Goal: Information Seeking & Learning: Learn about a topic

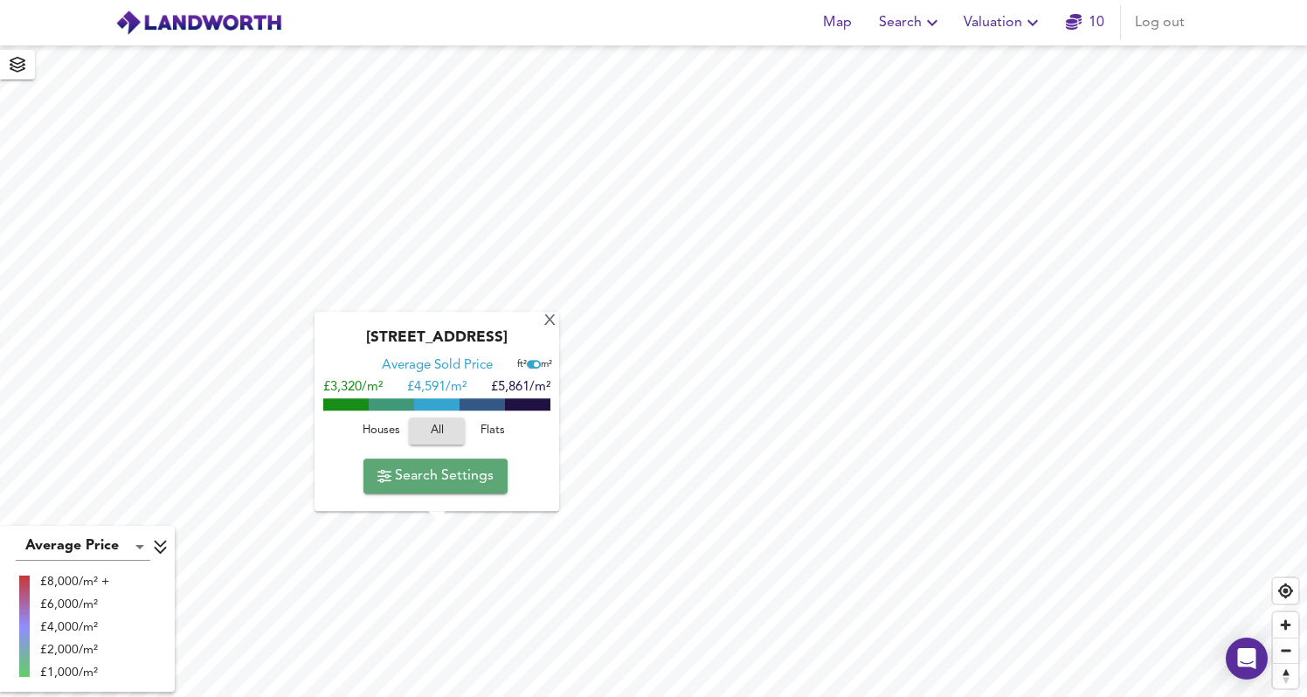
click at [465, 483] on span "Search Settings" at bounding box center [436, 476] width 116 height 24
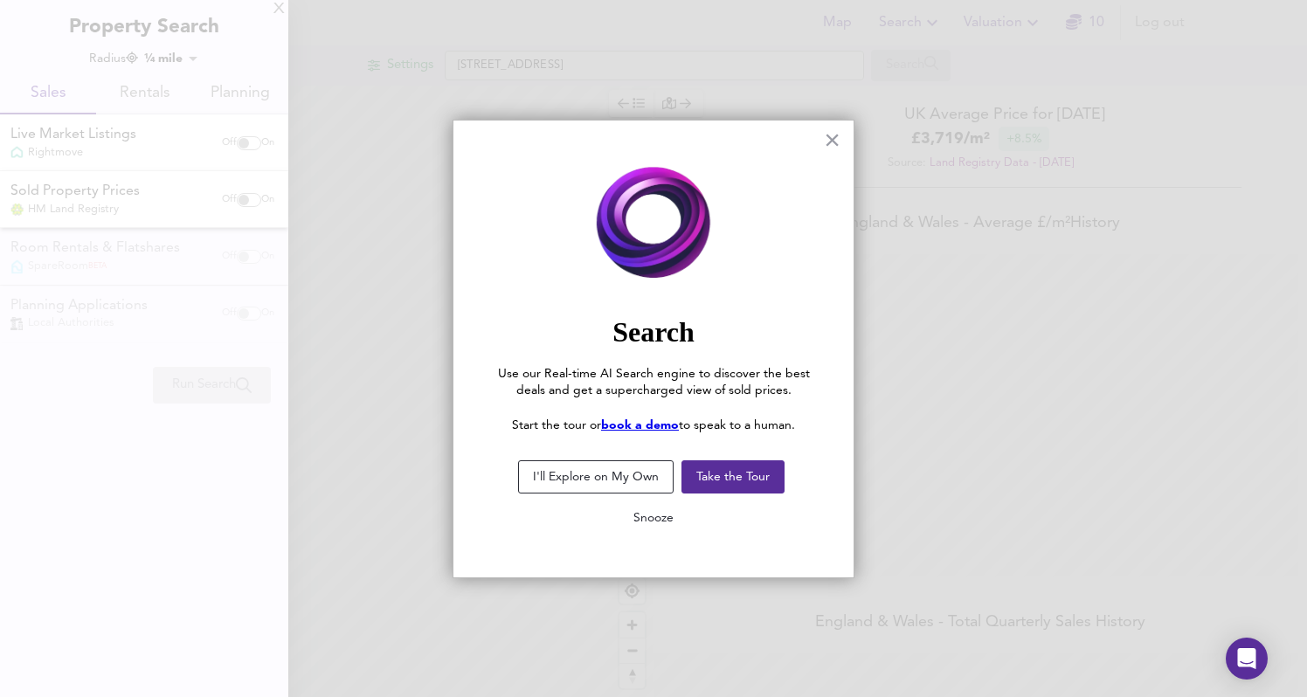
scroll to position [697, 1307]
click at [648, 483] on button "I'll Explore on My Own" at bounding box center [596, 477] width 156 height 33
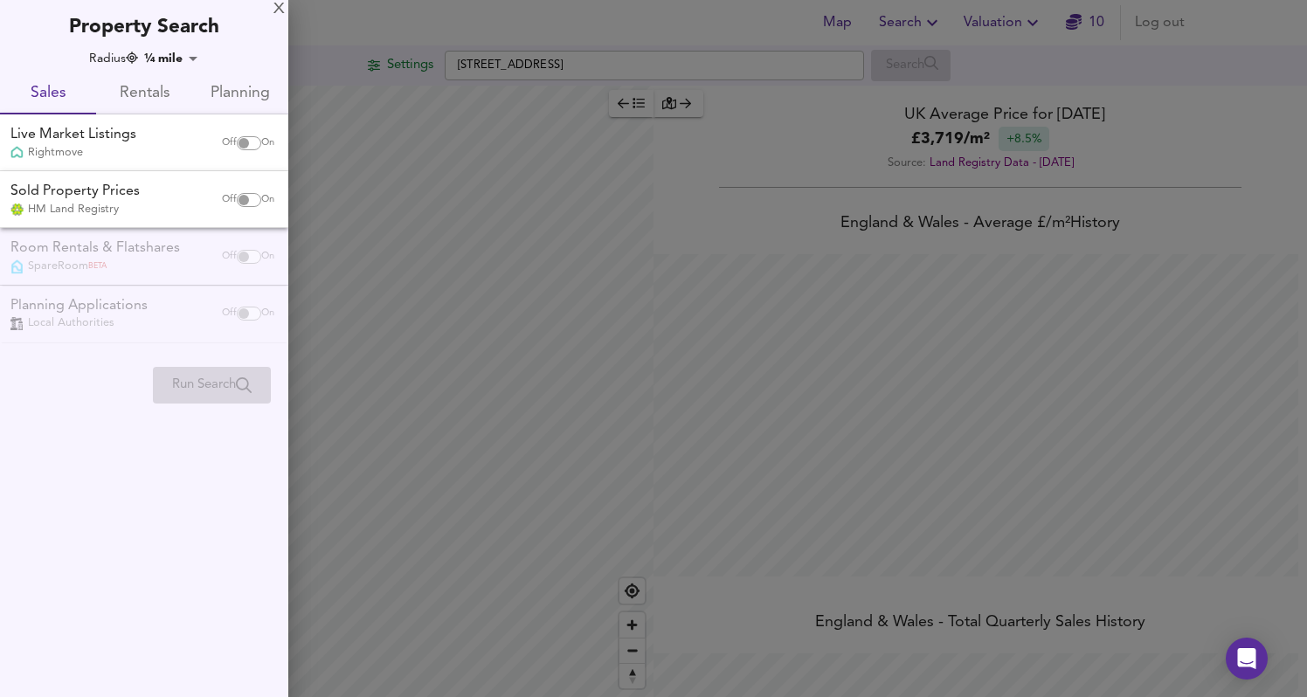
click at [239, 161] on div "Live Market Listings Rightmove Off On" at bounding box center [144, 142] width 288 height 57
checkbox input "true"
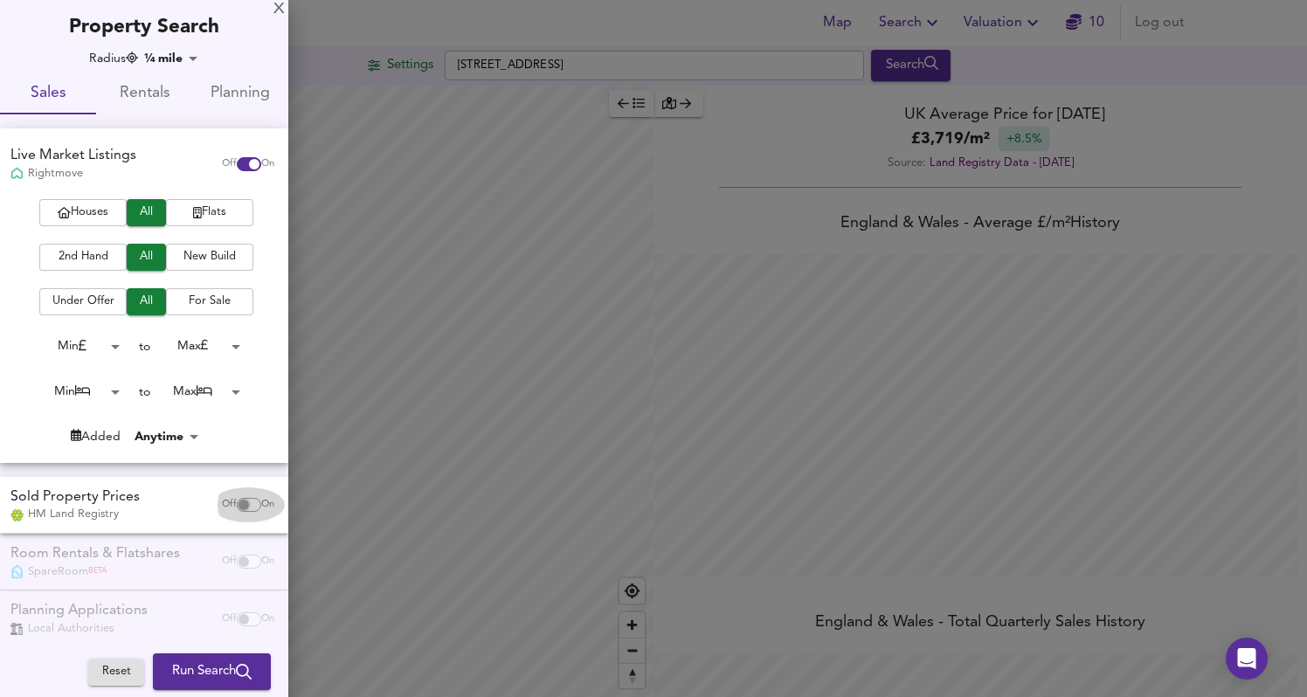
click at [237, 506] on input "checkbox" at bounding box center [244, 505] width 42 height 14
checkbox input "true"
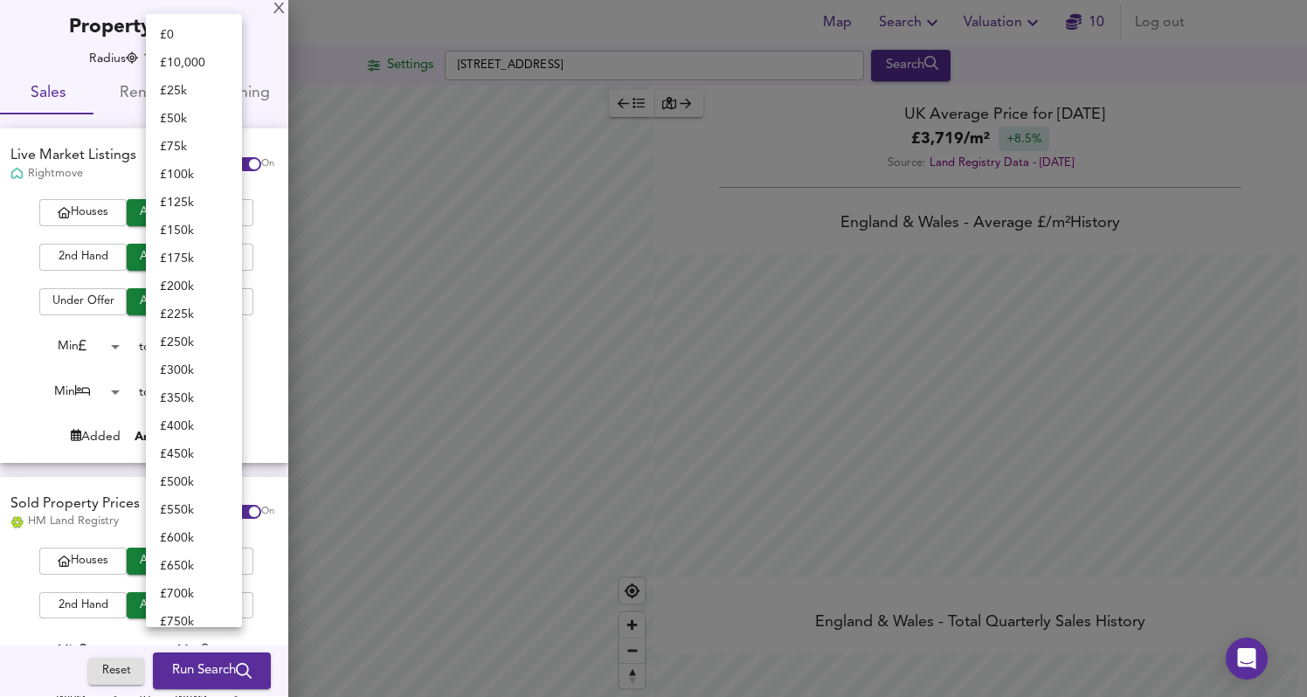
click at [210, 350] on body "Map Search Valuation 10 Log out Settings [GEOGRAPHIC_DATA] Search Average Price…" at bounding box center [653, 348] width 1307 height 697
click at [202, 399] on li "£ 350k" at bounding box center [194, 399] width 96 height 28
type input "350000"
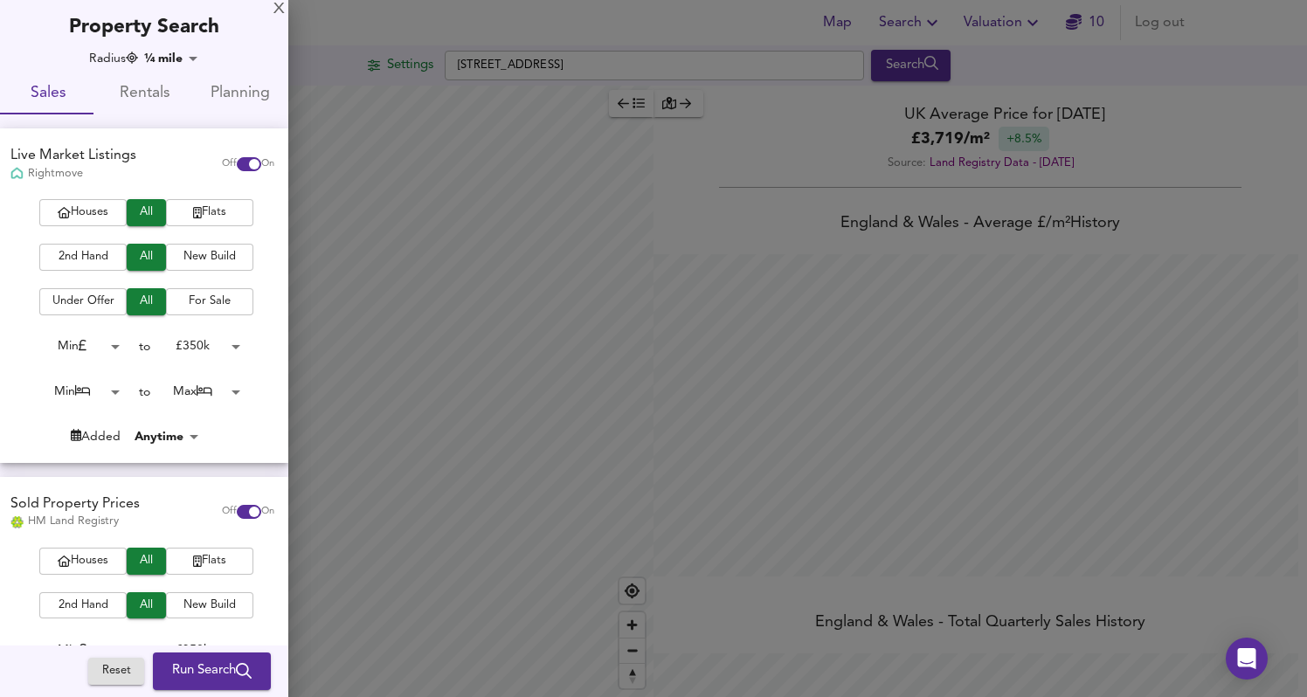
click at [189, 59] on body "Map Search Valuation 10 Log out Settings [GEOGRAPHIC_DATA] Search Average Price…" at bounding box center [653, 348] width 1307 height 697
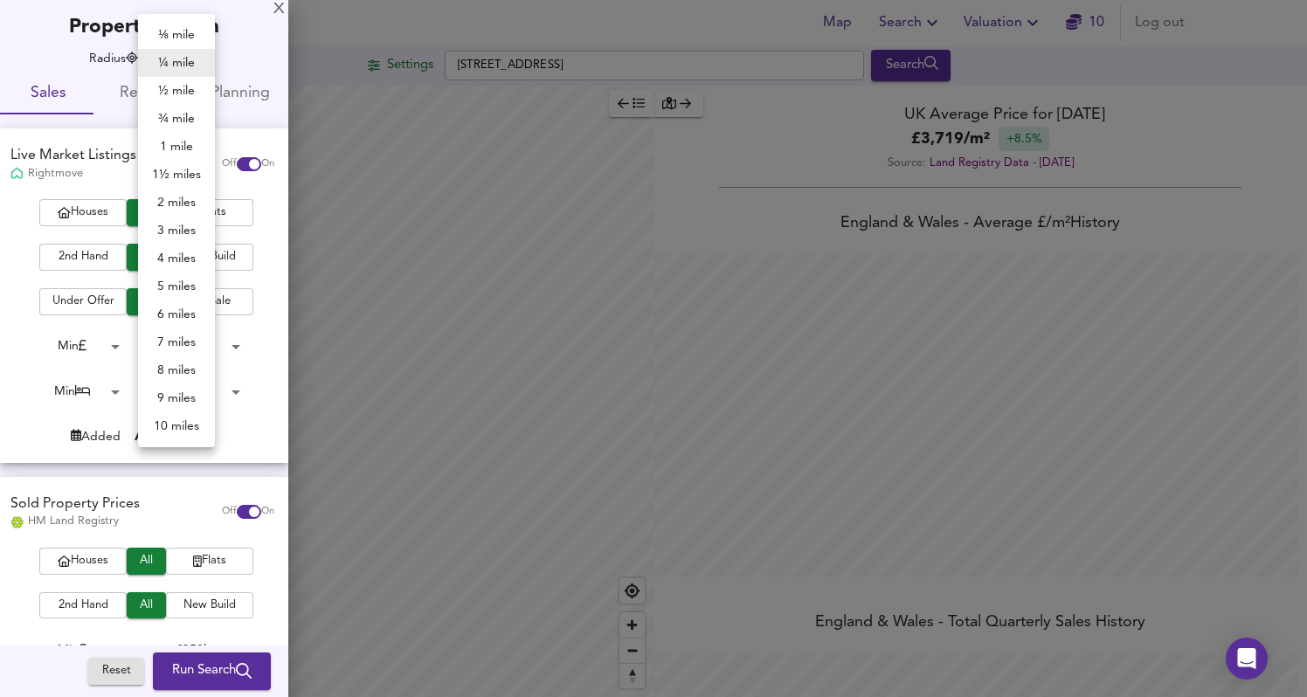
click at [188, 94] on li "½ mile" at bounding box center [176, 91] width 77 height 28
click at [177, 57] on body "Map Search Valuation 10 Log out Settings [GEOGRAPHIC_DATA] Search Average Price…" at bounding box center [653, 348] width 1307 height 697
click at [188, 112] on li "¾ mile" at bounding box center [176, 119] width 77 height 28
type input "1207"
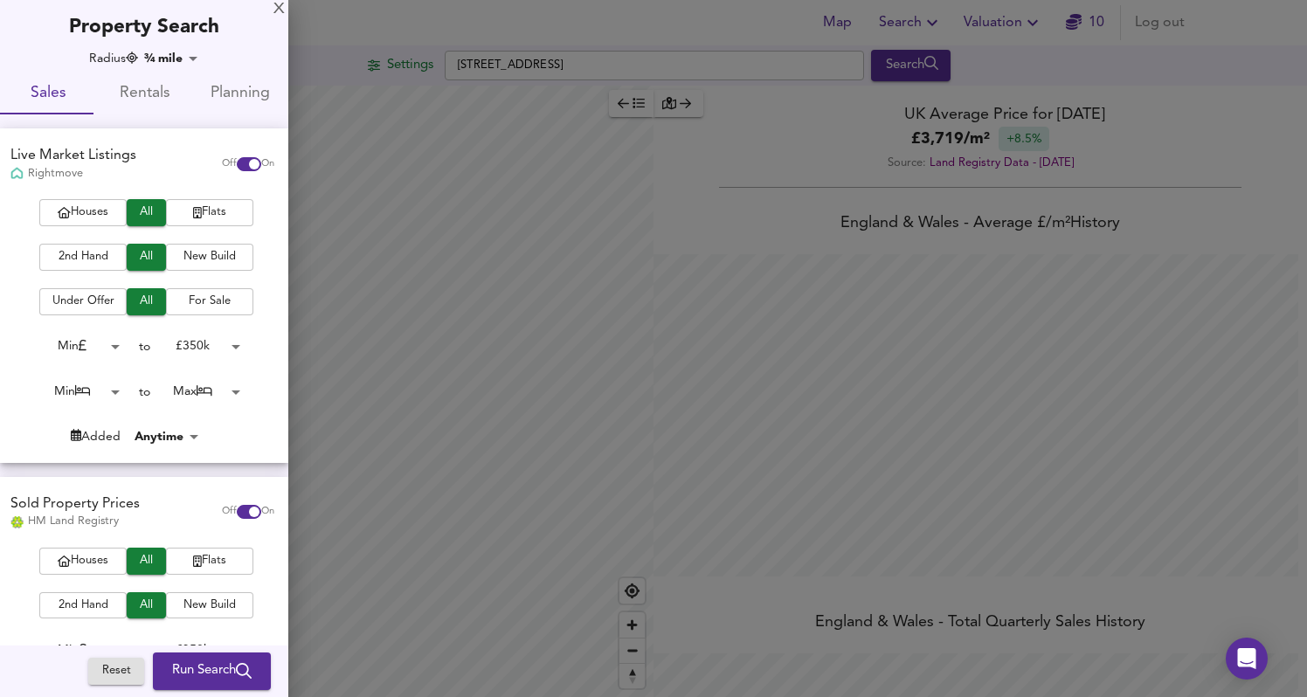
click at [217, 675] on span "Run Search" at bounding box center [212, 672] width 80 height 23
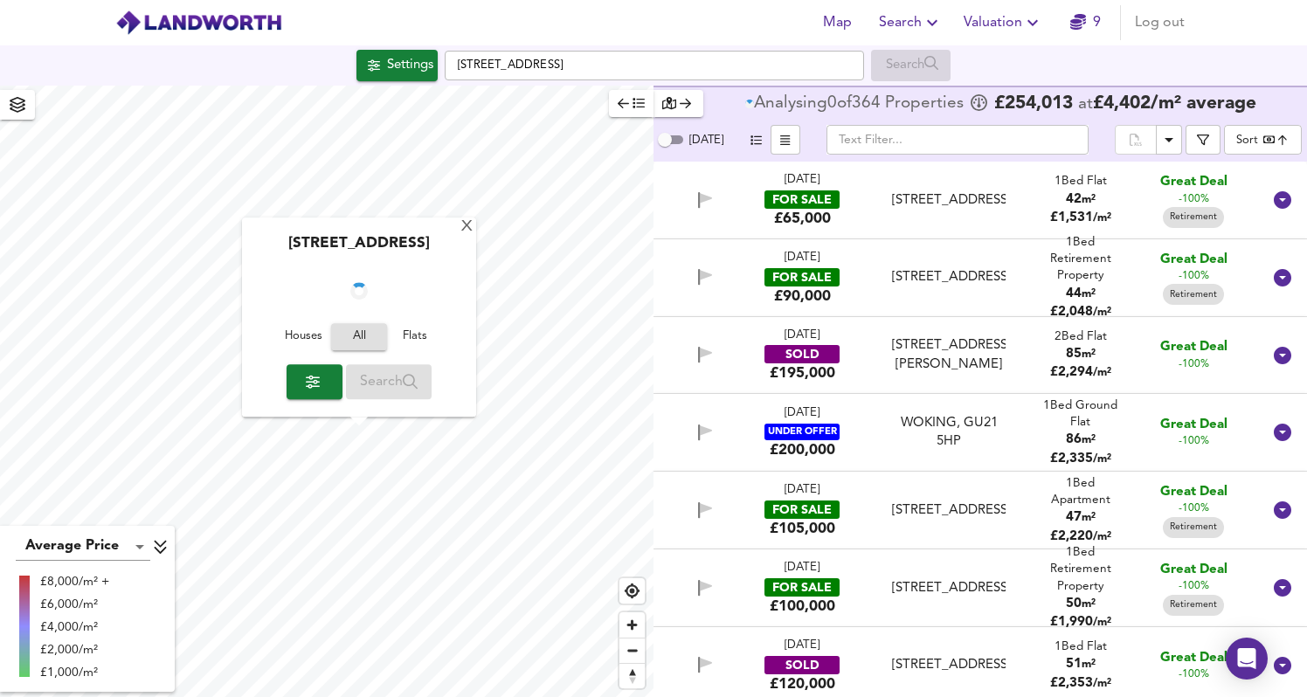
checkbox input "false"
checkbox input "true"
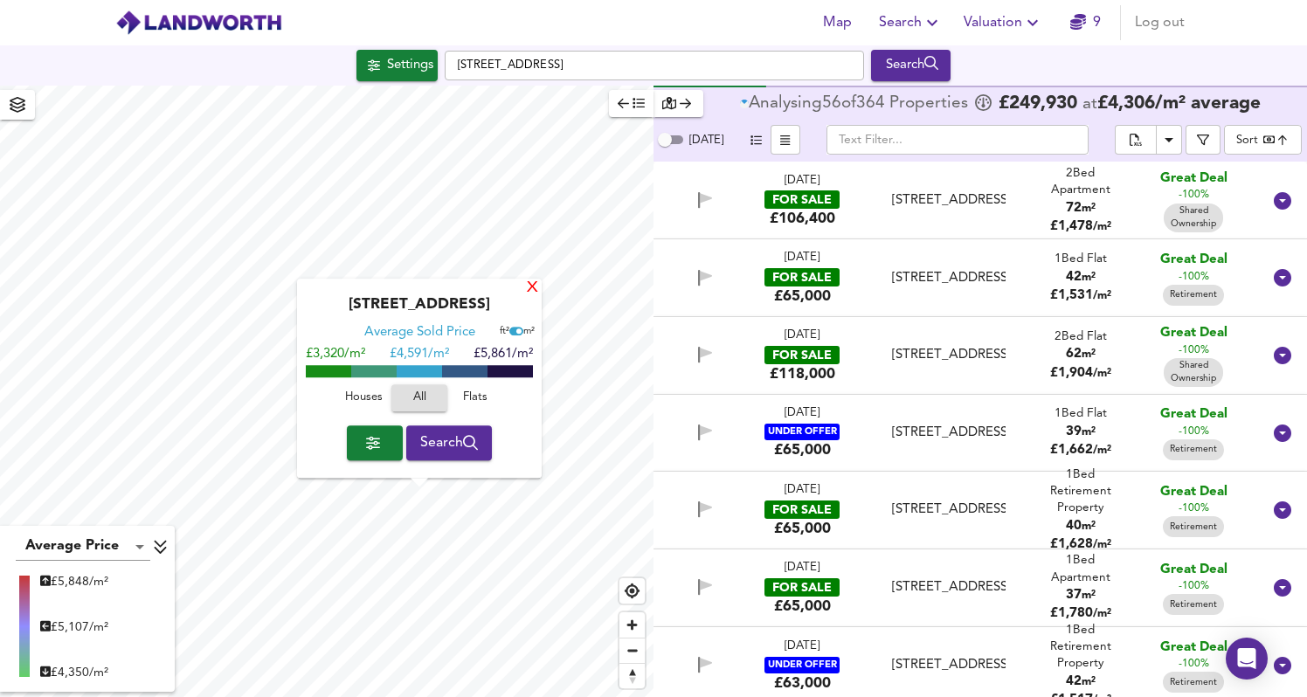
click at [530, 288] on div "X" at bounding box center [532, 289] width 15 height 17
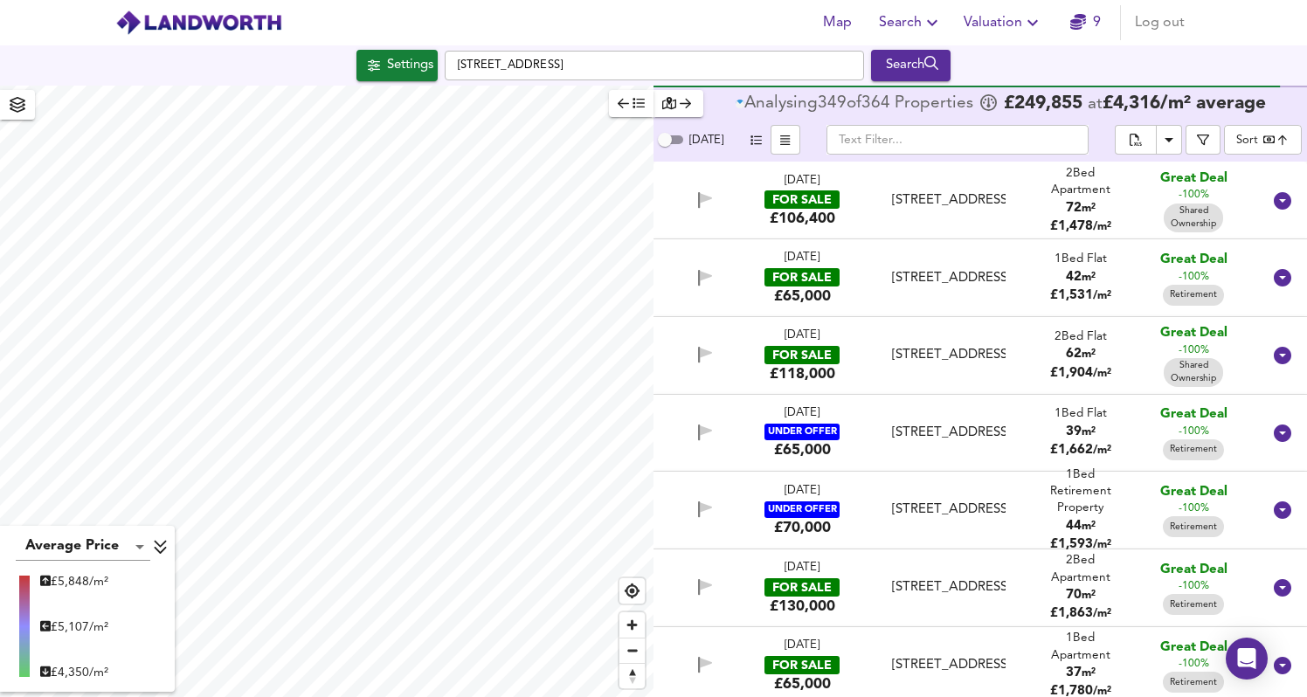
scroll to position [49, 0]
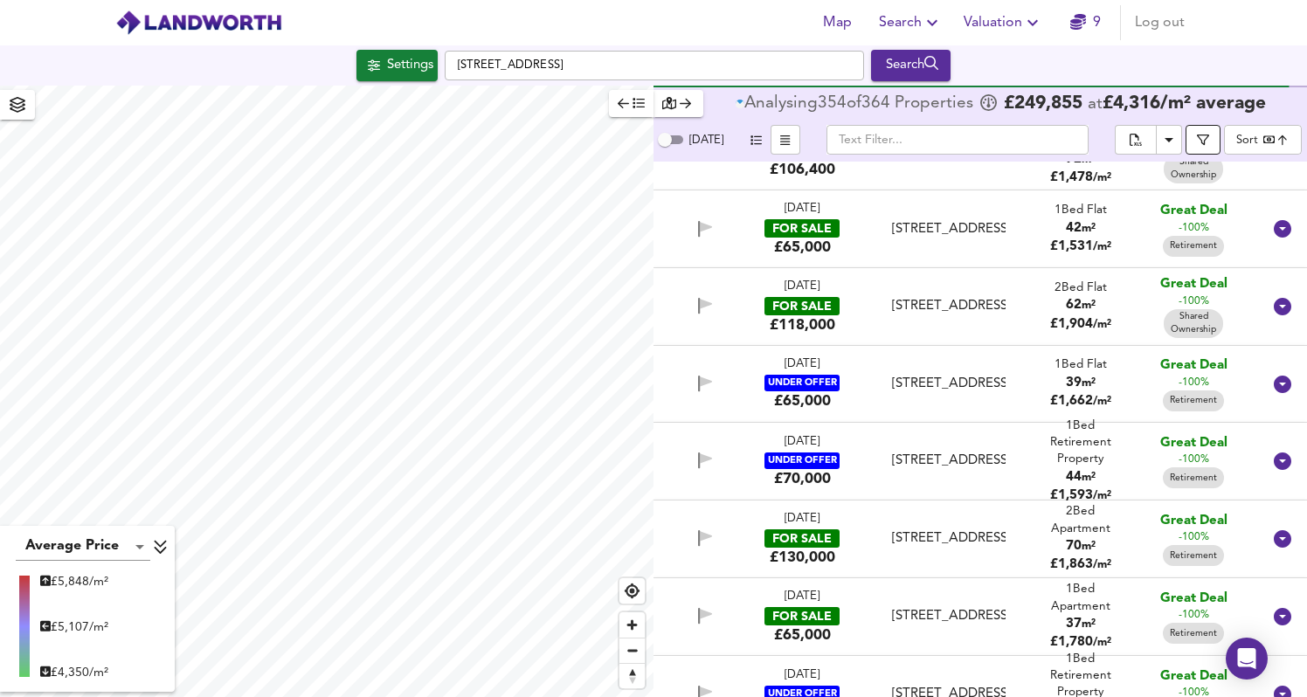
click at [1208, 141] on icon "button" at bounding box center [1203, 140] width 12 height 12
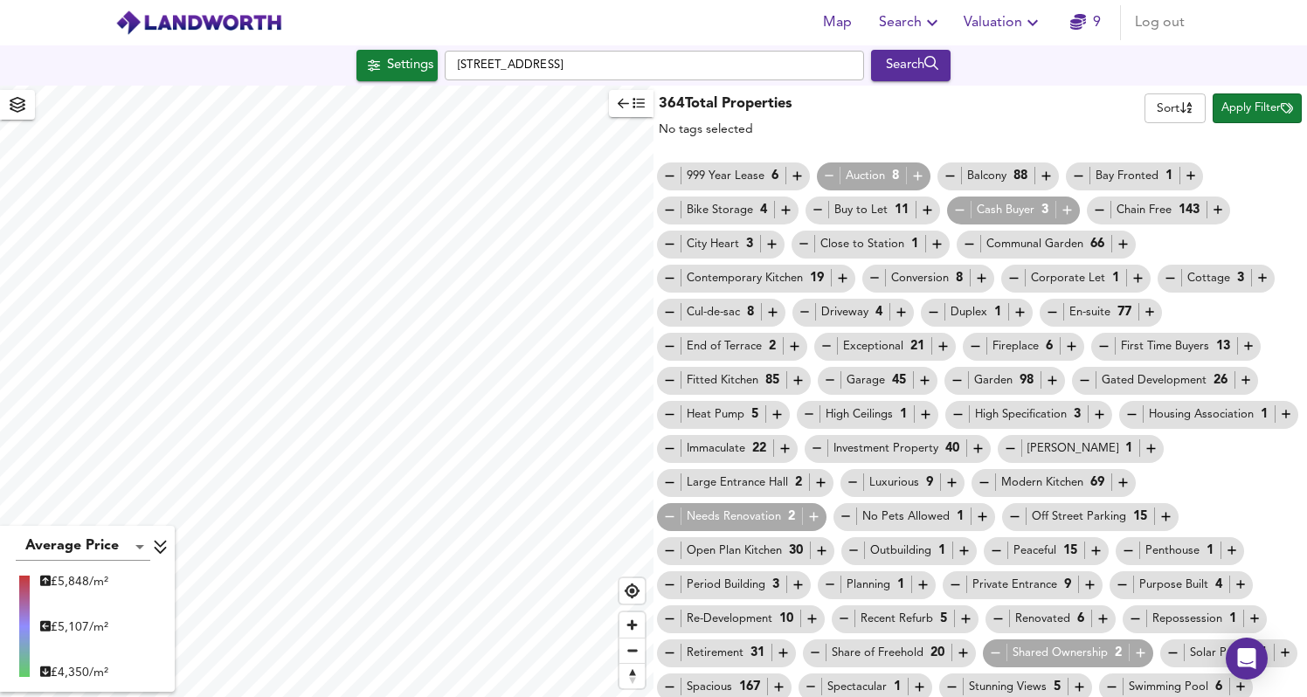
scroll to position [40, 0]
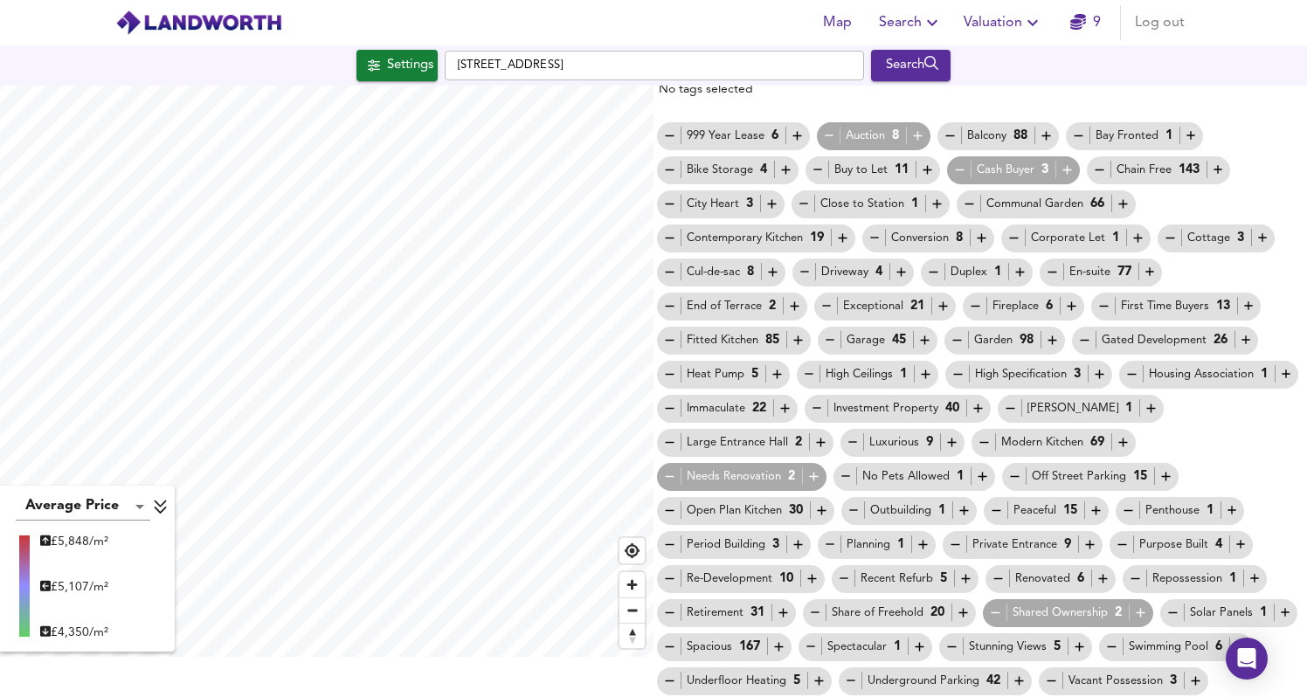
click at [677, 606] on icon "button" at bounding box center [669, 613] width 15 height 15
click at [1003, 606] on icon "button" at bounding box center [995, 613] width 15 height 15
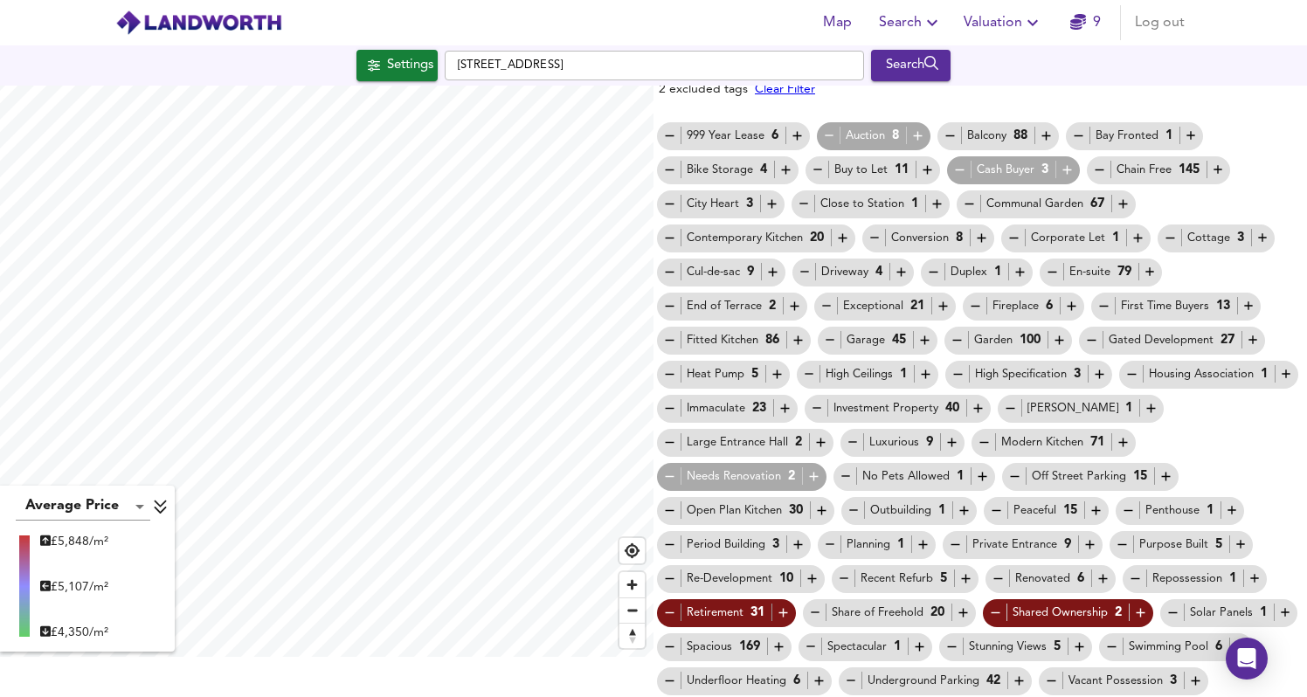
scroll to position [0, 0]
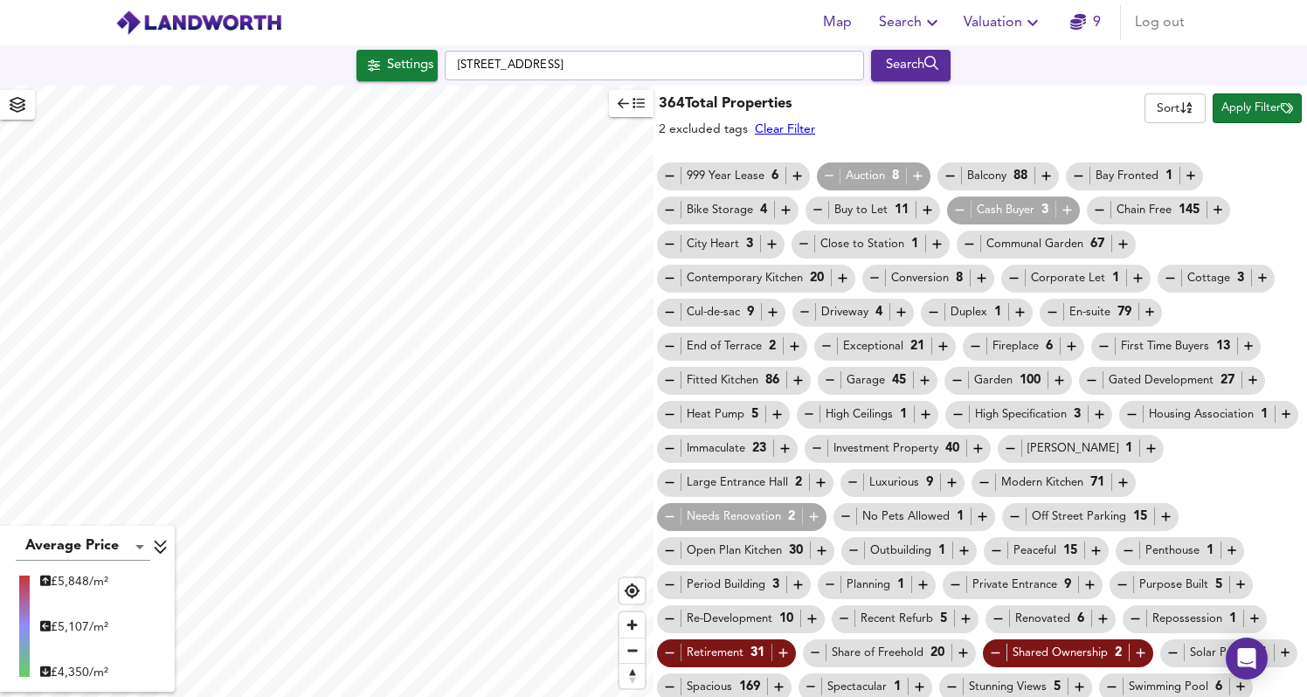
click at [1268, 104] on span "Apply Filter" at bounding box center [1258, 109] width 72 height 20
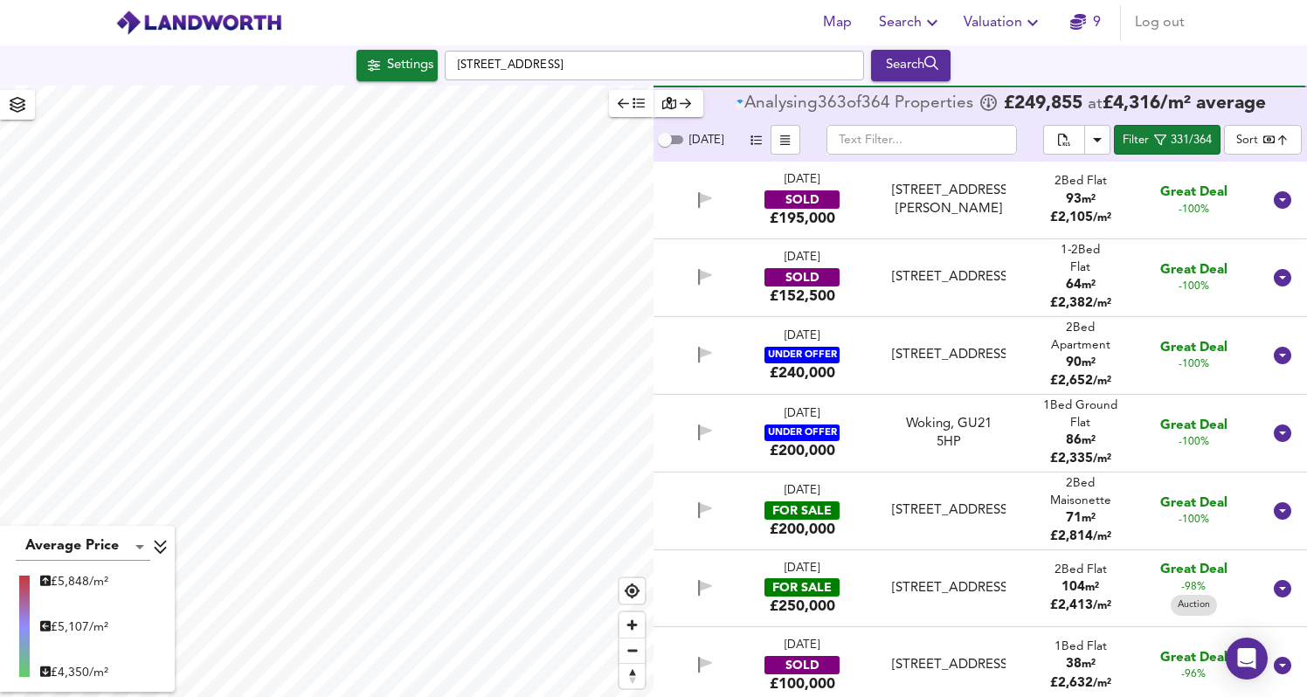
scroll to position [102, 0]
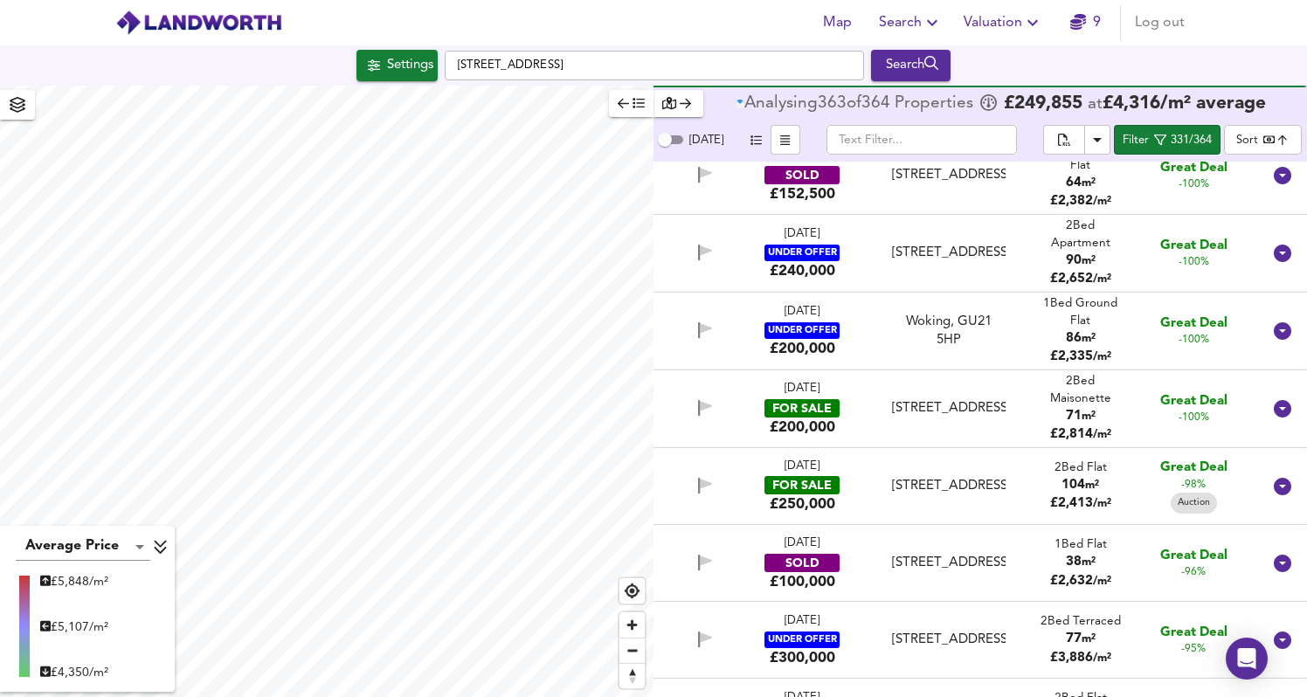
click at [1043, 419] on div "71 m²" at bounding box center [1081, 416] width 91 height 18
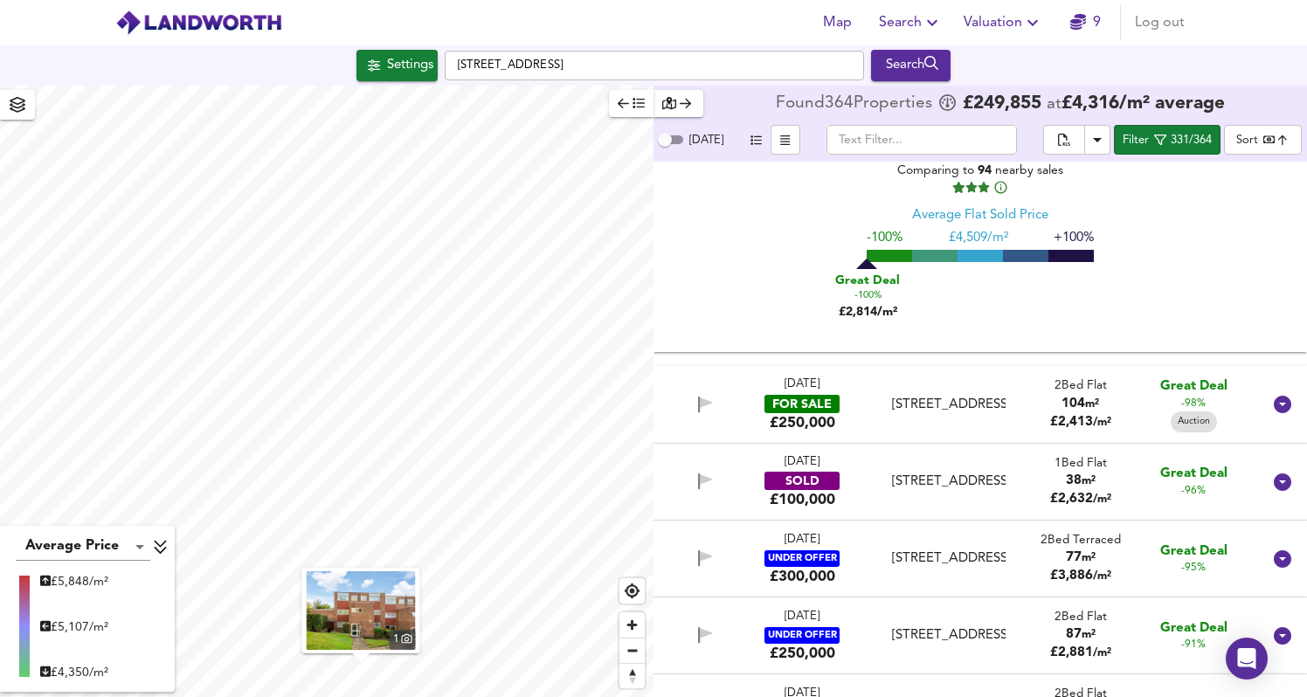
scroll to position [594, 0]
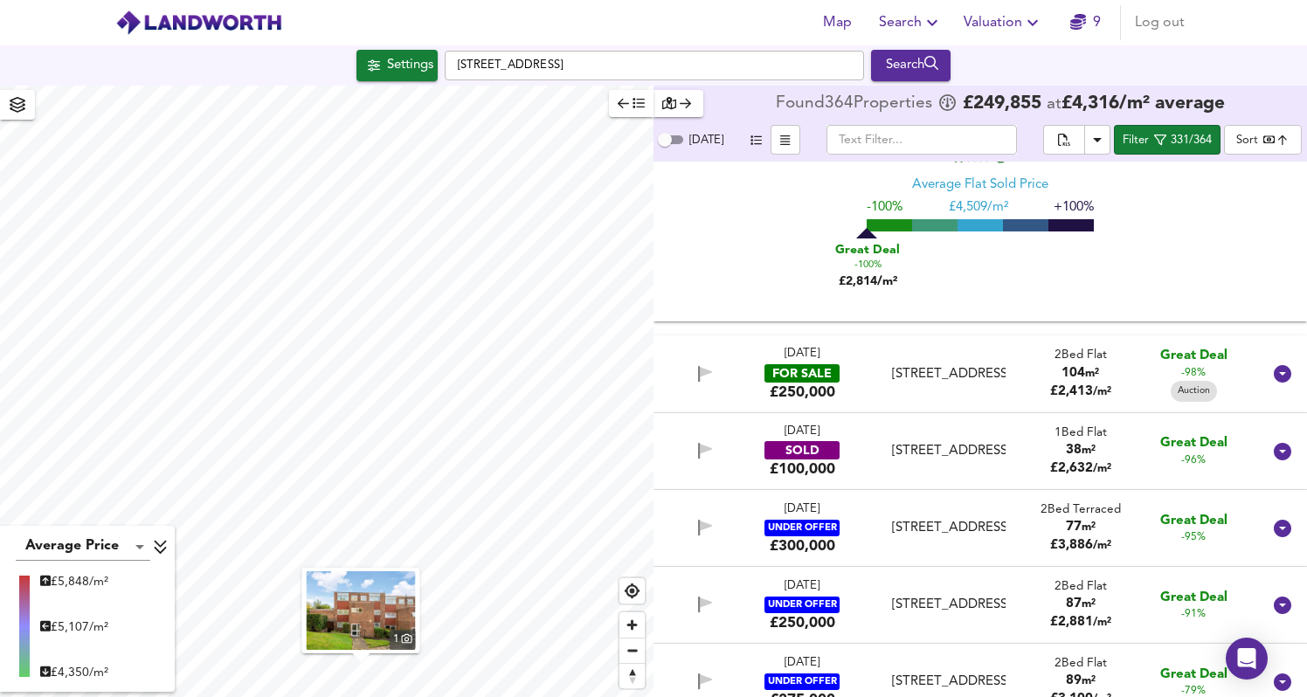
click at [1002, 381] on div "[STREET_ADDRESS]" at bounding box center [948, 374] width 127 height 18
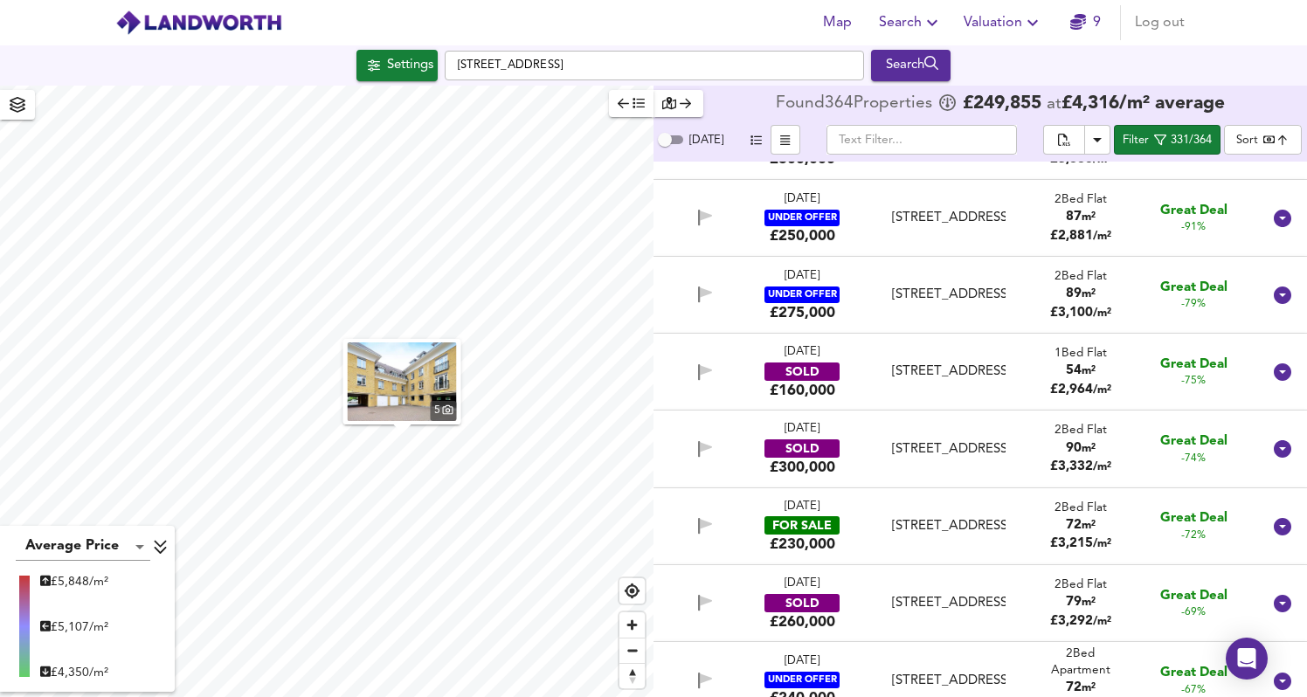
scroll to position [1446, 0]
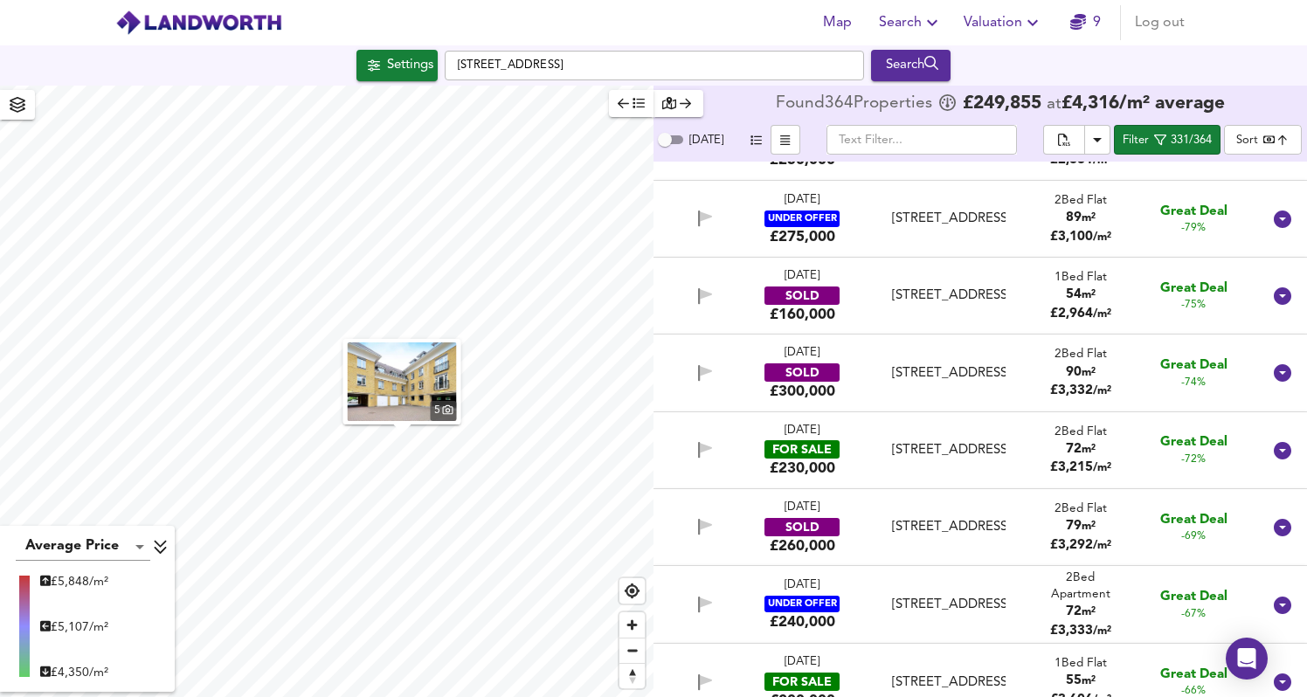
click at [987, 445] on div "[STREET_ADDRESS]" at bounding box center [948, 450] width 113 height 18
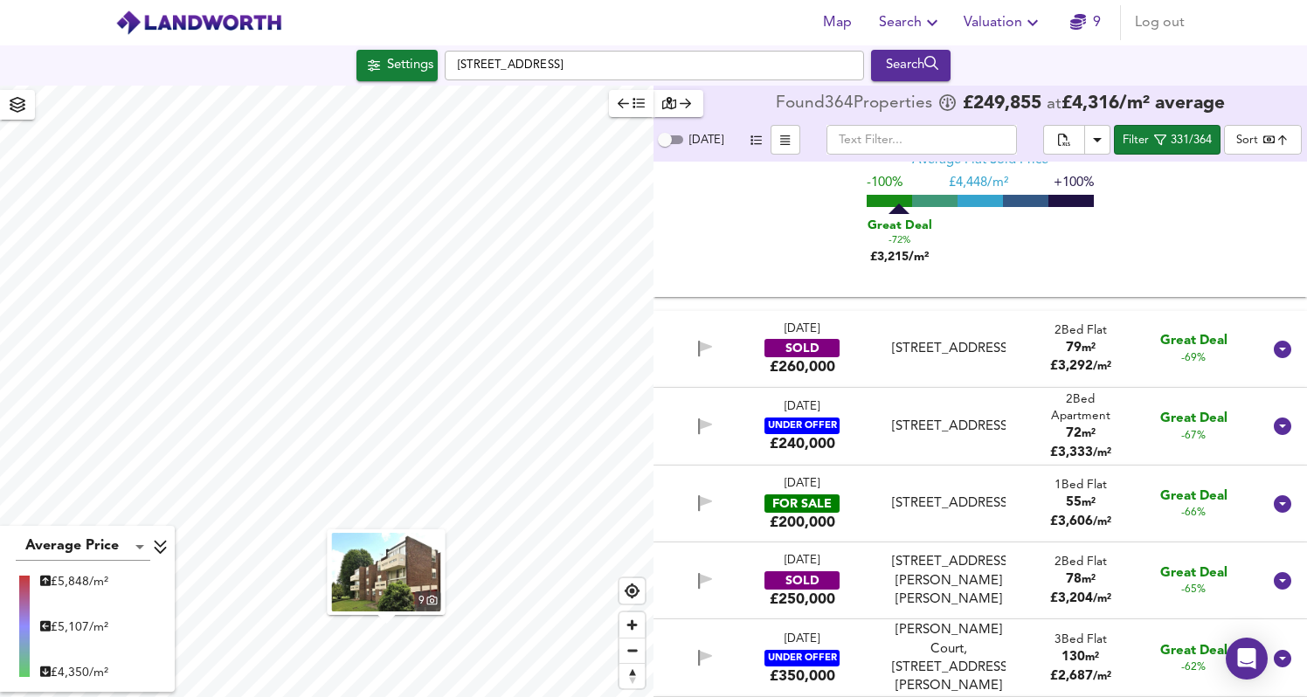
scroll to position [2016, 0]
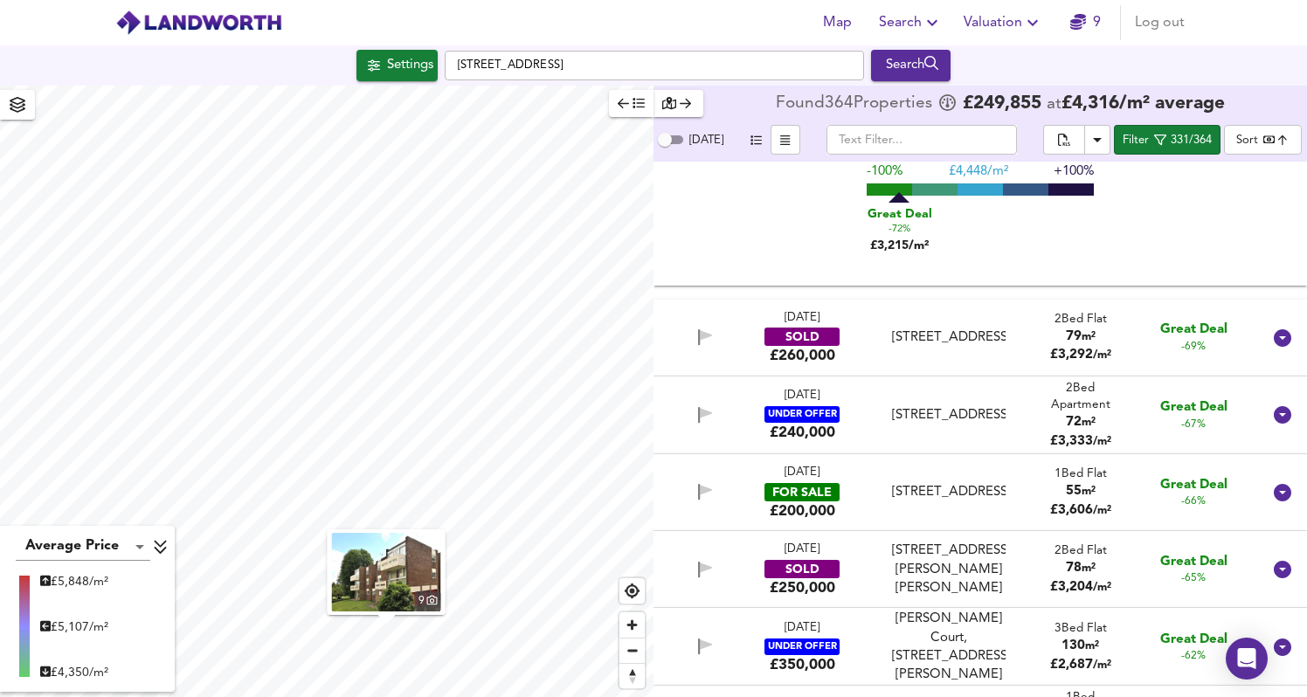
click at [963, 501] on div "[STREET_ADDRESS]" at bounding box center [948, 492] width 113 height 18
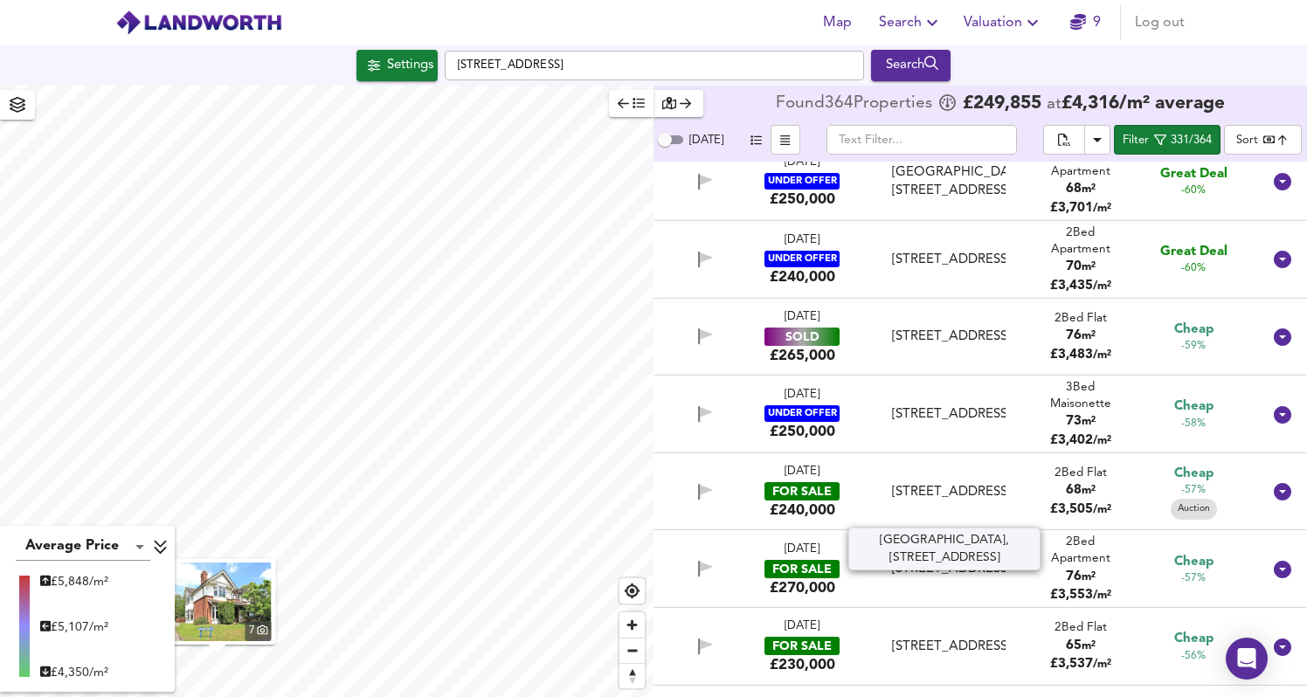
scroll to position [3172, 0]
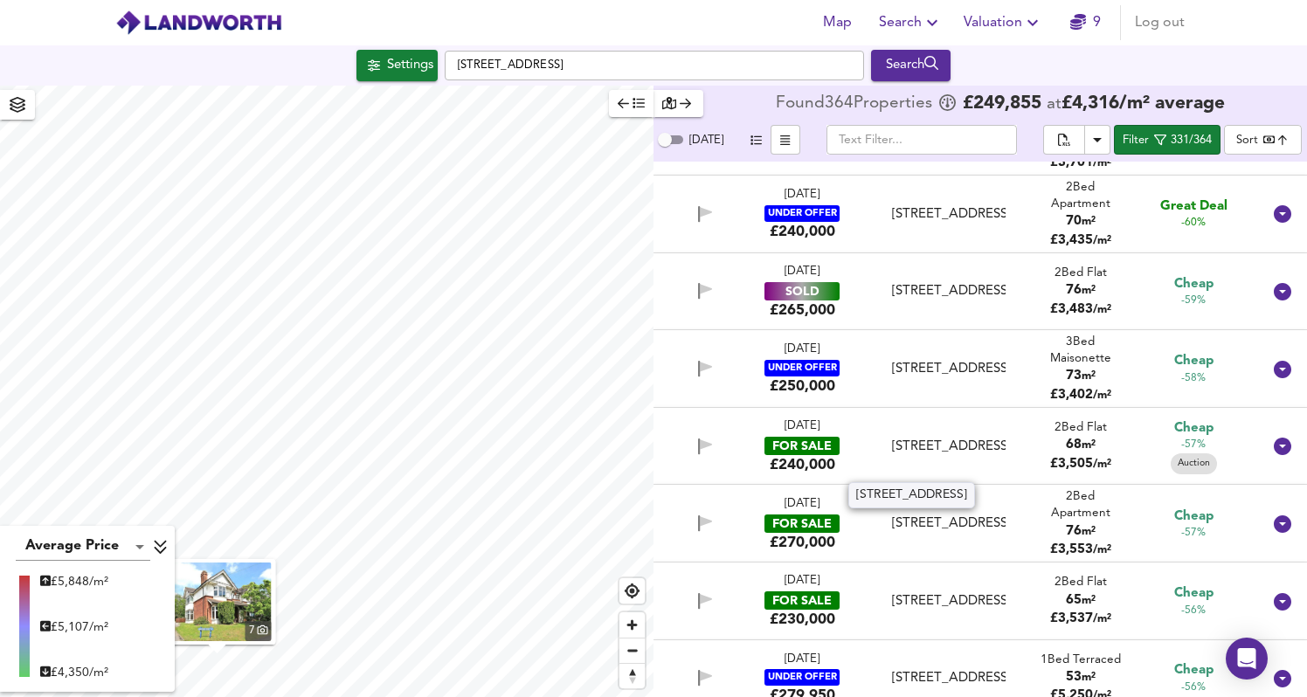
click at [946, 455] on div "[STREET_ADDRESS]" at bounding box center [948, 447] width 113 height 18
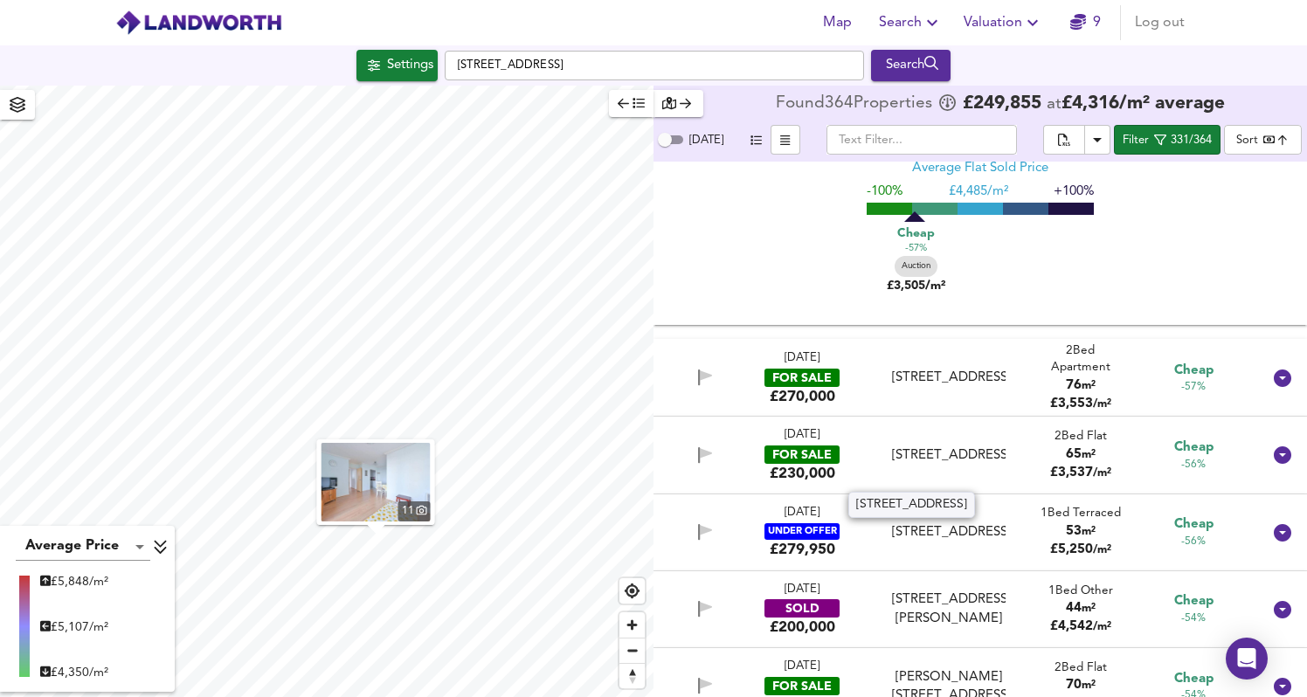
scroll to position [3692, 0]
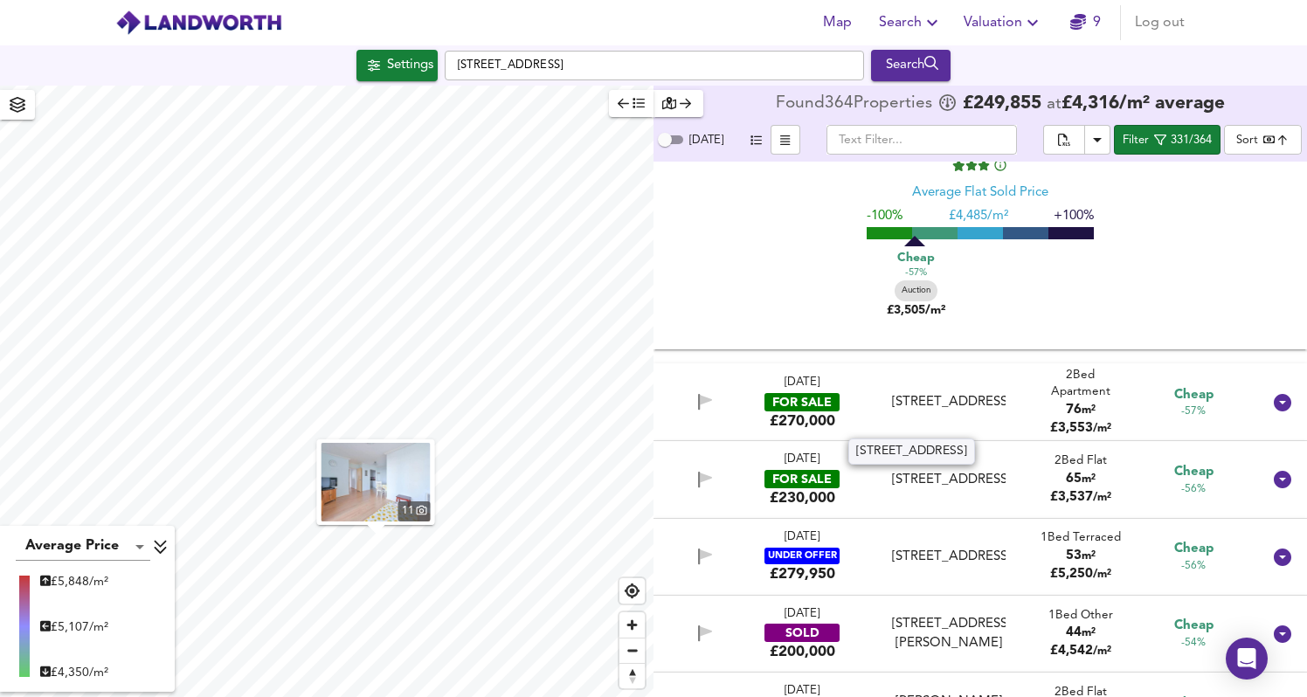
click at [944, 407] on div "[STREET_ADDRESS]" at bounding box center [948, 402] width 113 height 18
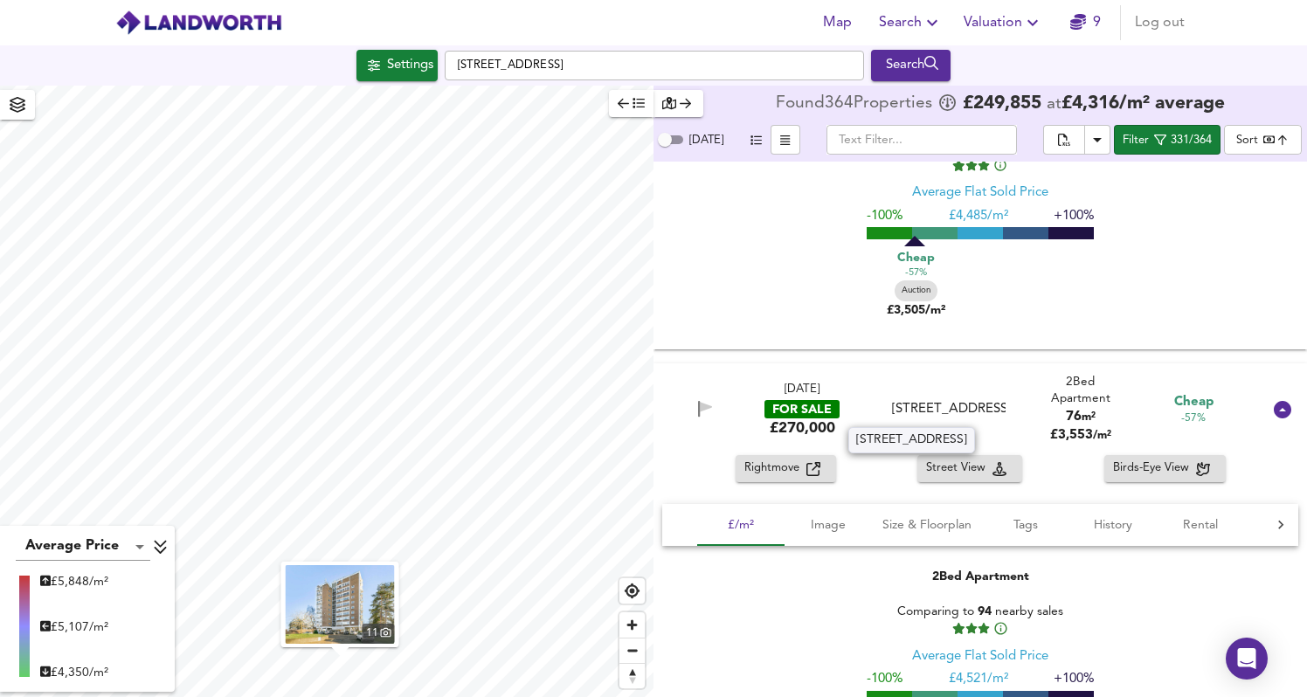
scroll to position [4125, 0]
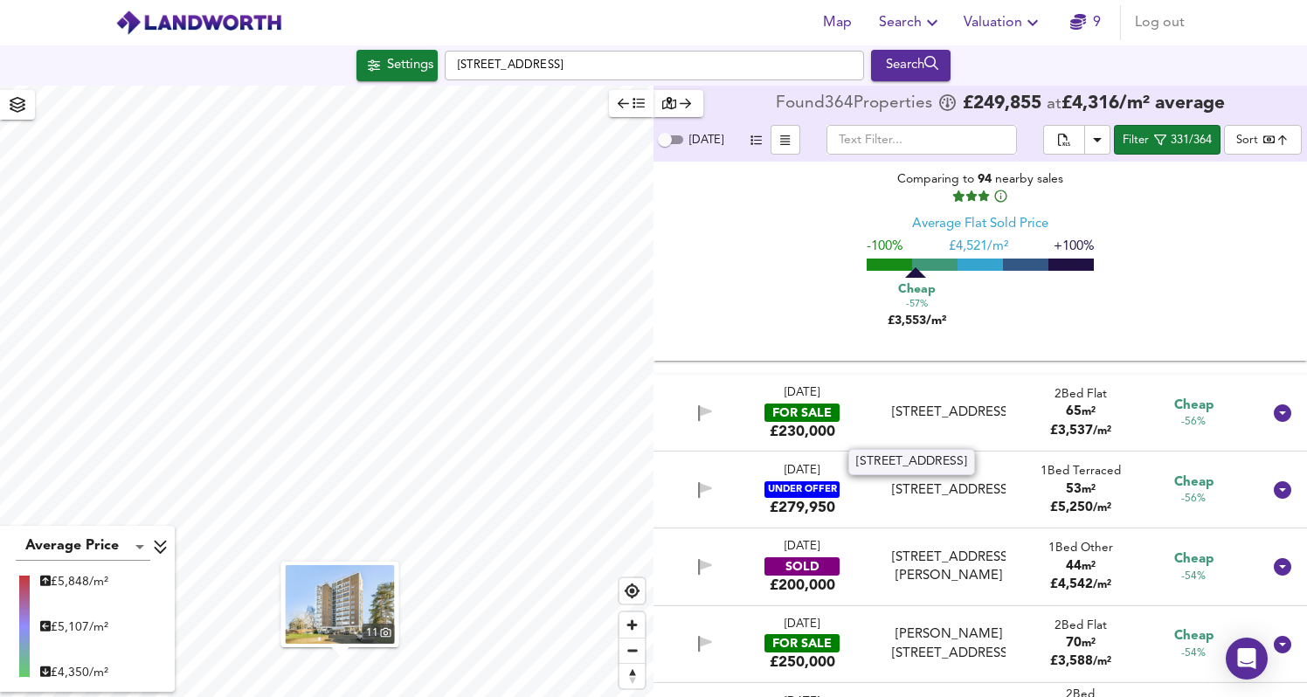
click at [944, 404] on div "[STREET_ADDRESS]" at bounding box center [948, 413] width 113 height 18
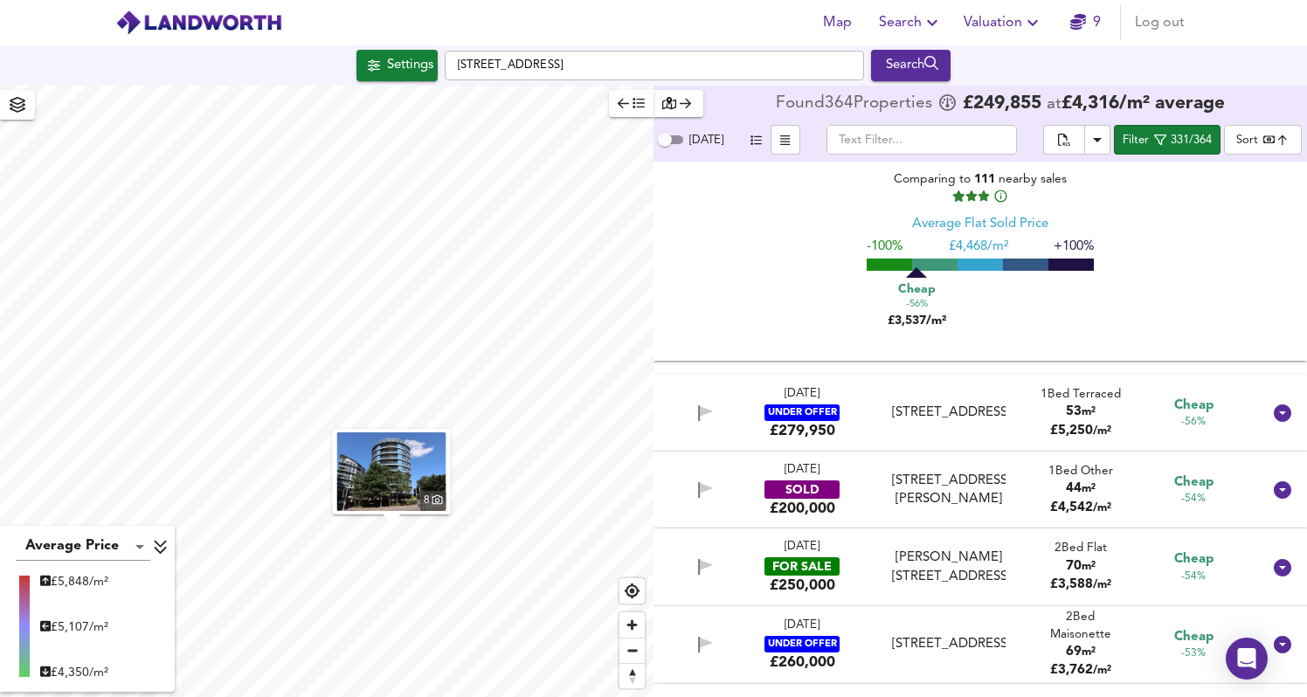
scroll to position [4807, 0]
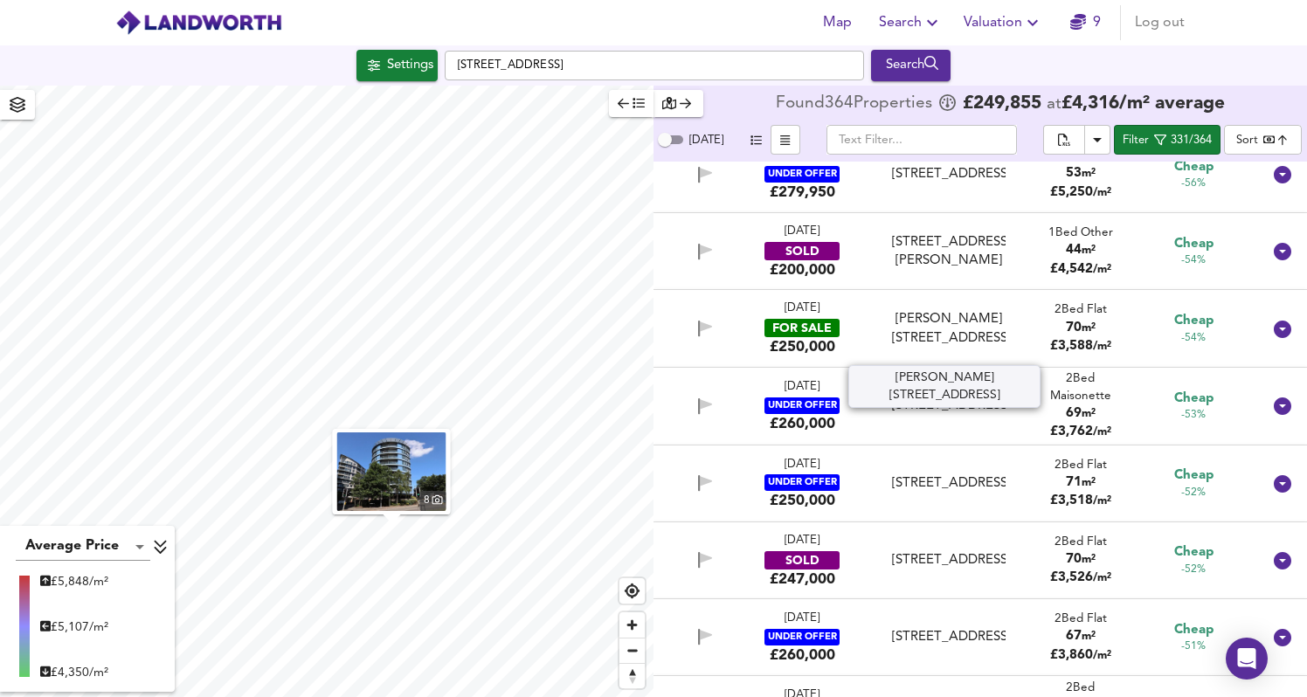
click at [954, 343] on div "[PERSON_NAME][STREET_ADDRESS]" at bounding box center [948, 329] width 113 height 38
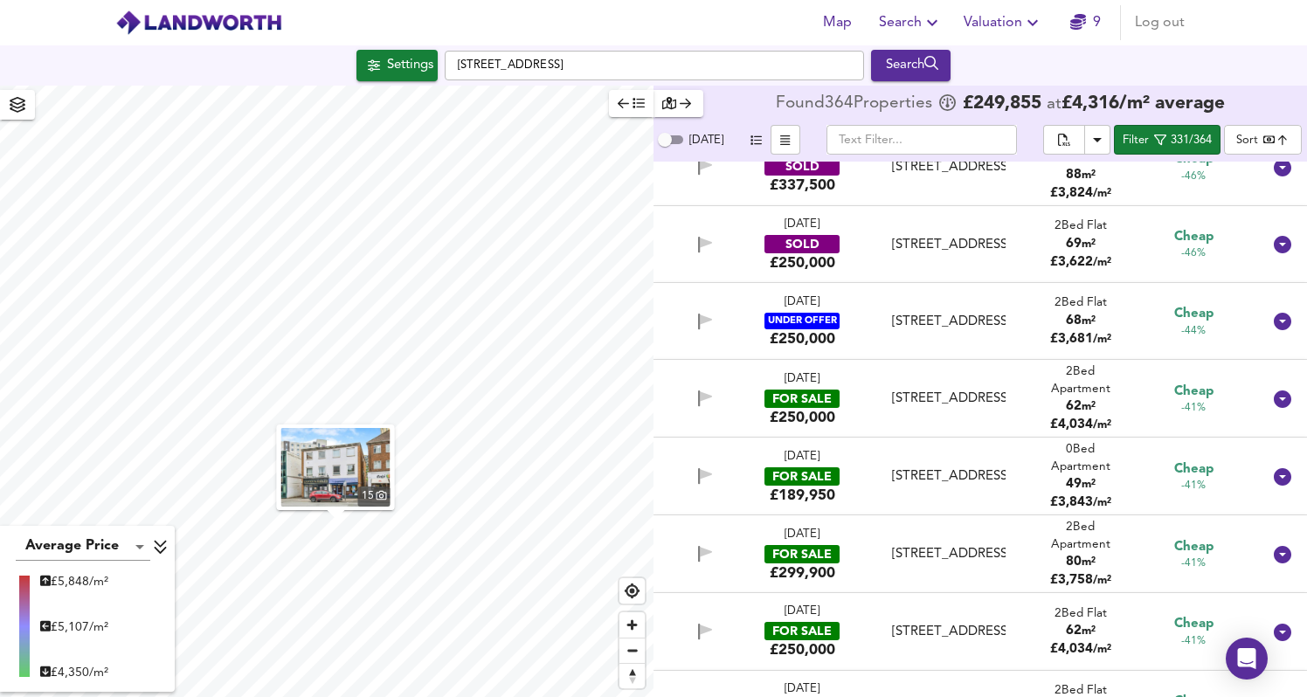
scroll to position [6593, 0]
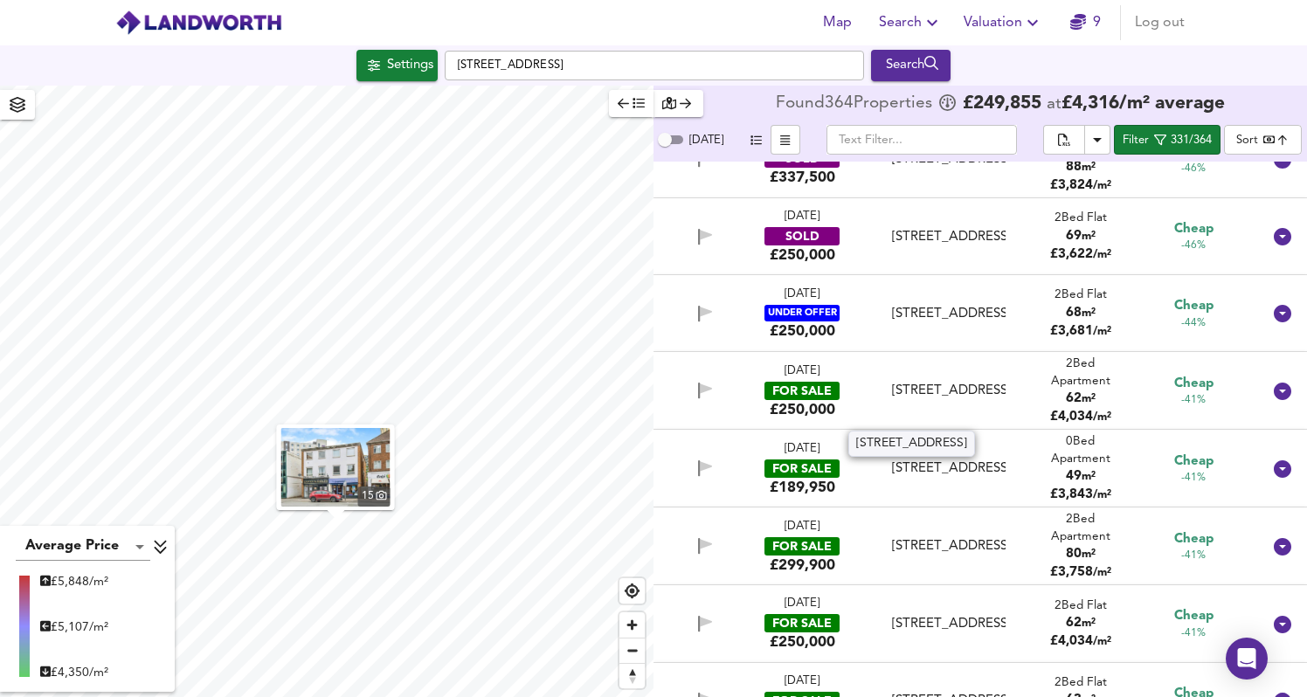
click at [967, 400] on div "[STREET_ADDRESS]" at bounding box center [948, 391] width 113 height 18
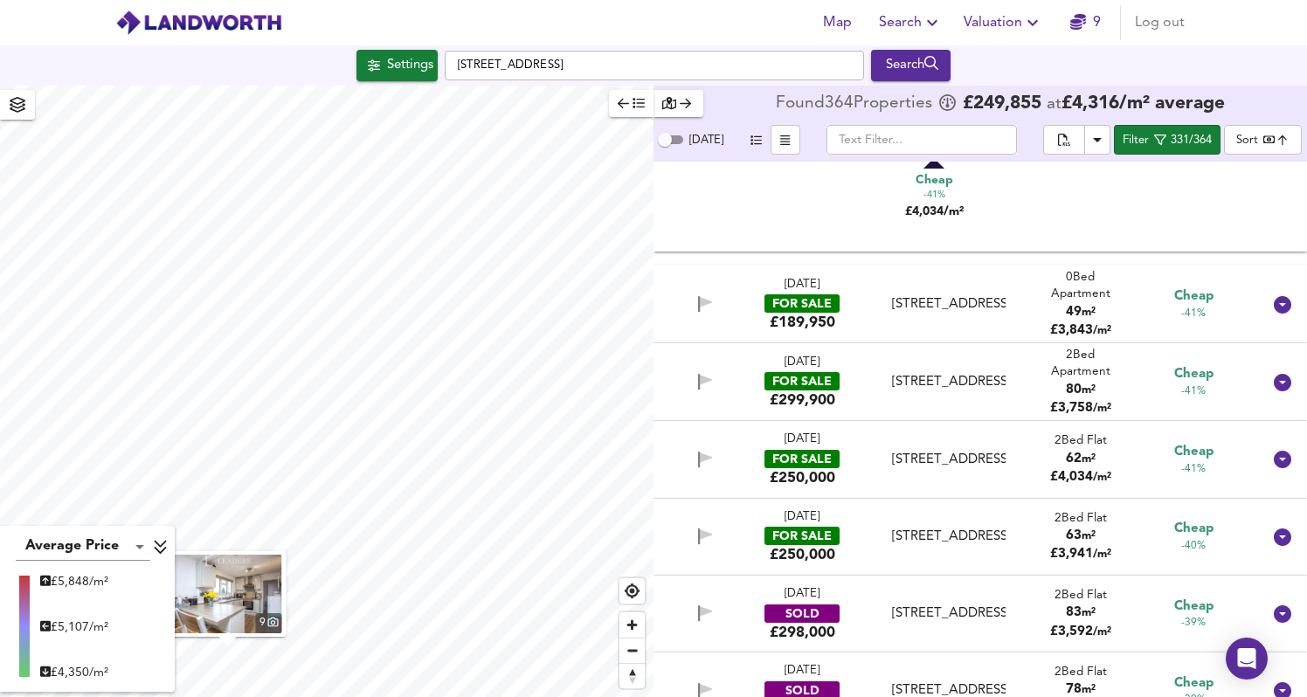
scroll to position [7076, 0]
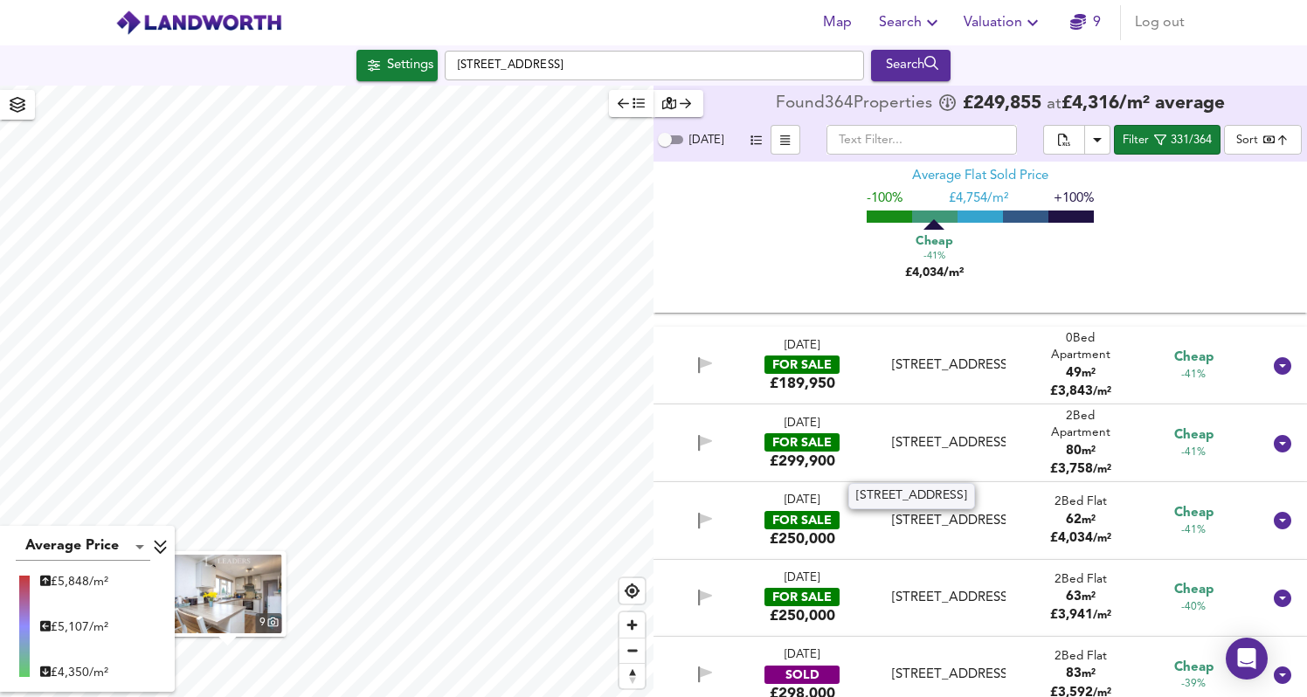
click at [960, 453] on div "[STREET_ADDRESS]" at bounding box center [948, 443] width 113 height 18
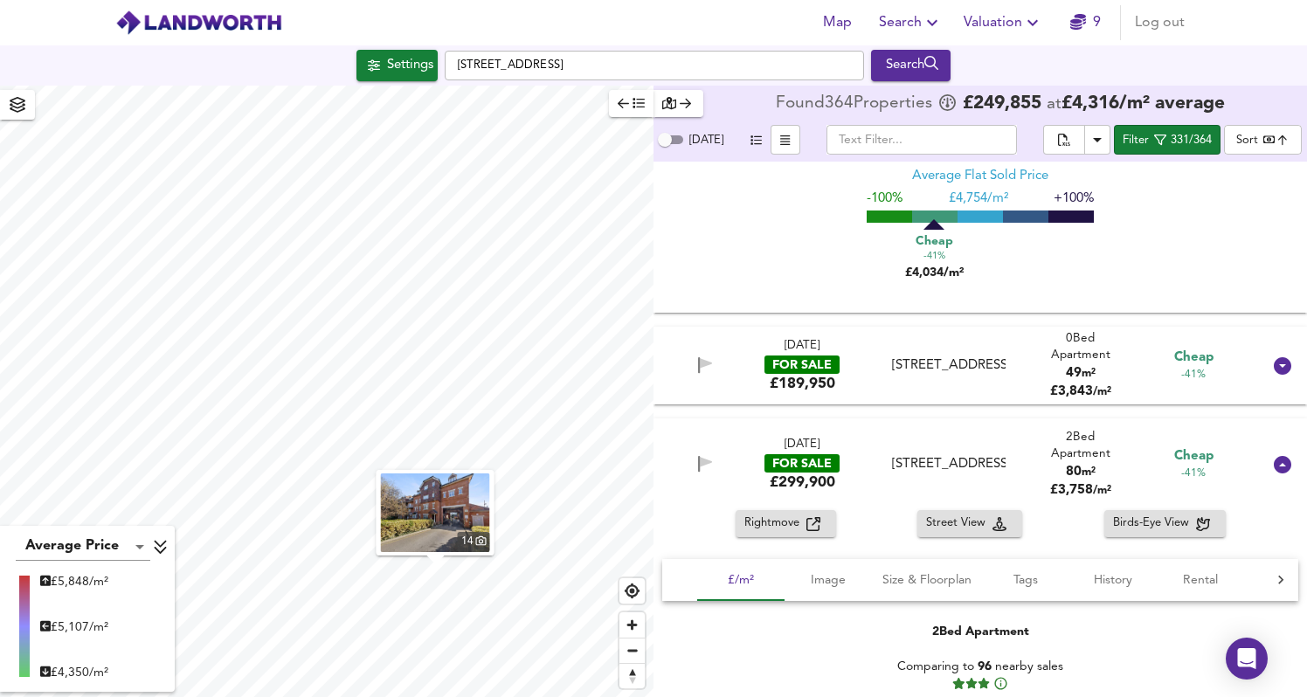
click at [943, 385] on div "[DATE] FOR SALE £189,950 Woking, GU21 6LF Woking, GU21 6LF 0 Bed Apartment 49 m…" at bounding box center [959, 365] width 605 height 57
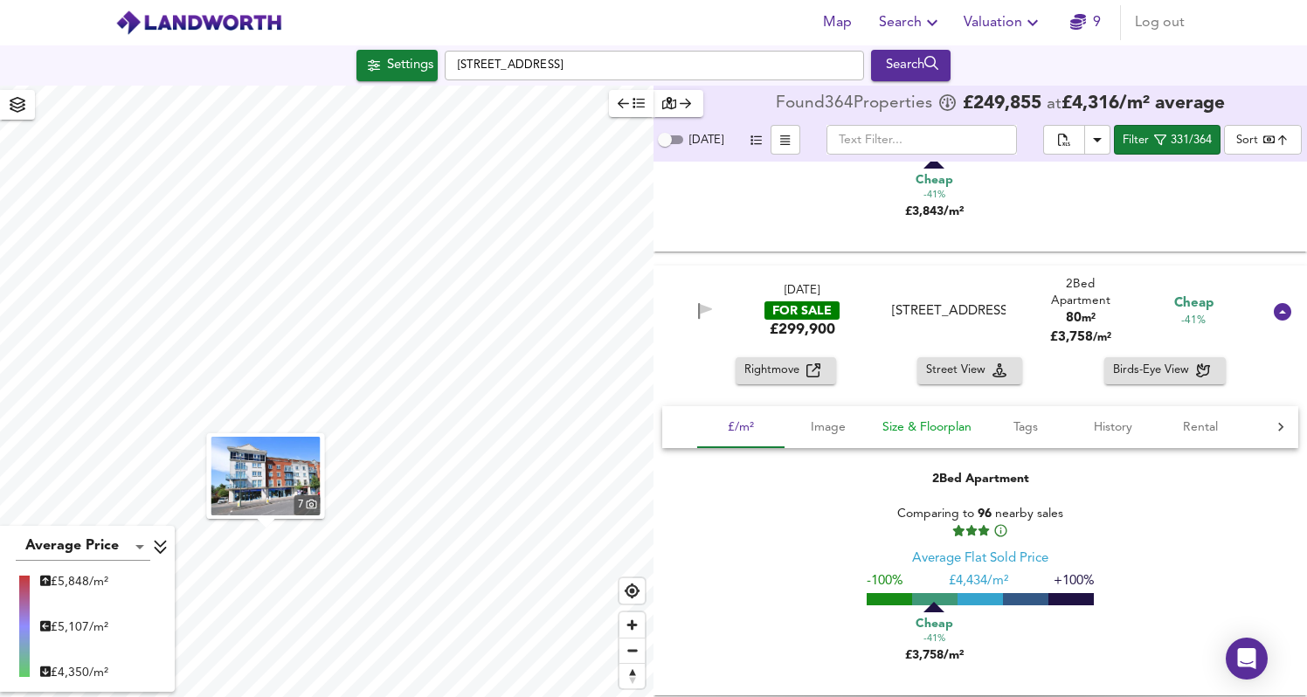
scroll to position [7585, 0]
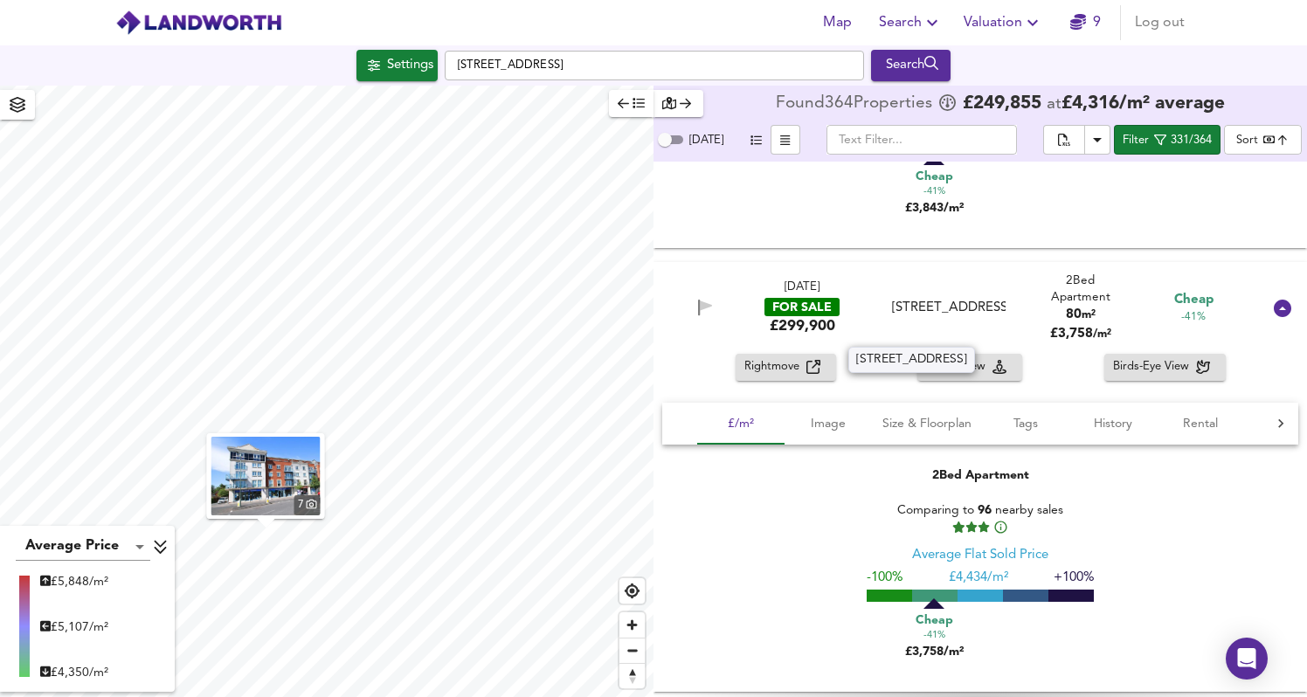
click at [936, 314] on div "[STREET_ADDRESS]" at bounding box center [948, 308] width 113 height 18
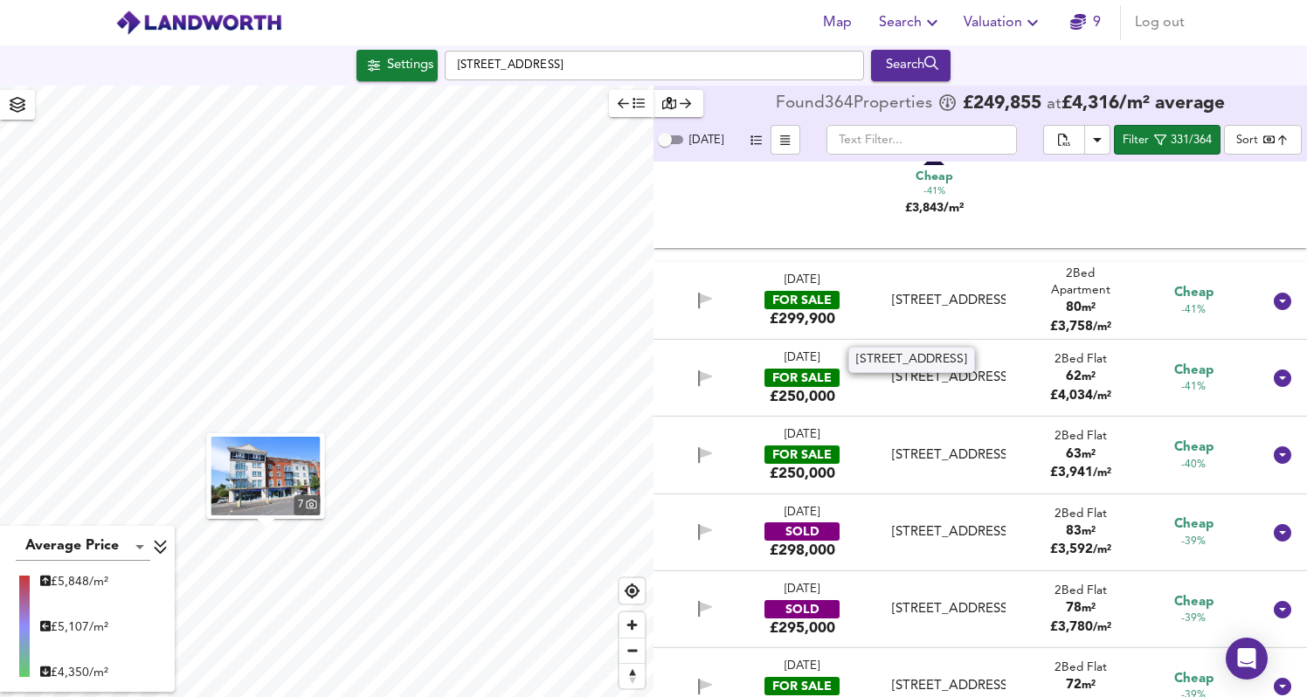
click at [936, 310] on div "[STREET_ADDRESS]" at bounding box center [948, 301] width 113 height 18
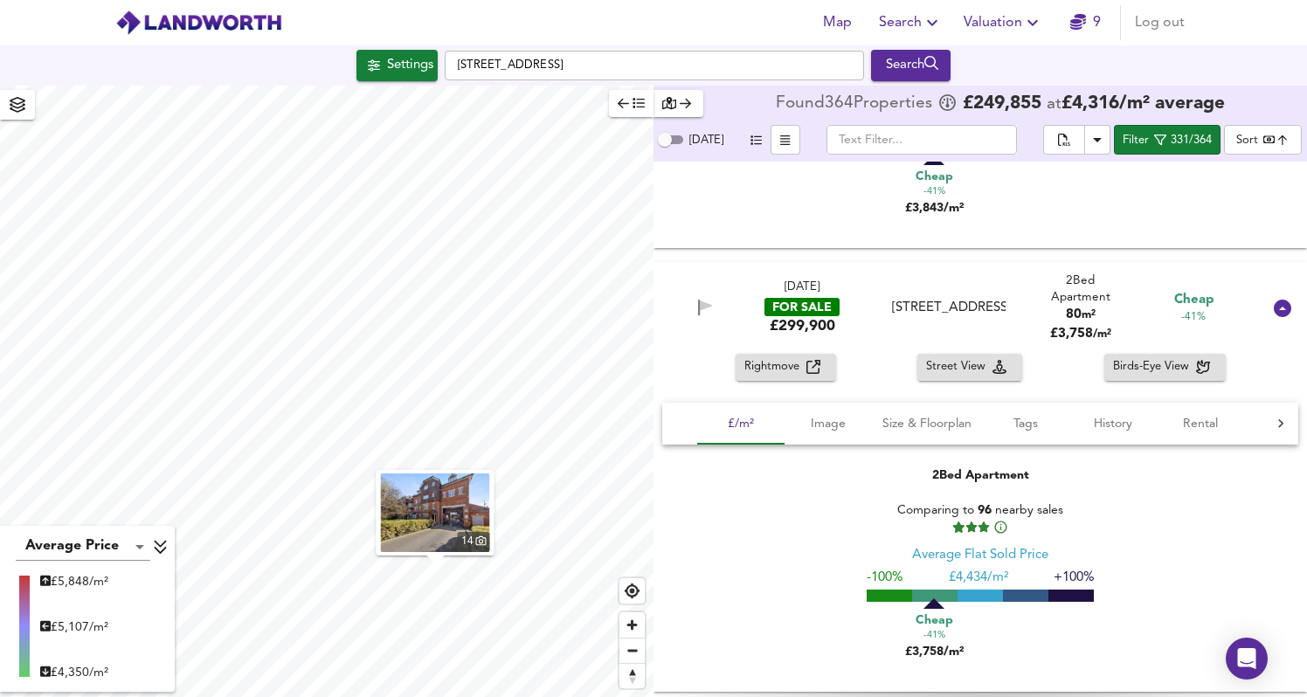
click at [814, 374] on icon "button" at bounding box center [814, 367] width 14 height 14
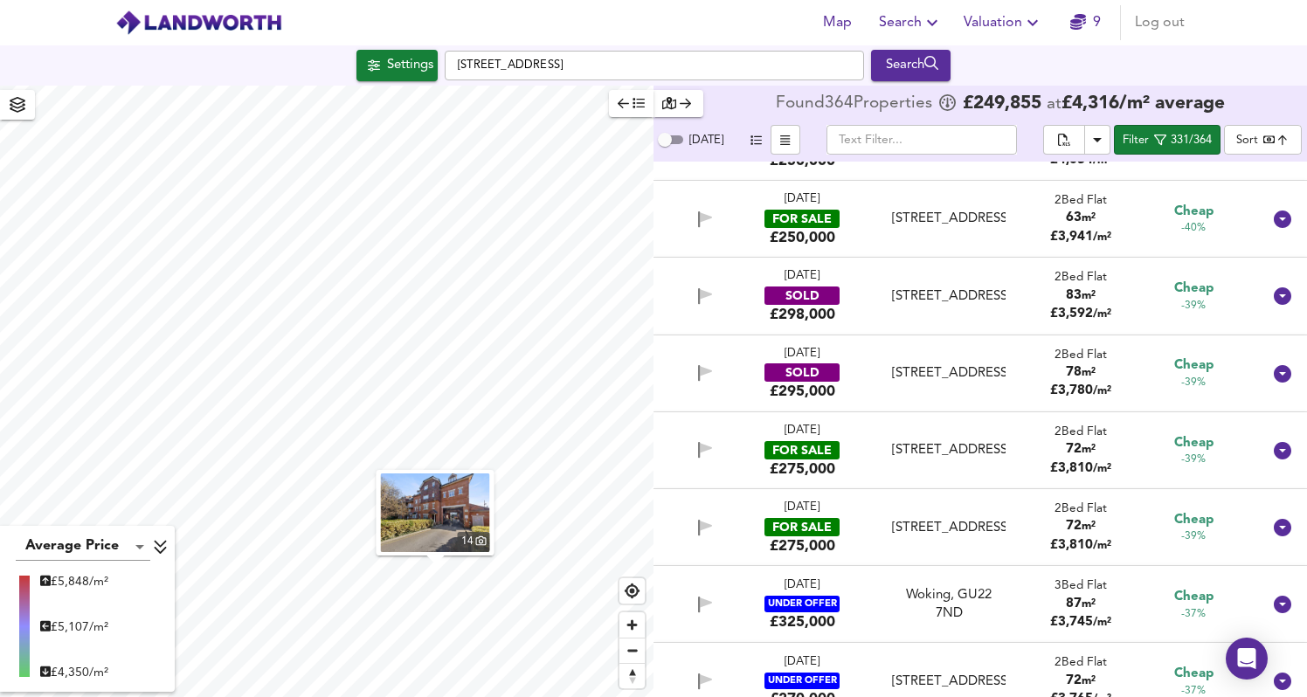
scroll to position [8188, 0]
click at [983, 459] on div "[STREET_ADDRESS]" at bounding box center [948, 449] width 113 height 18
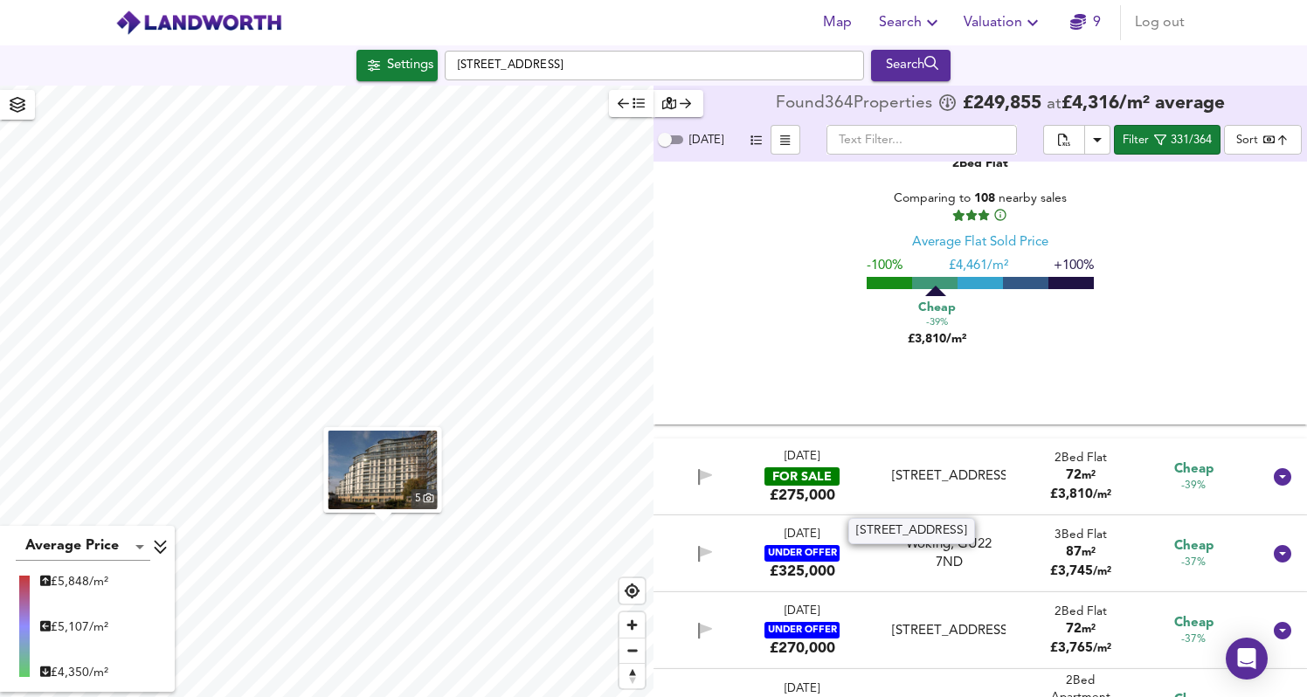
scroll to position [8707, 0]
click at [976, 469] on div "[STREET_ADDRESS]" at bounding box center [948, 477] width 113 height 18
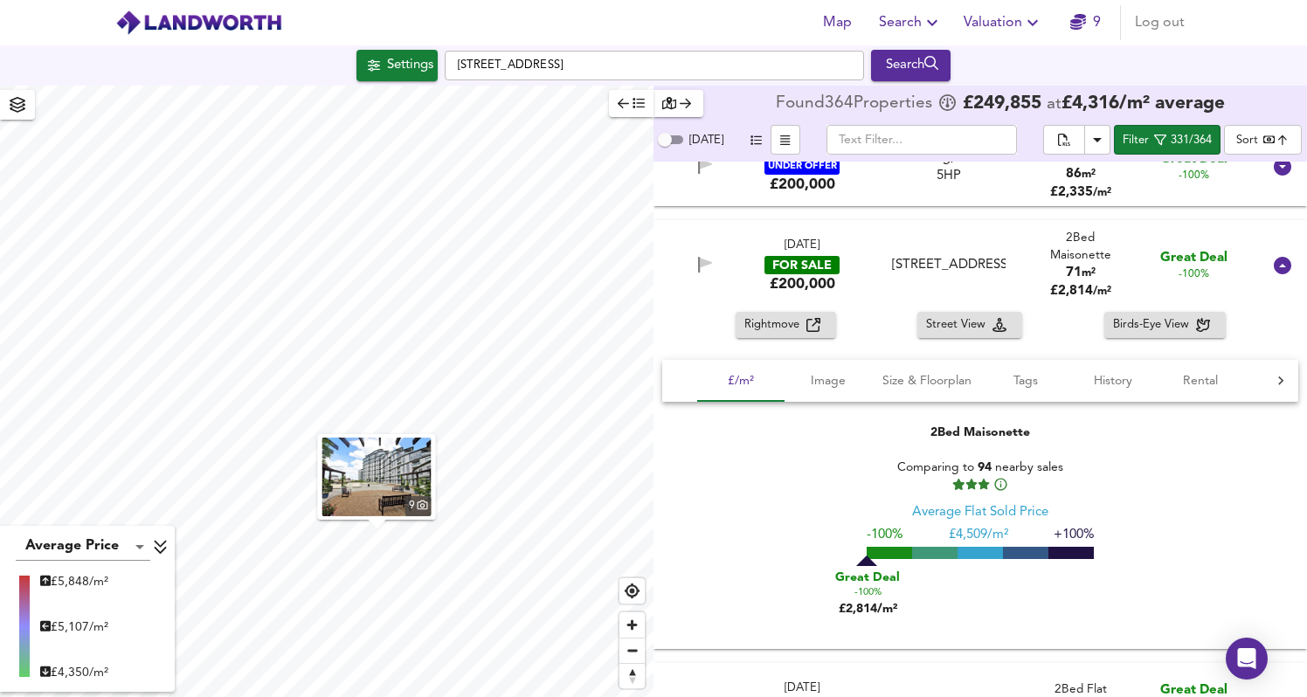
scroll to position [0, 0]
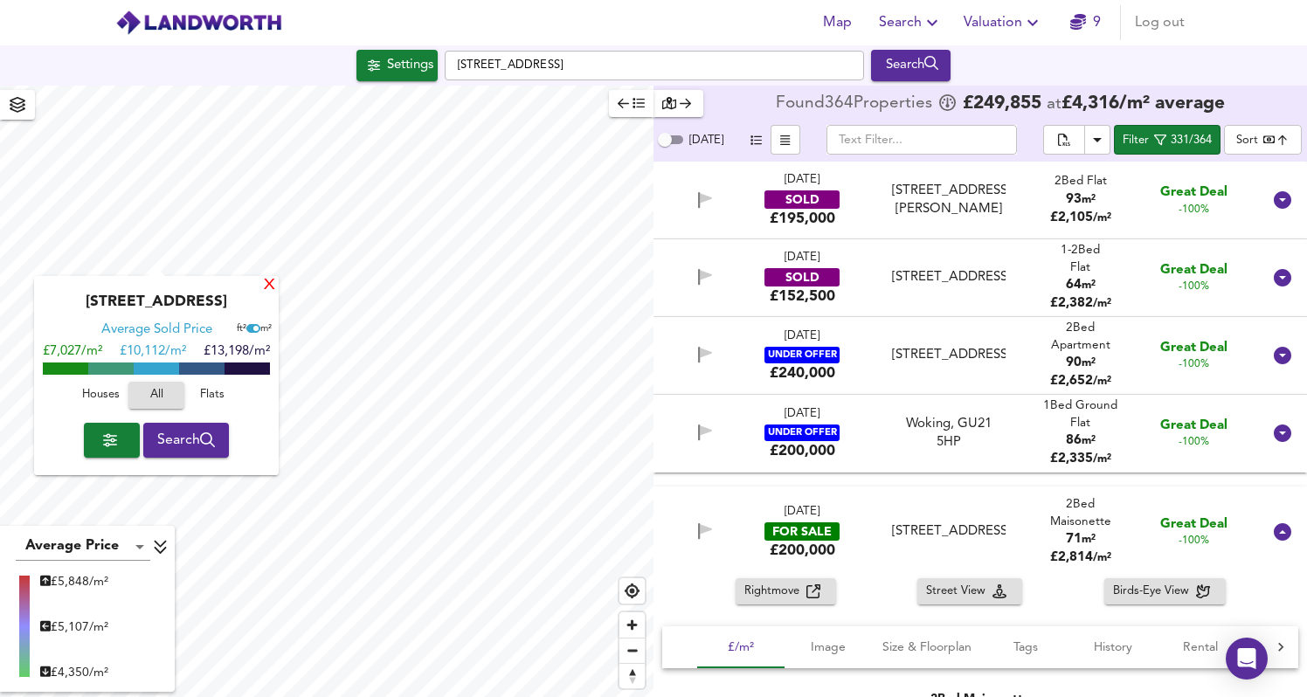
click at [272, 288] on div "X" at bounding box center [269, 286] width 15 height 17
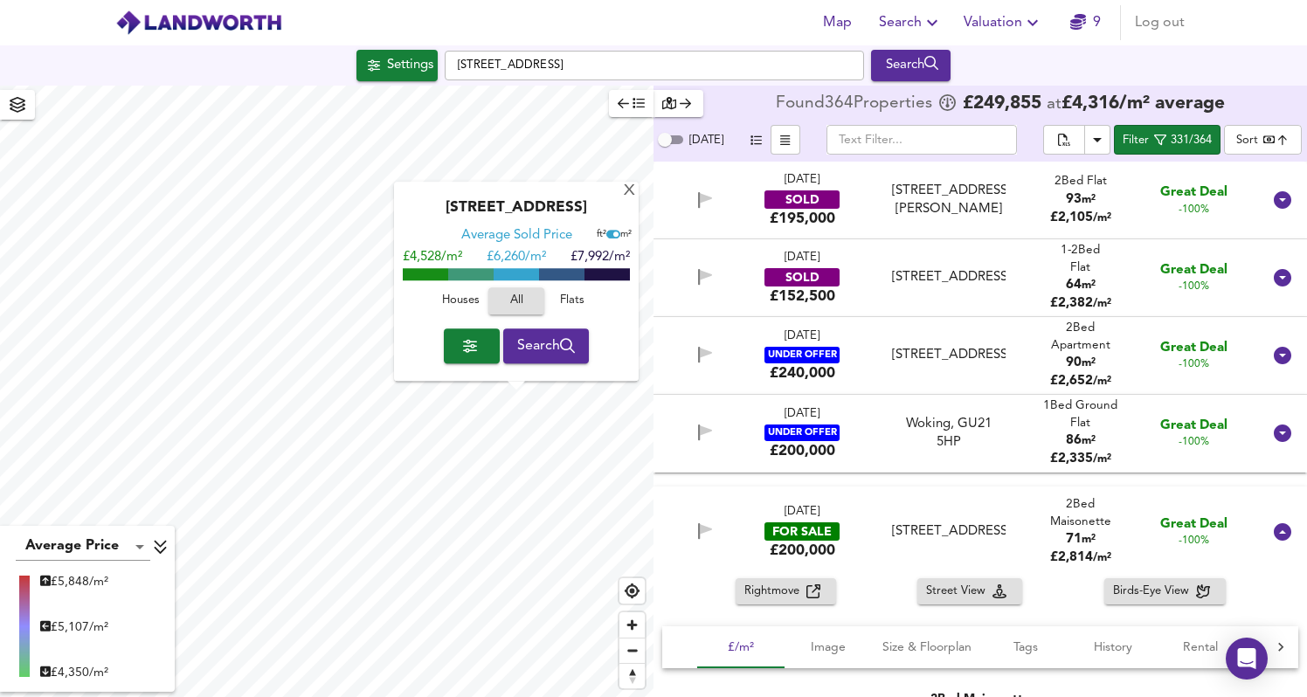
click at [539, 346] on span "Search" at bounding box center [546, 346] width 59 height 24
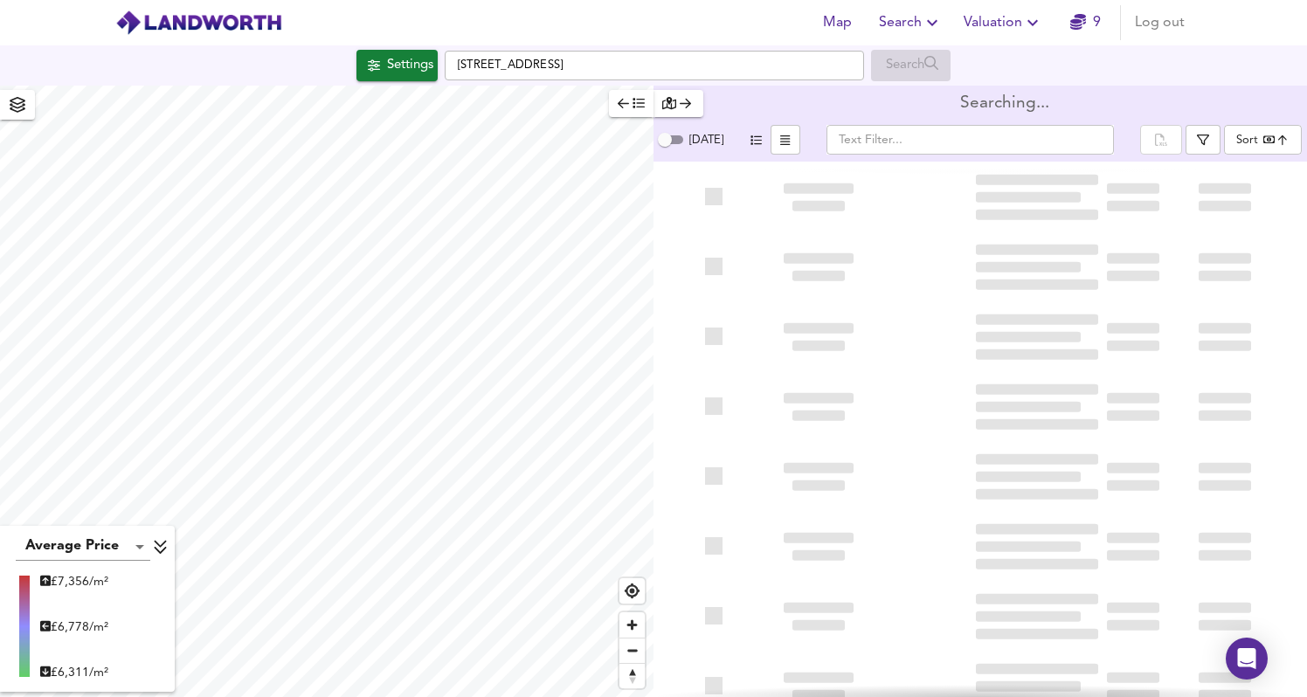
type input "bestdeal"
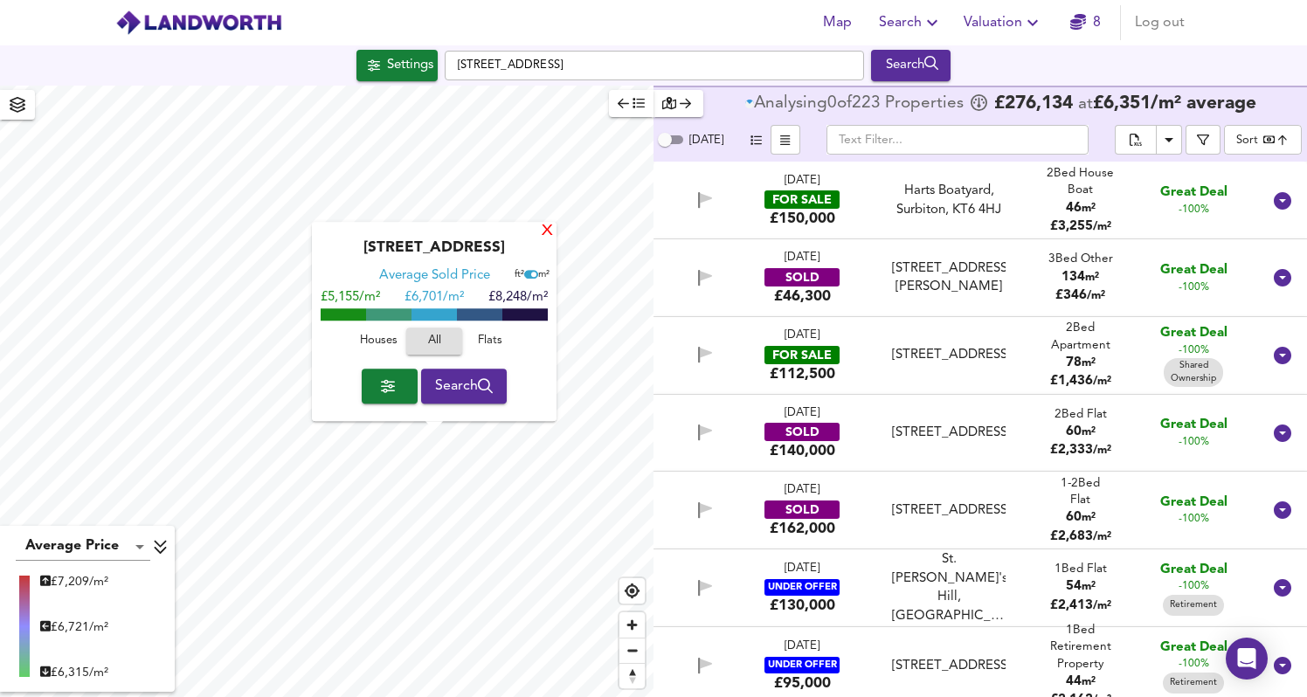
click at [547, 229] on div "X" at bounding box center [547, 232] width 15 height 17
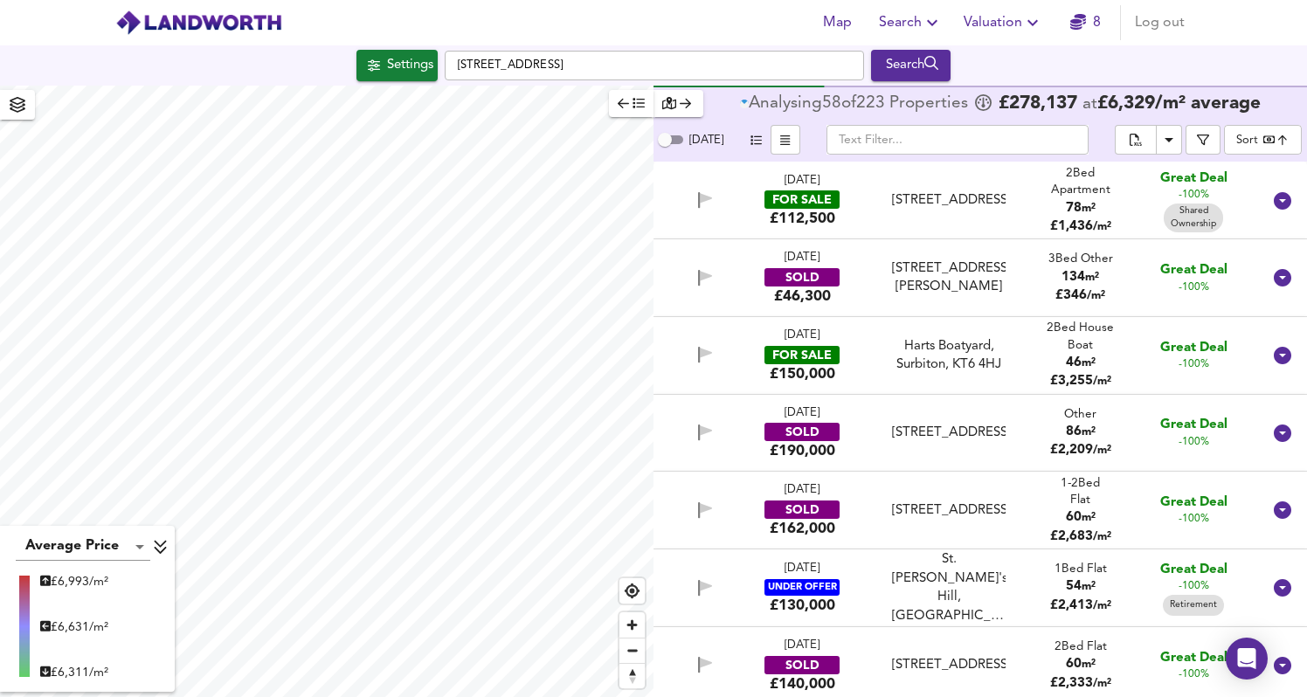
type input "569"
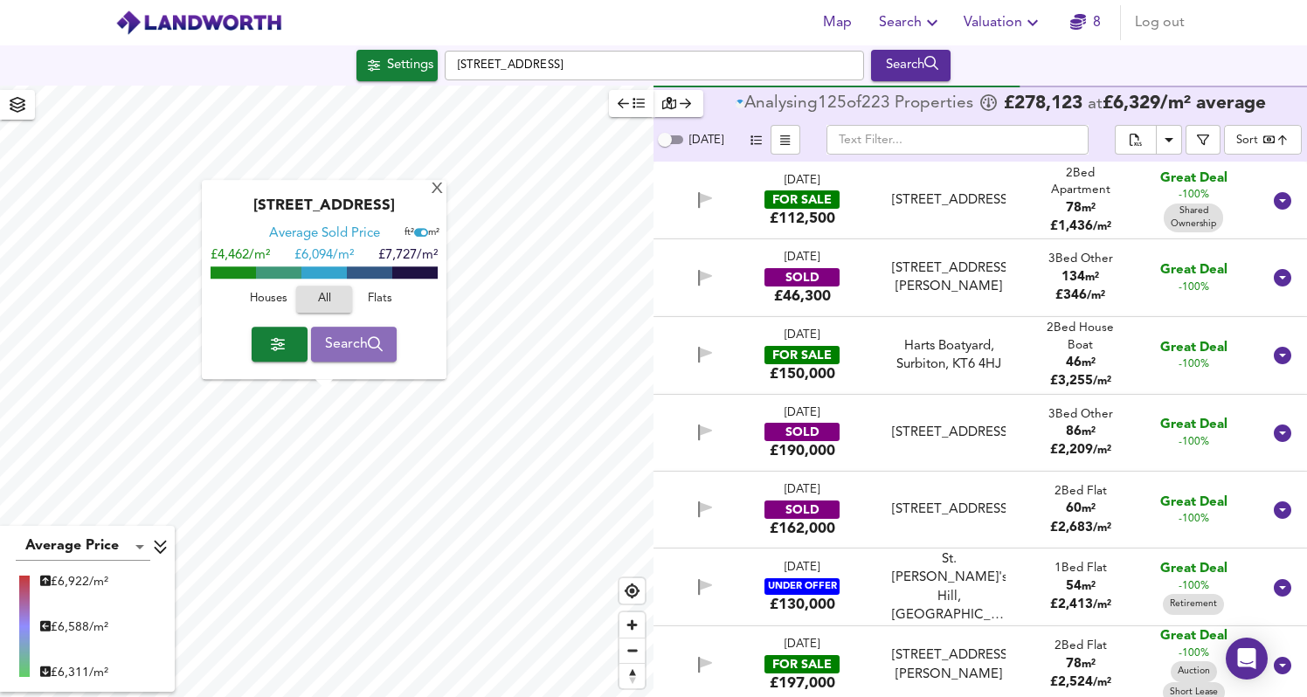
click at [361, 348] on span "Search" at bounding box center [354, 344] width 59 height 24
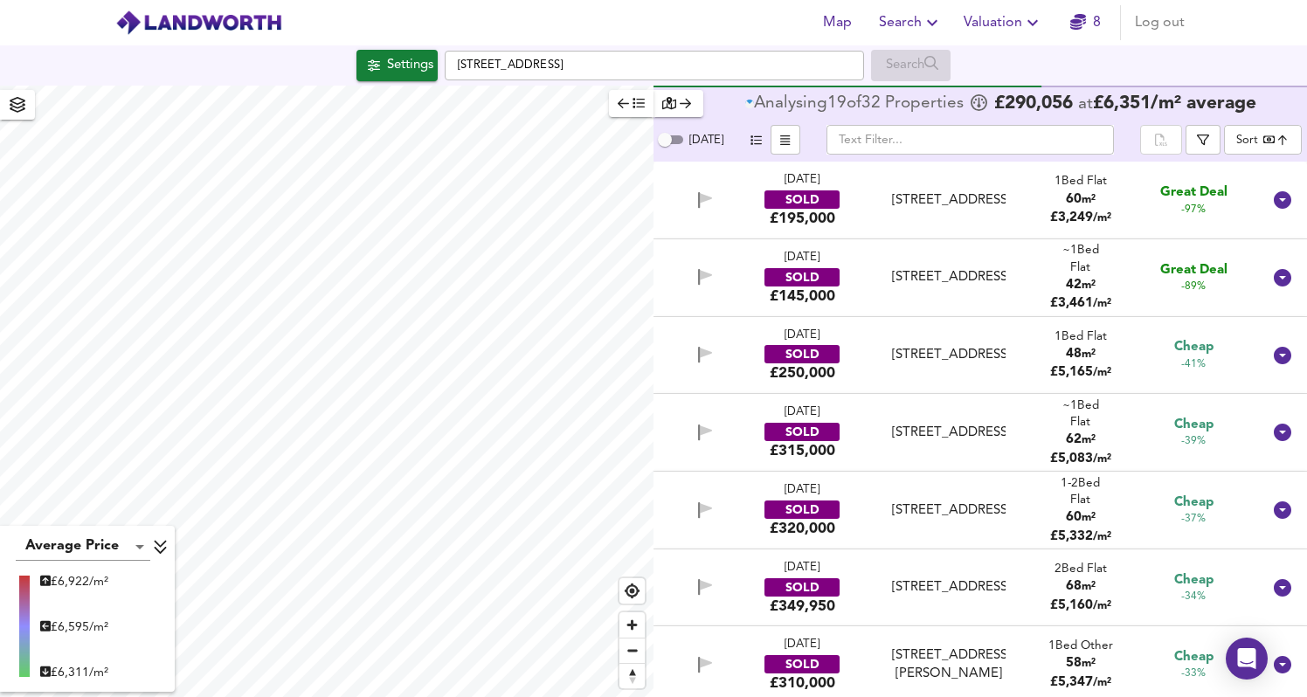
type input "bestdeal"
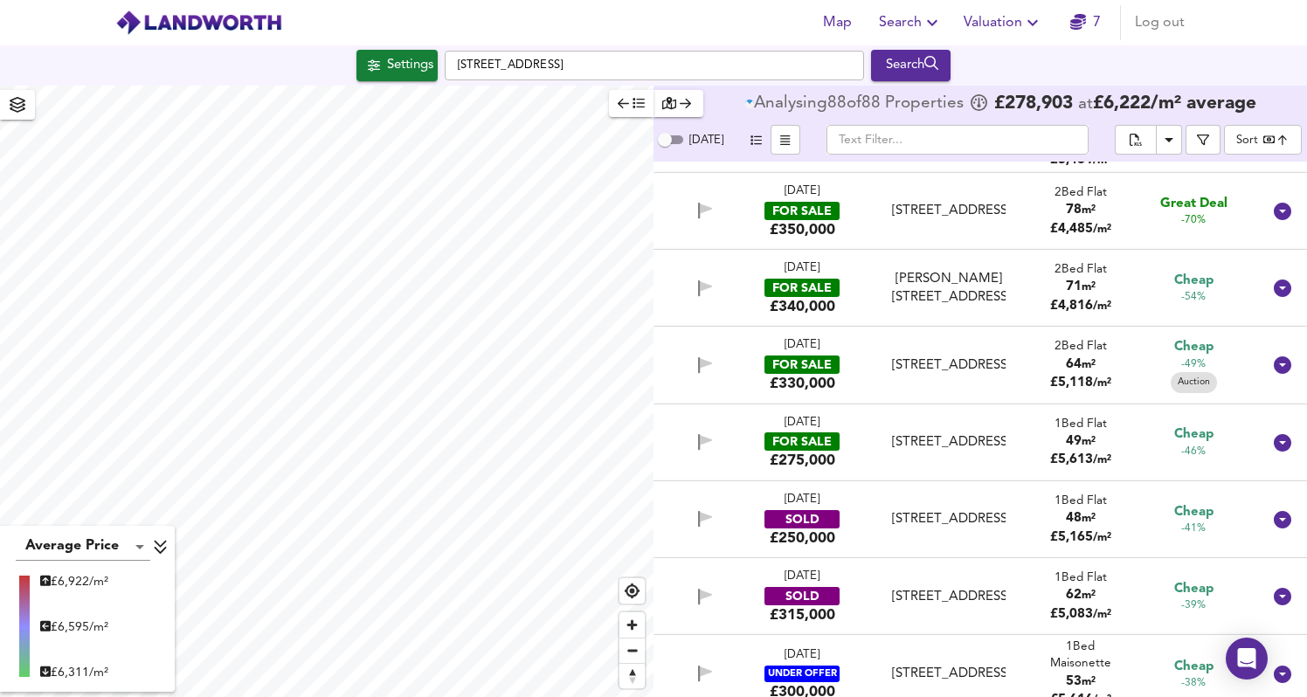
scroll to position [843, 0]
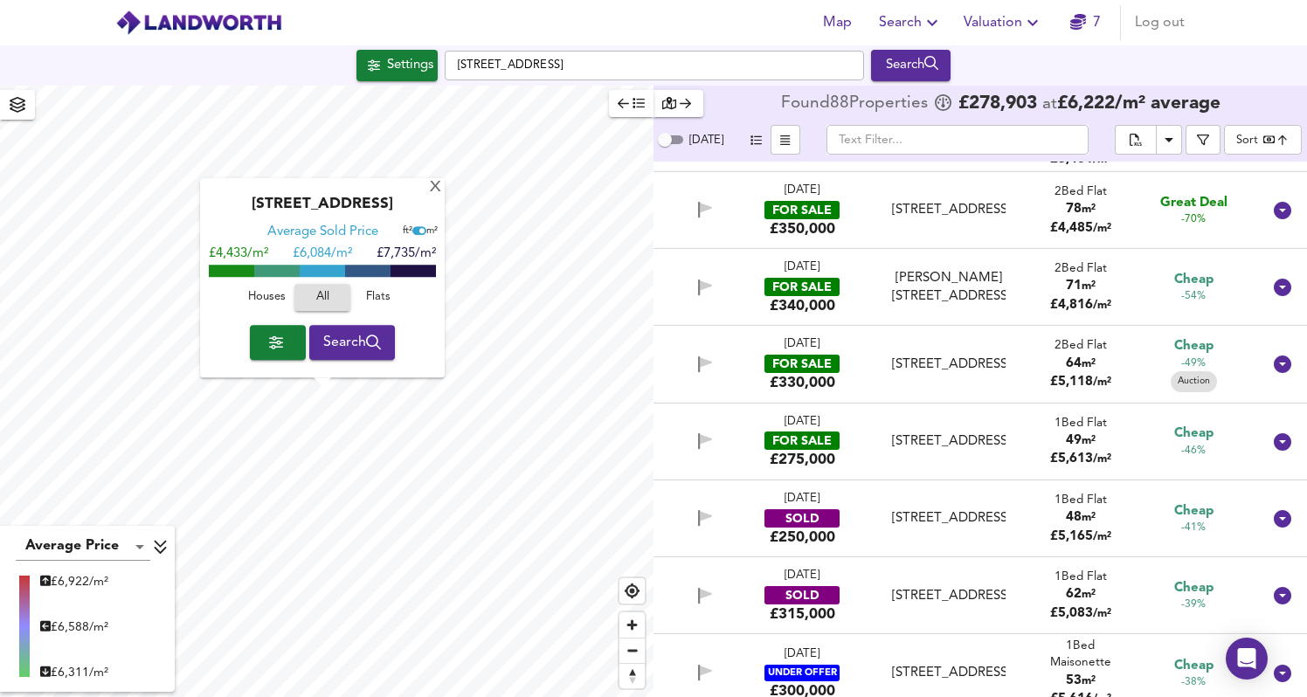
click at [286, 348] on span "button" at bounding box center [278, 342] width 28 height 24
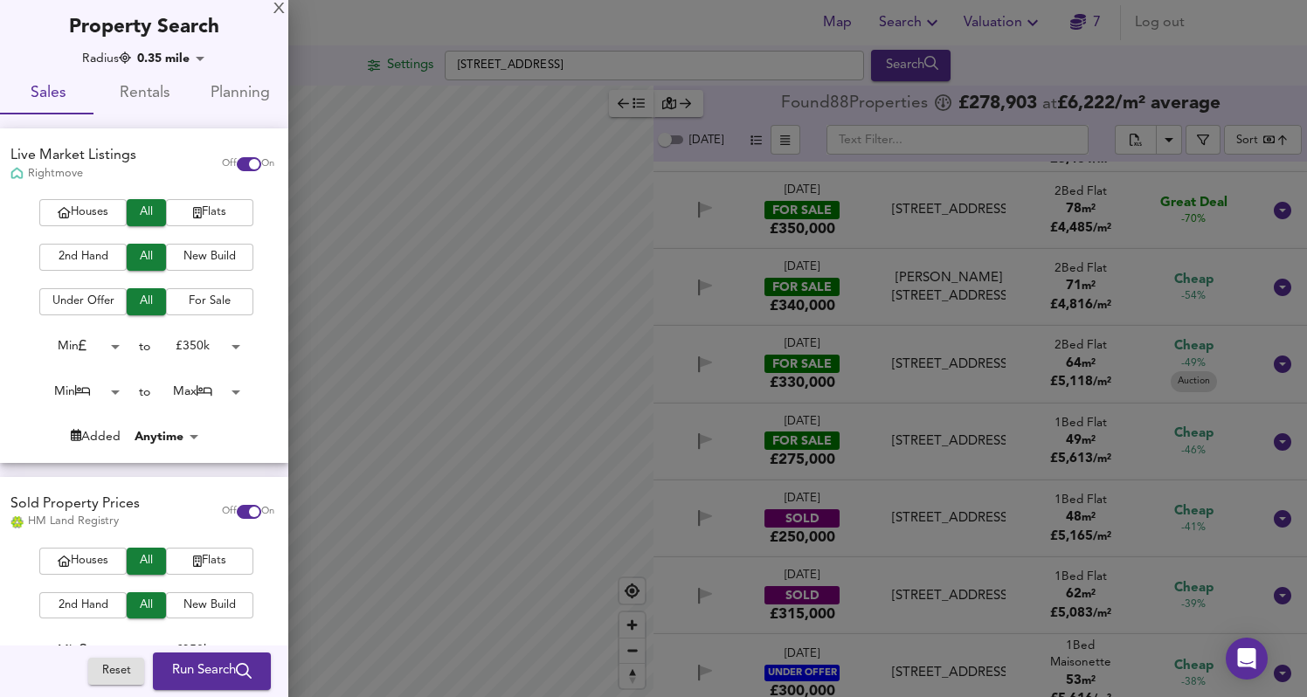
click at [225, 341] on body "Map Search Valuation 7 Log out Settings [GEOGRAPHIC_DATA] 6HR Search Average Pr…" at bounding box center [653, 348] width 1307 height 697
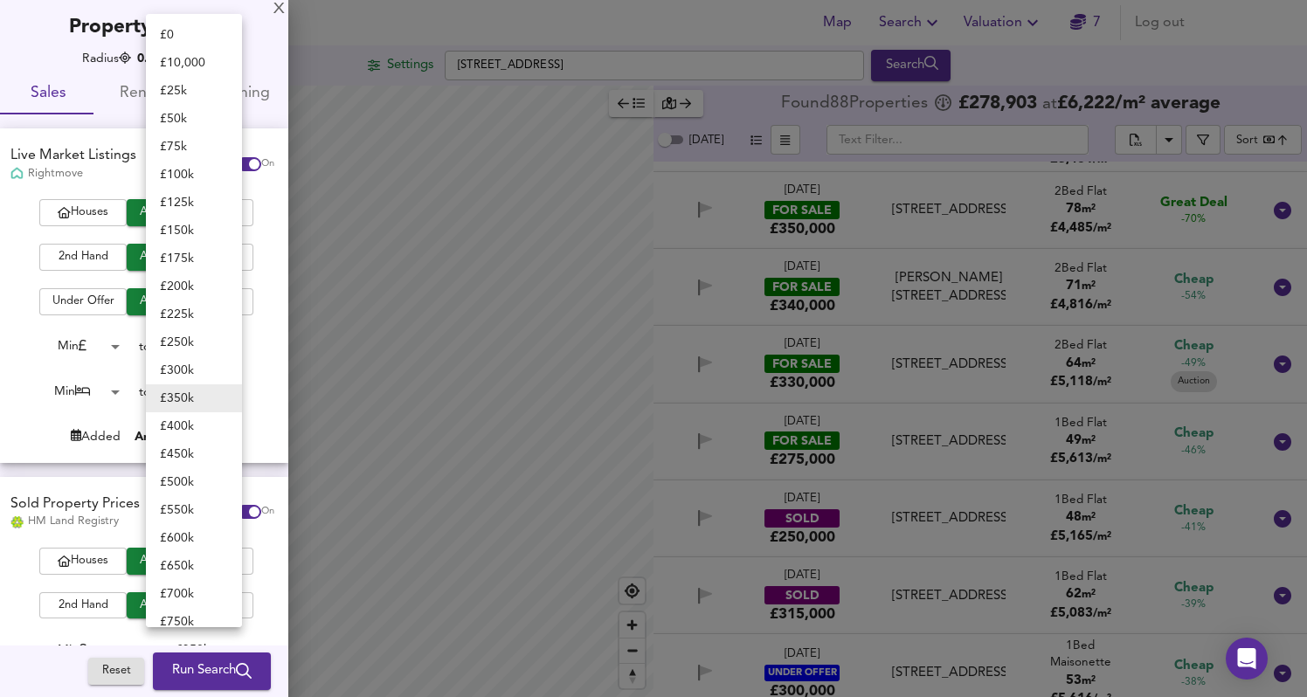
click at [18, 342] on div at bounding box center [653, 348] width 1307 height 697
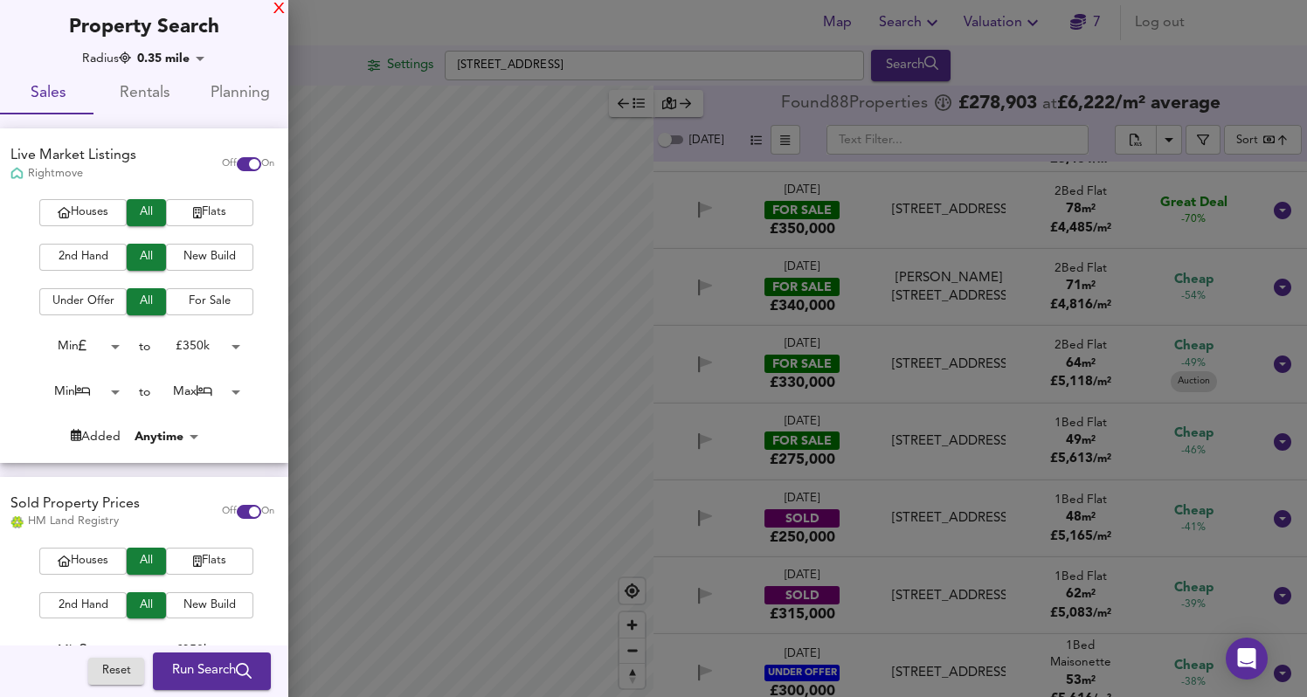
click at [275, 7] on div "X" at bounding box center [279, 9] width 11 height 12
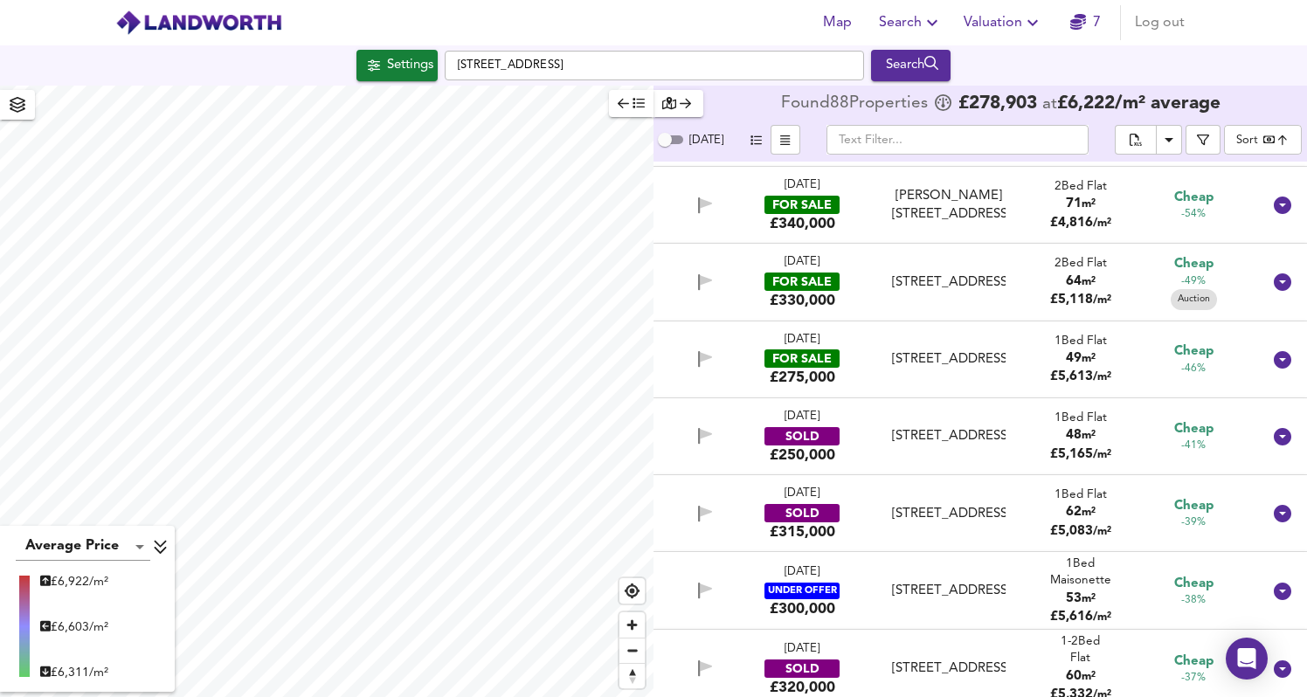
scroll to position [0, 0]
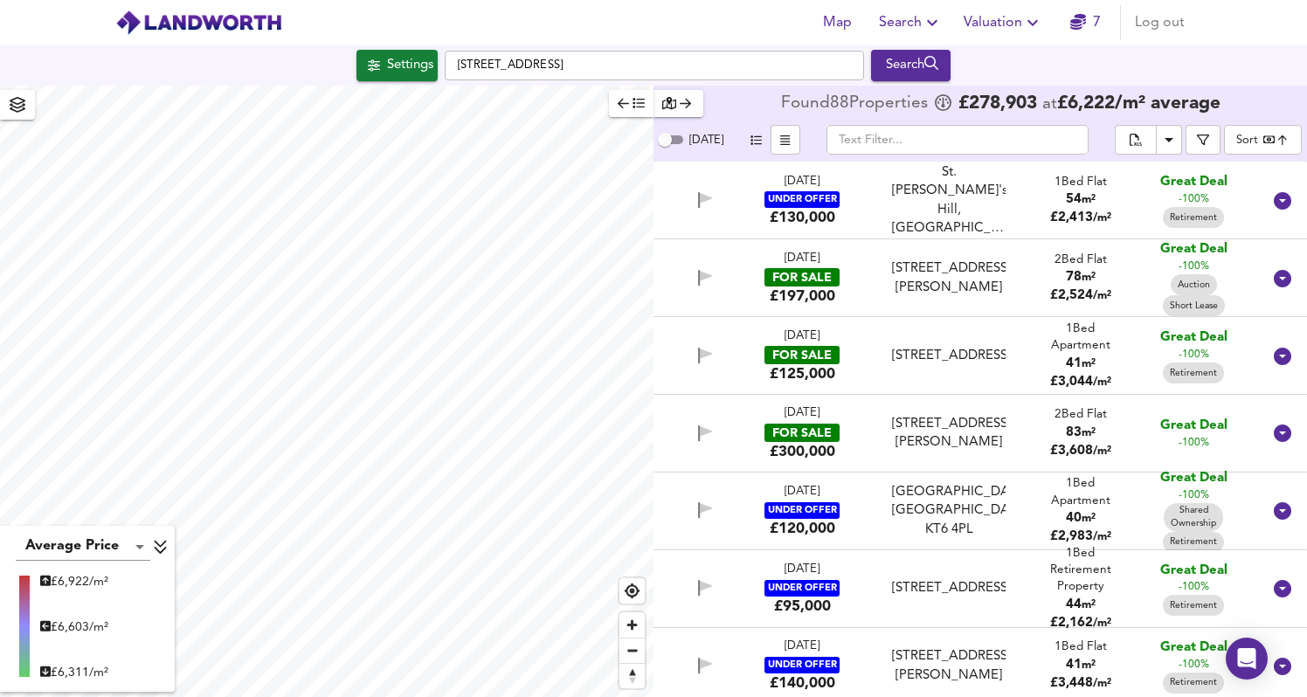
click at [966, 427] on div "[STREET_ADDRESS][PERSON_NAME]" at bounding box center [948, 434] width 113 height 38
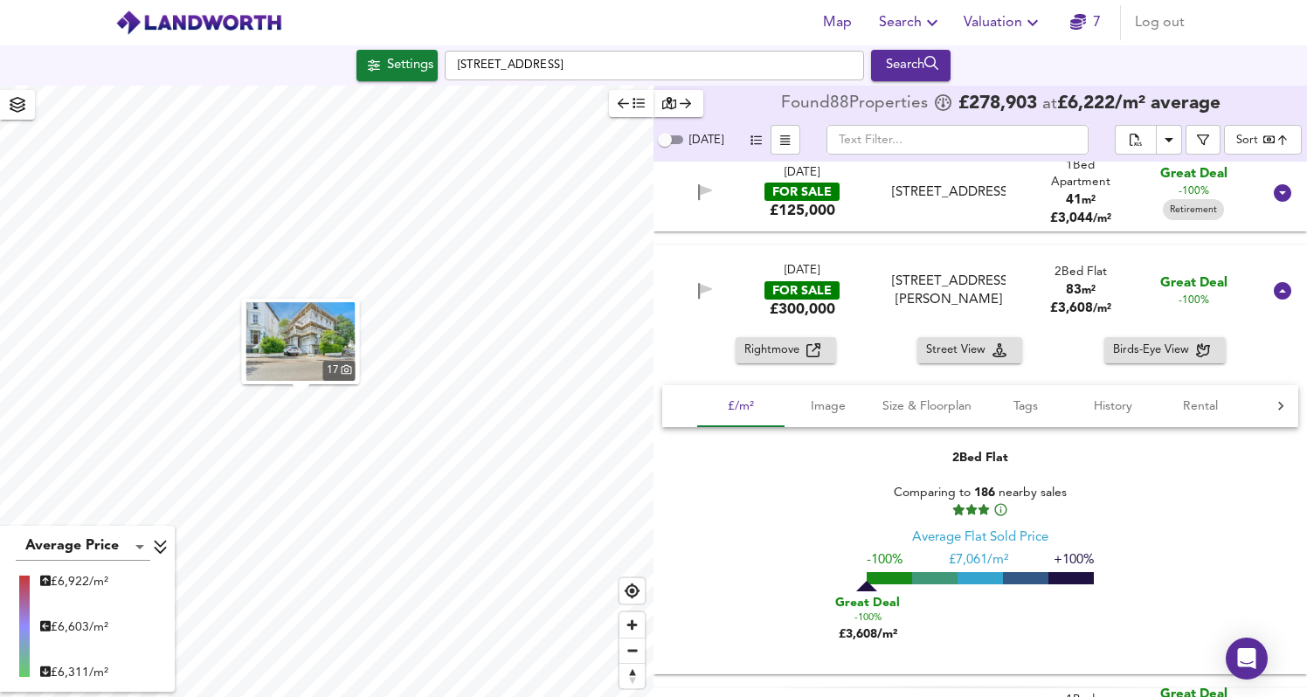
scroll to position [60, 0]
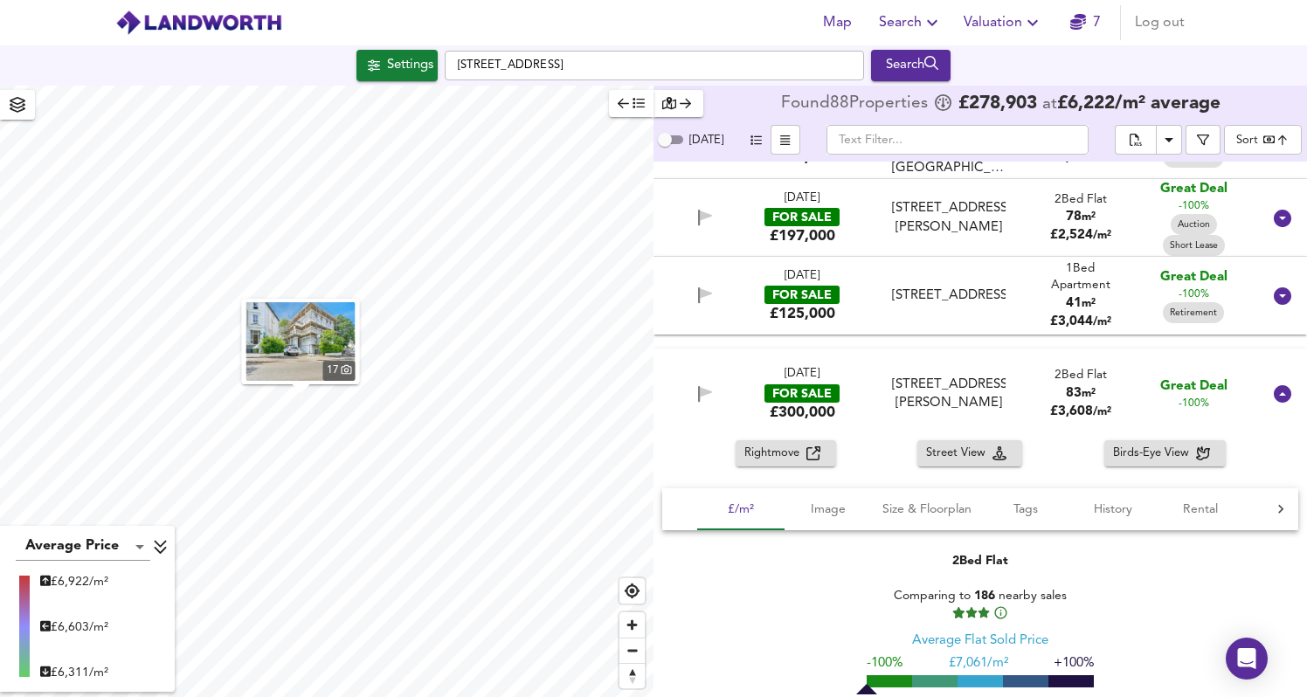
click at [982, 274] on div "[DATE] FOR SALE £125,000 [STREET_ADDRESS] 1 Bed Apartment 41 m² £ 3,044 / m² Gr…" at bounding box center [959, 295] width 605 height 57
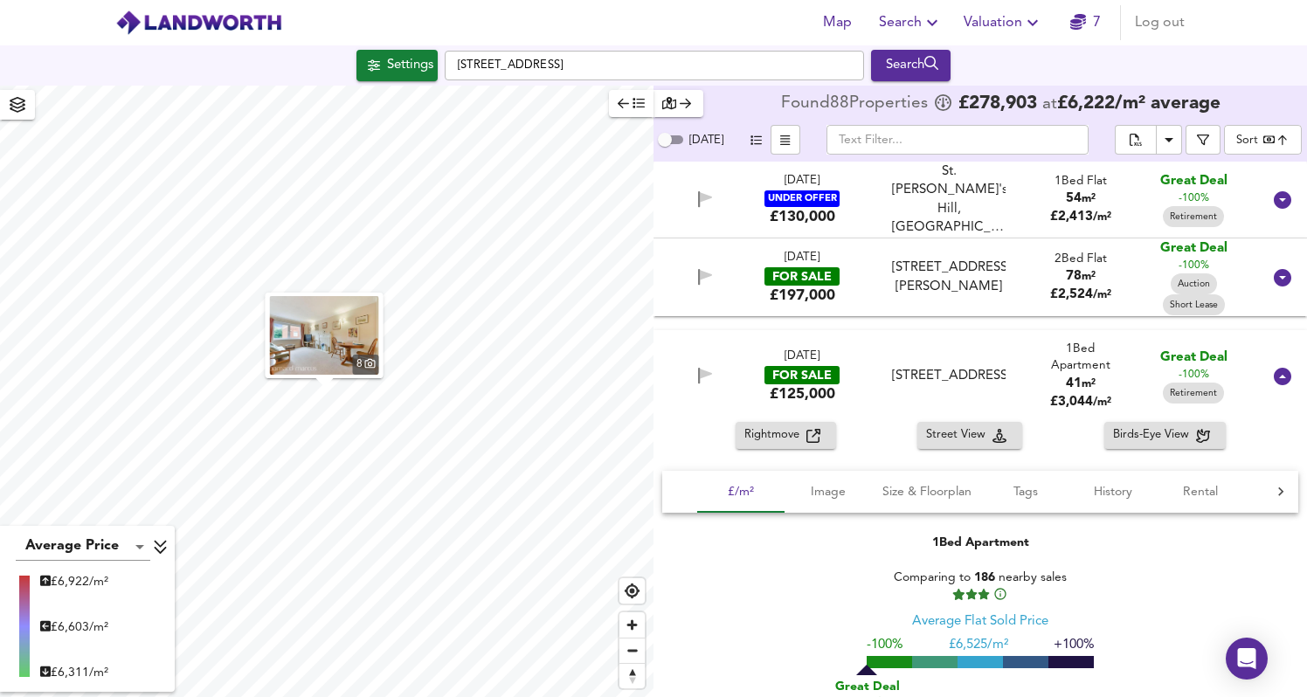
scroll to position [0, 0]
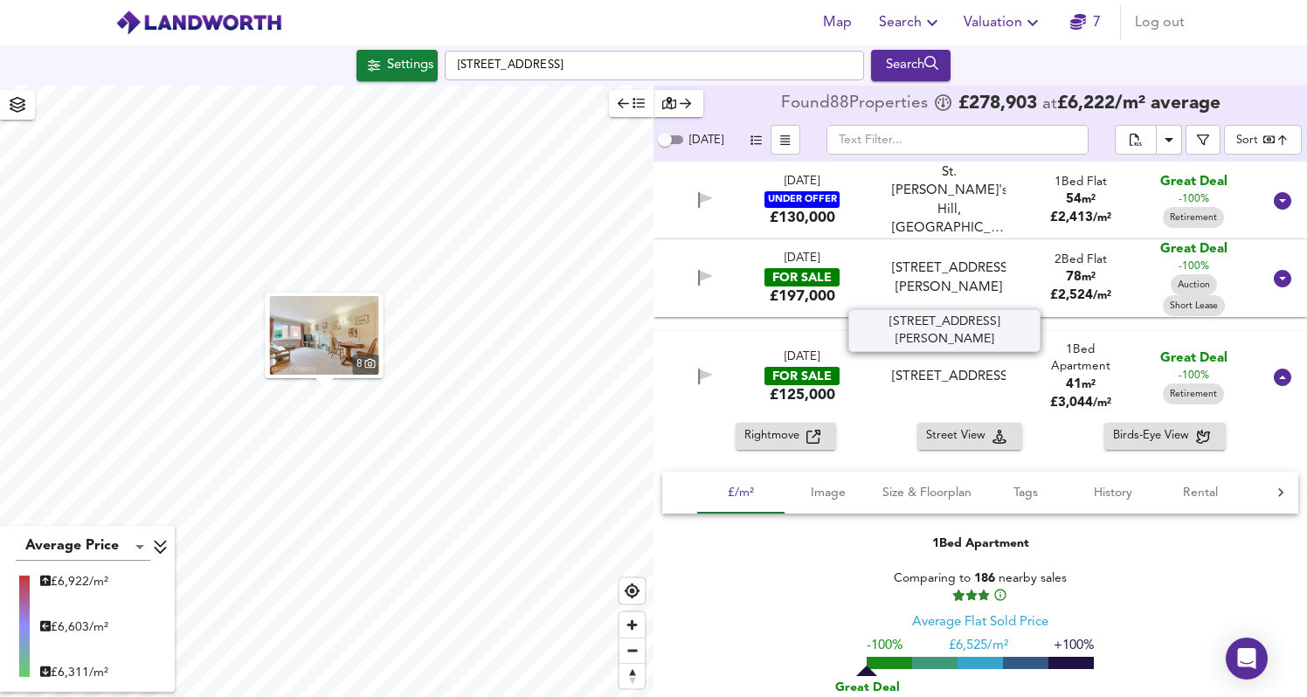
click at [987, 260] on div "[STREET_ADDRESS][PERSON_NAME]" at bounding box center [948, 279] width 113 height 38
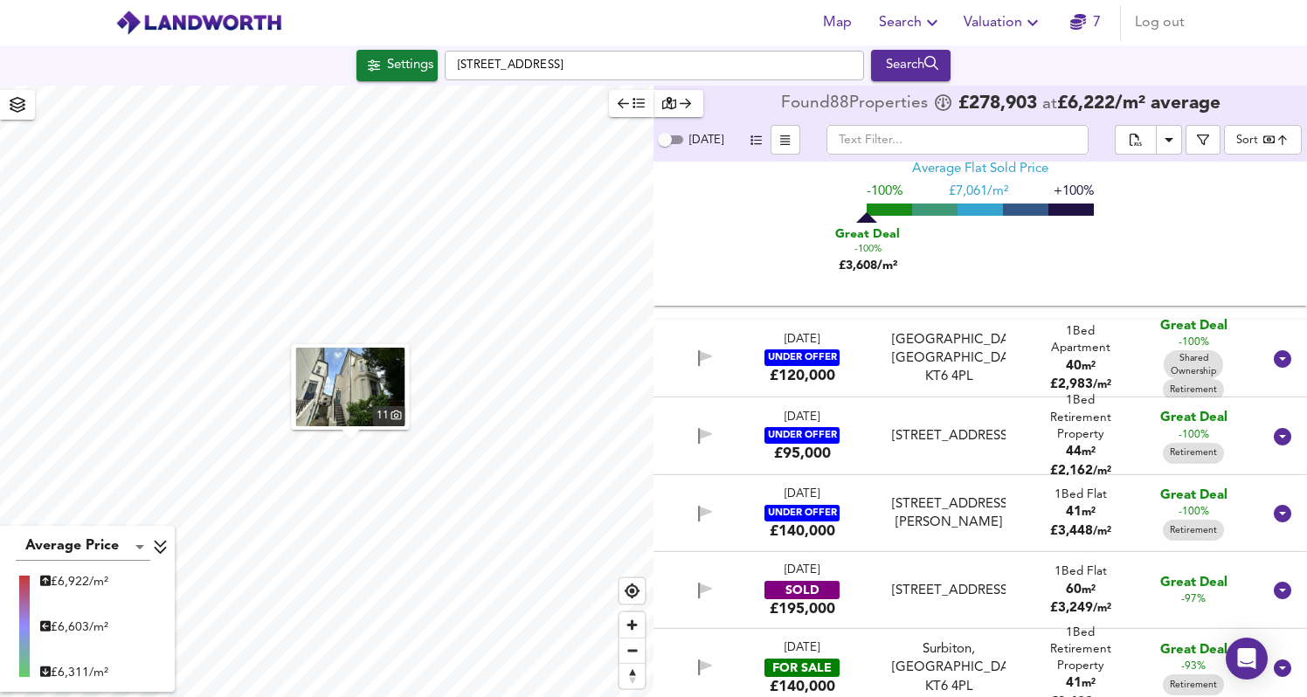
scroll to position [946, 0]
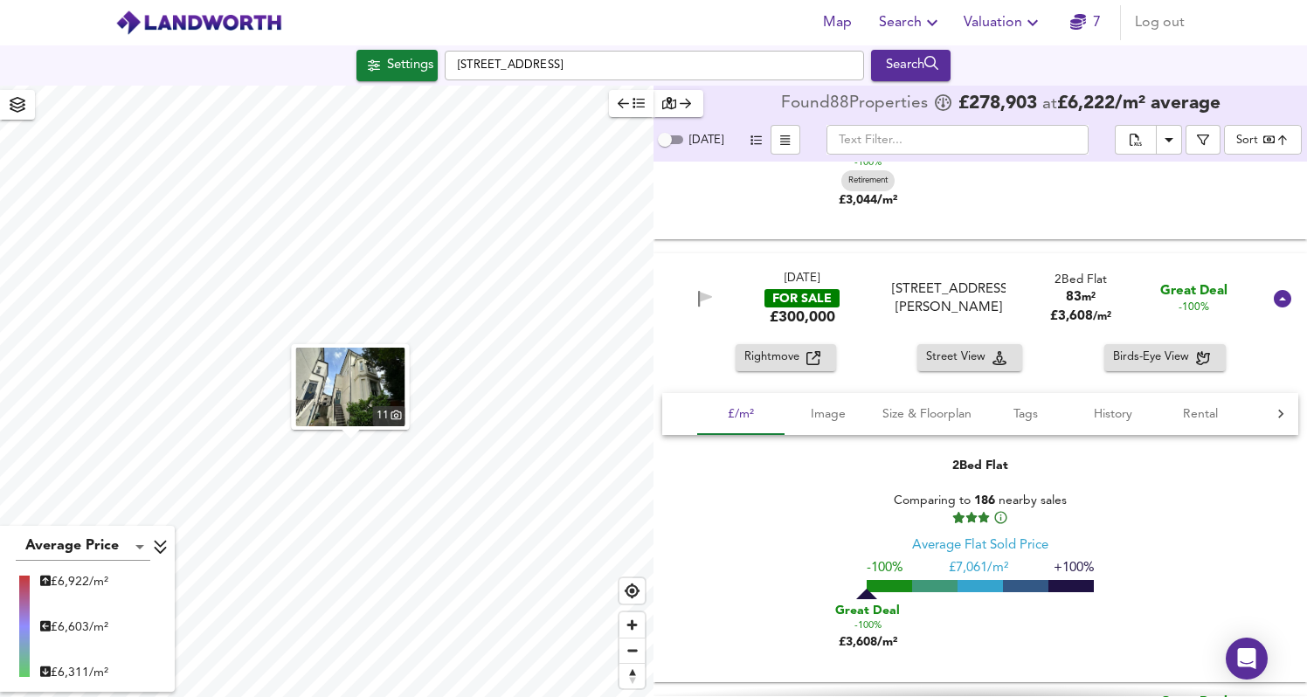
click at [802, 366] on span "Rightmove" at bounding box center [776, 358] width 62 height 20
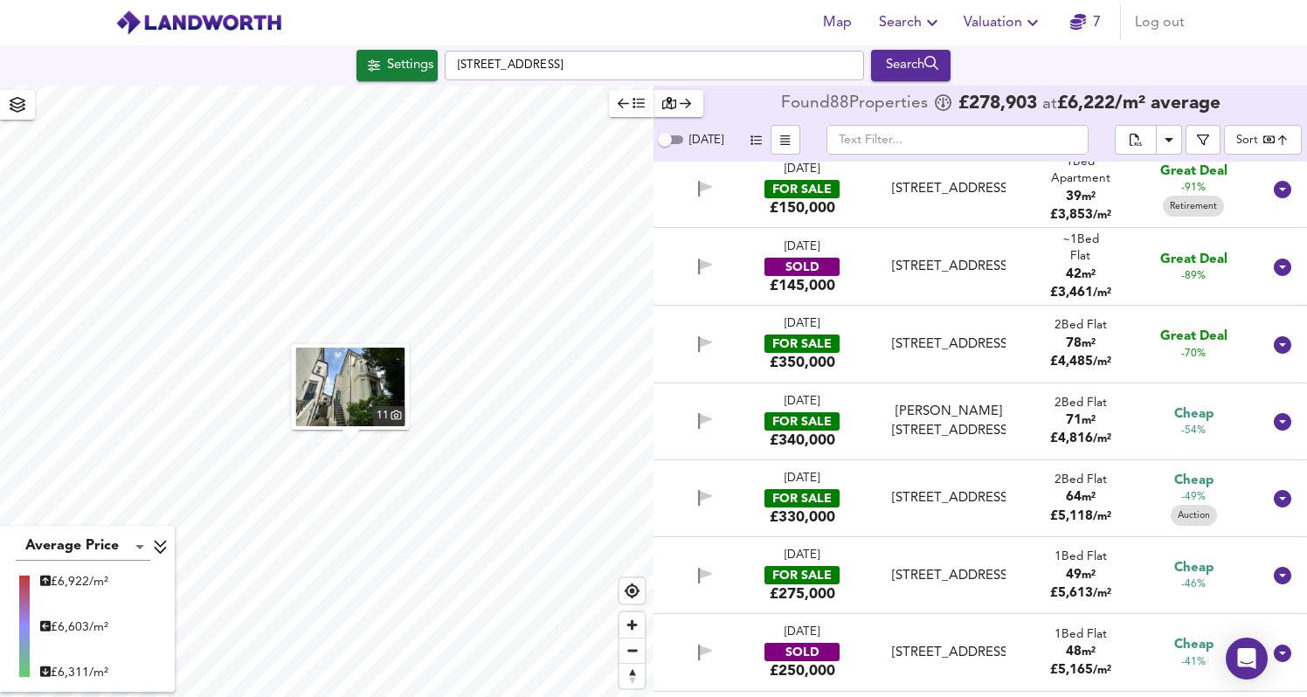
scroll to position [1861, 0]
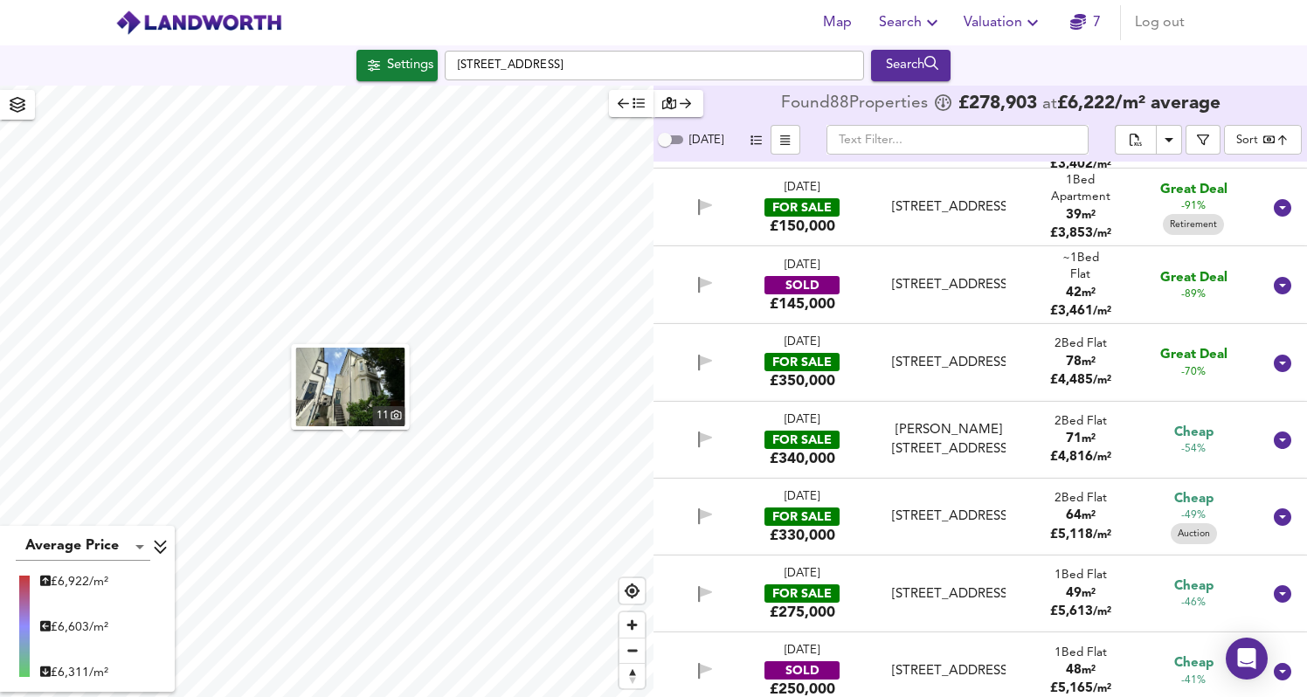
click at [985, 360] on div "[STREET_ADDRESS]" at bounding box center [948, 363] width 113 height 18
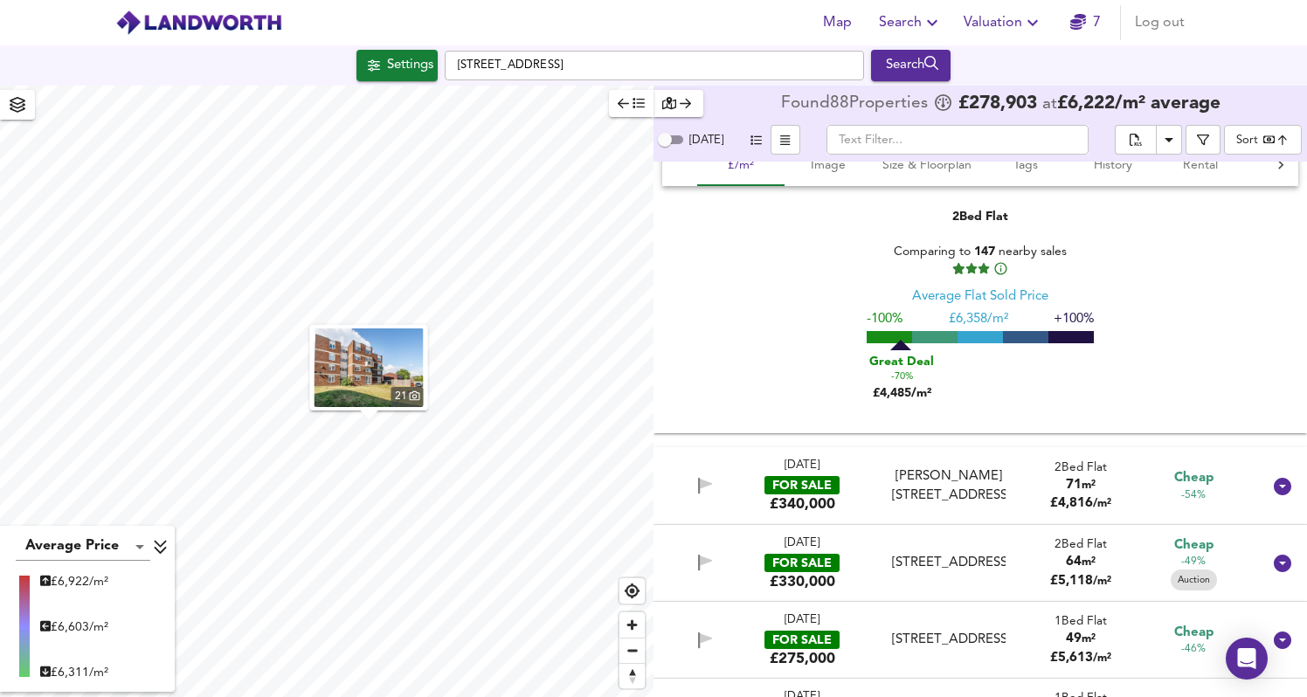
scroll to position [2201, 0]
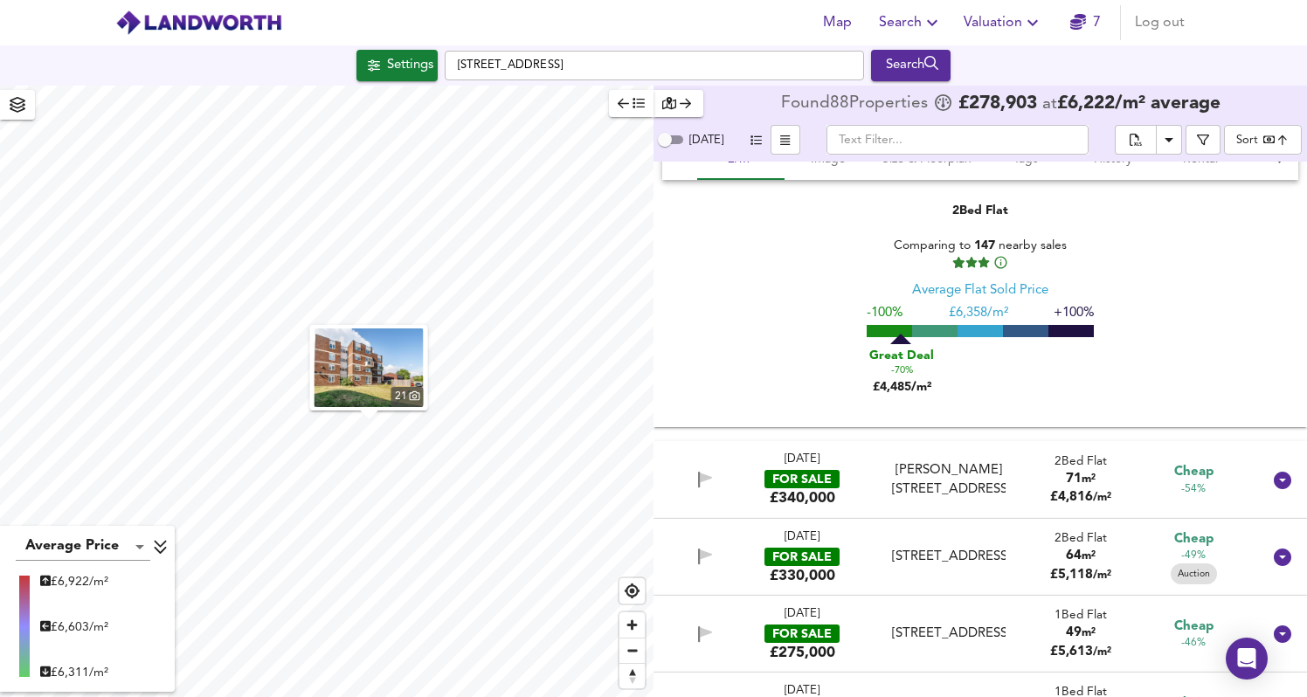
click at [1012, 458] on div "[DATE] FOR SALE £340,000 [PERSON_NAME][STREET_ADDRESS][PERSON_NAME] 2 Bed Flat …" at bounding box center [959, 480] width 605 height 56
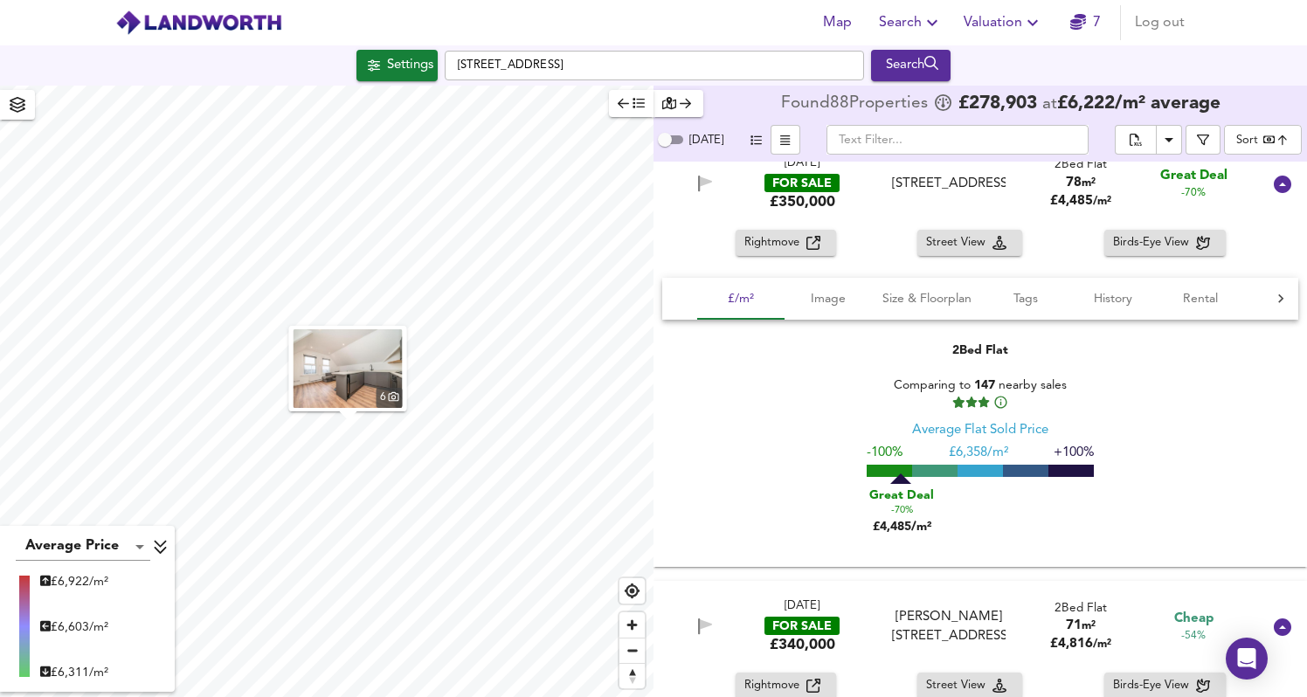
scroll to position [2022, 0]
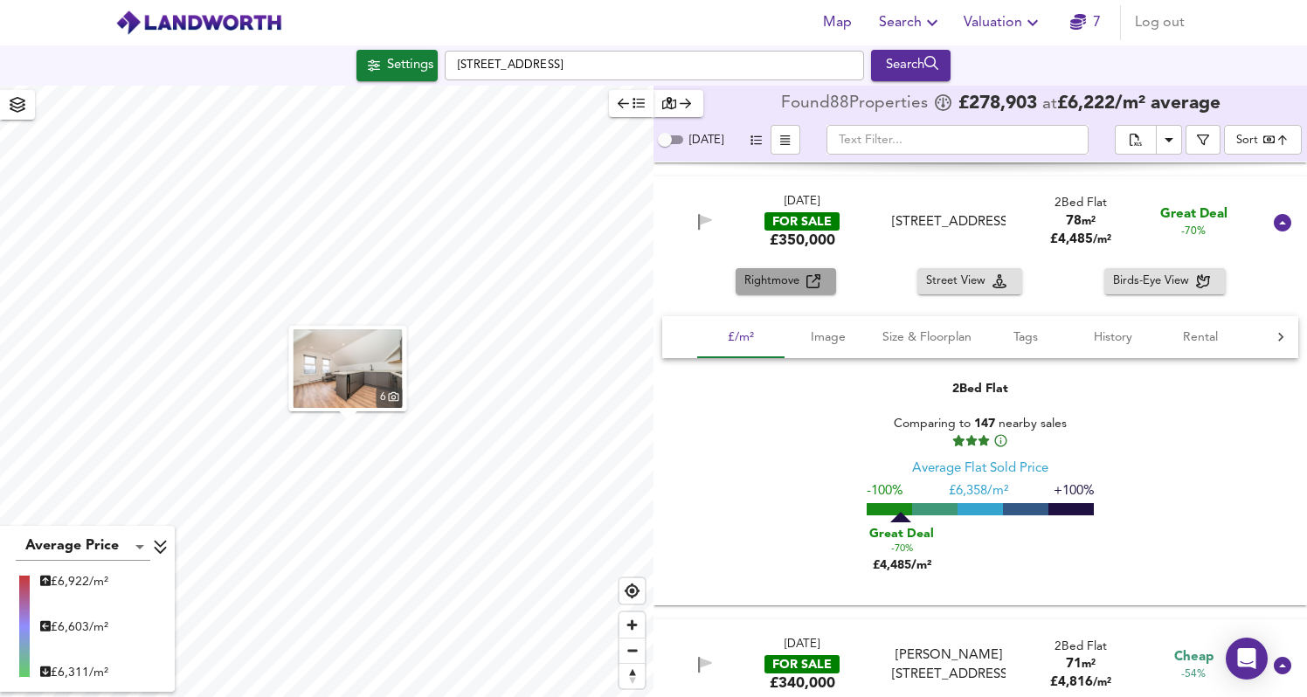
click at [794, 281] on span "Rightmove" at bounding box center [776, 282] width 62 height 20
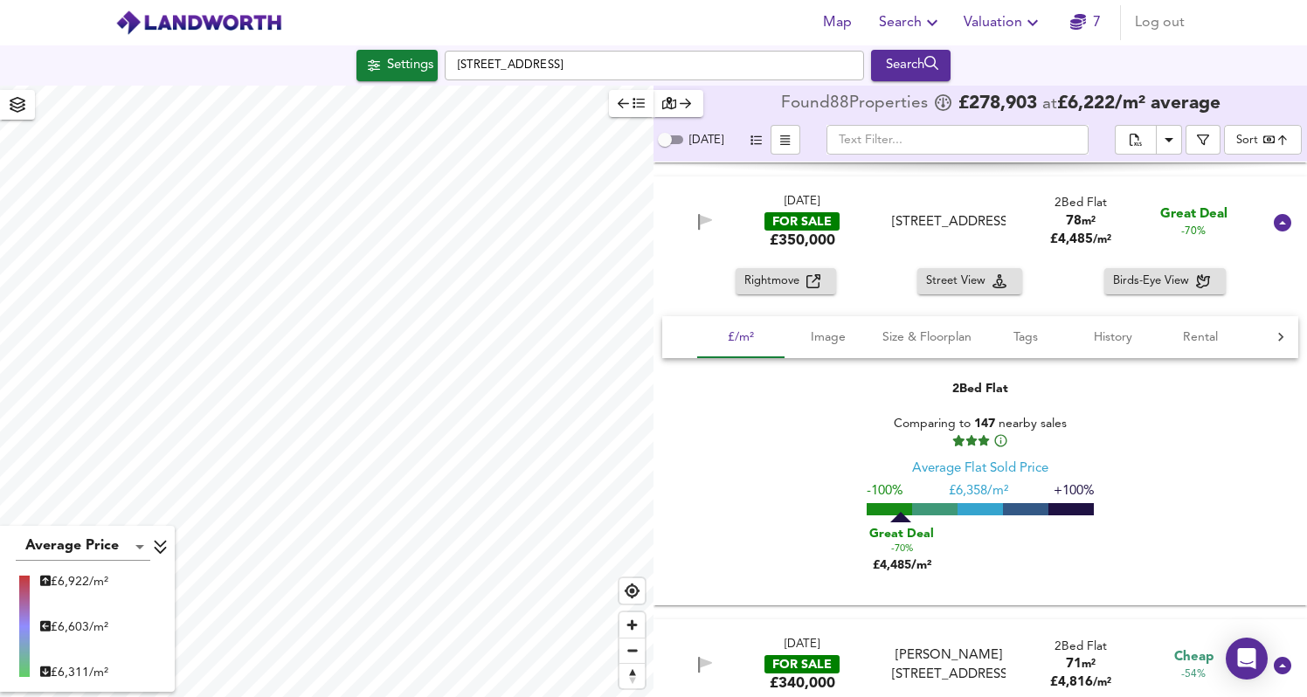
click at [711, 204] on div "6 Average Price landworth £ 6,922/m² £ 6,603/m² £ 6,311/m² Found 88 Propert ies…" at bounding box center [653, 392] width 1307 height 612
click at [1018, 24] on span "Valuation" at bounding box center [1004, 22] width 80 height 24
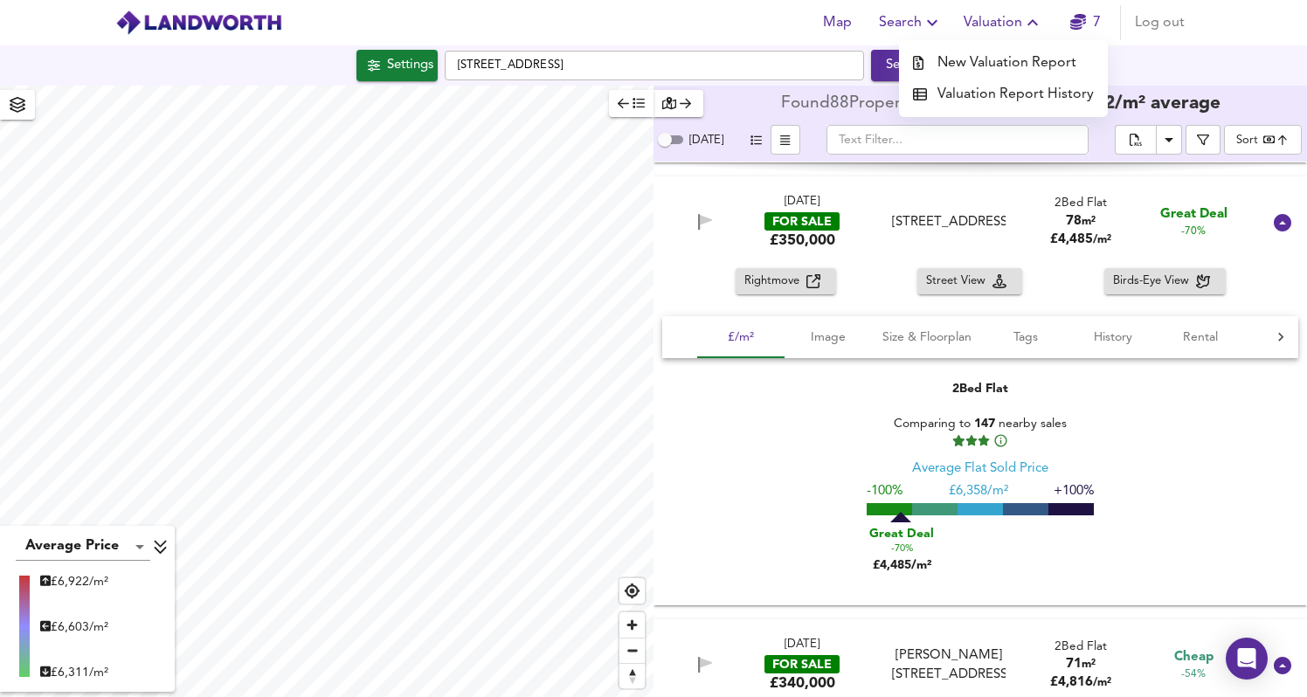
click at [925, 25] on icon "button" at bounding box center [932, 22] width 21 height 21
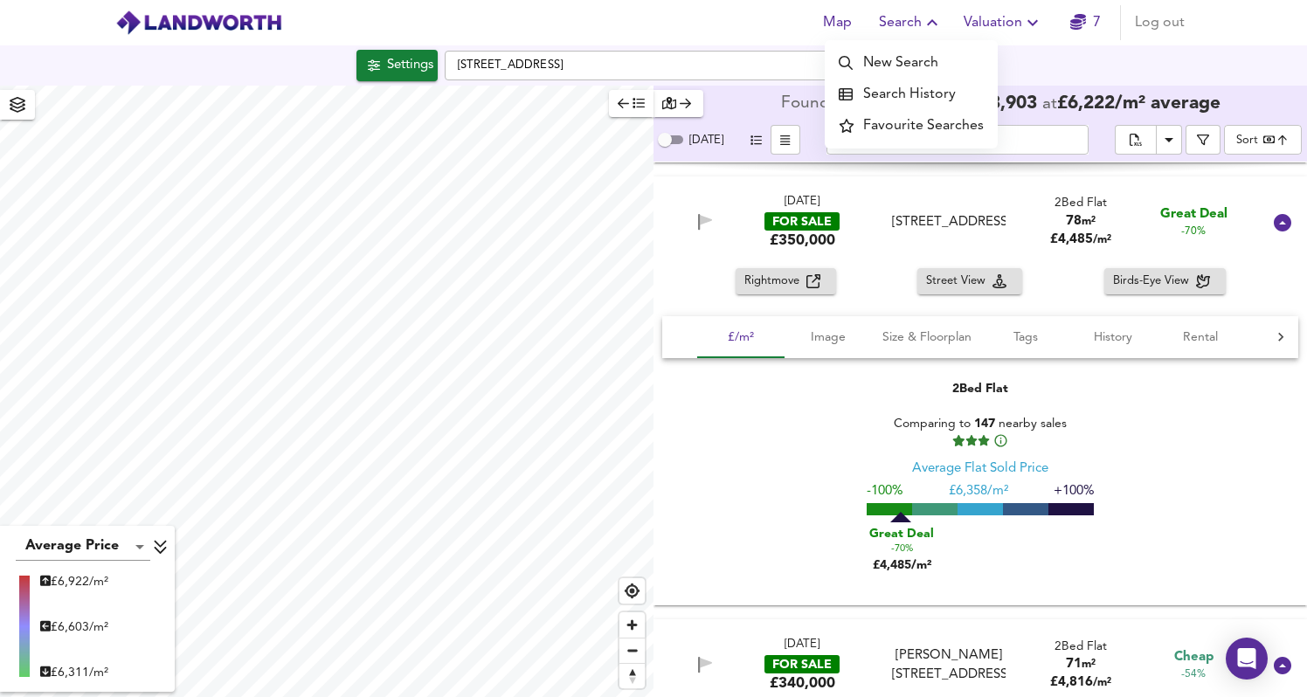
click at [951, 87] on li "Search History" at bounding box center [911, 94] width 173 height 31
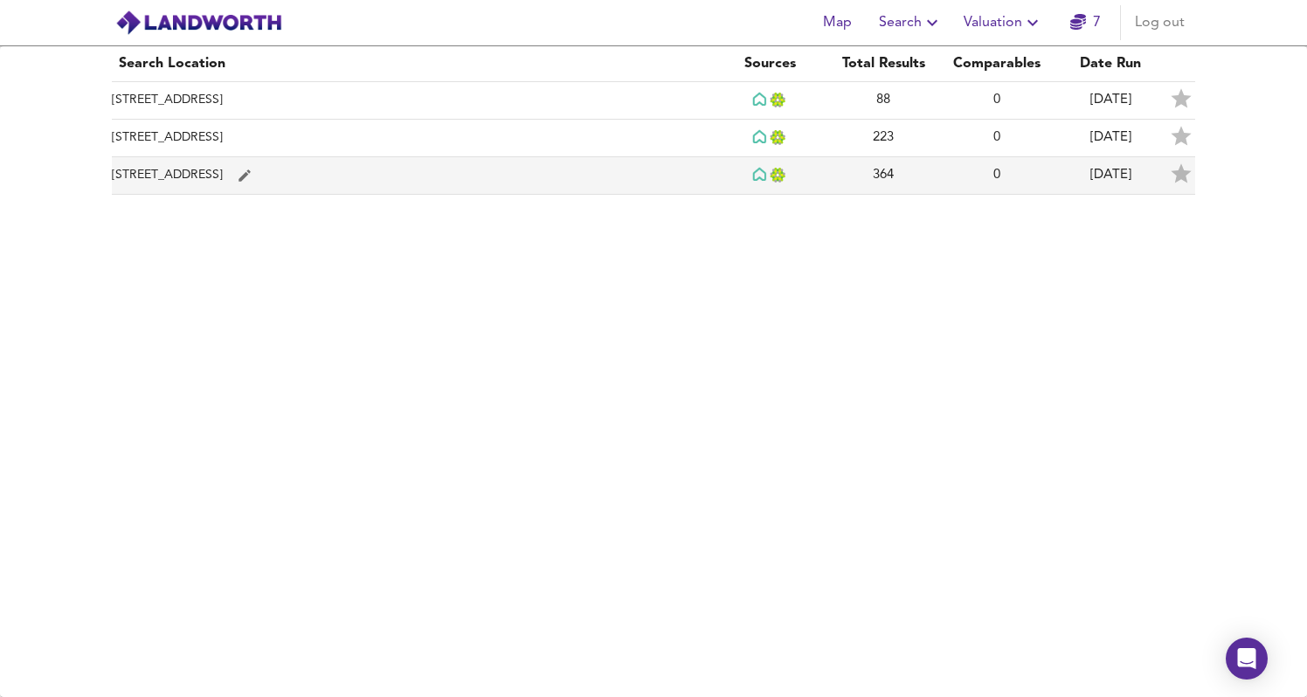
click at [325, 178] on td "[STREET_ADDRESS]" at bounding box center [412, 176] width 601 height 38
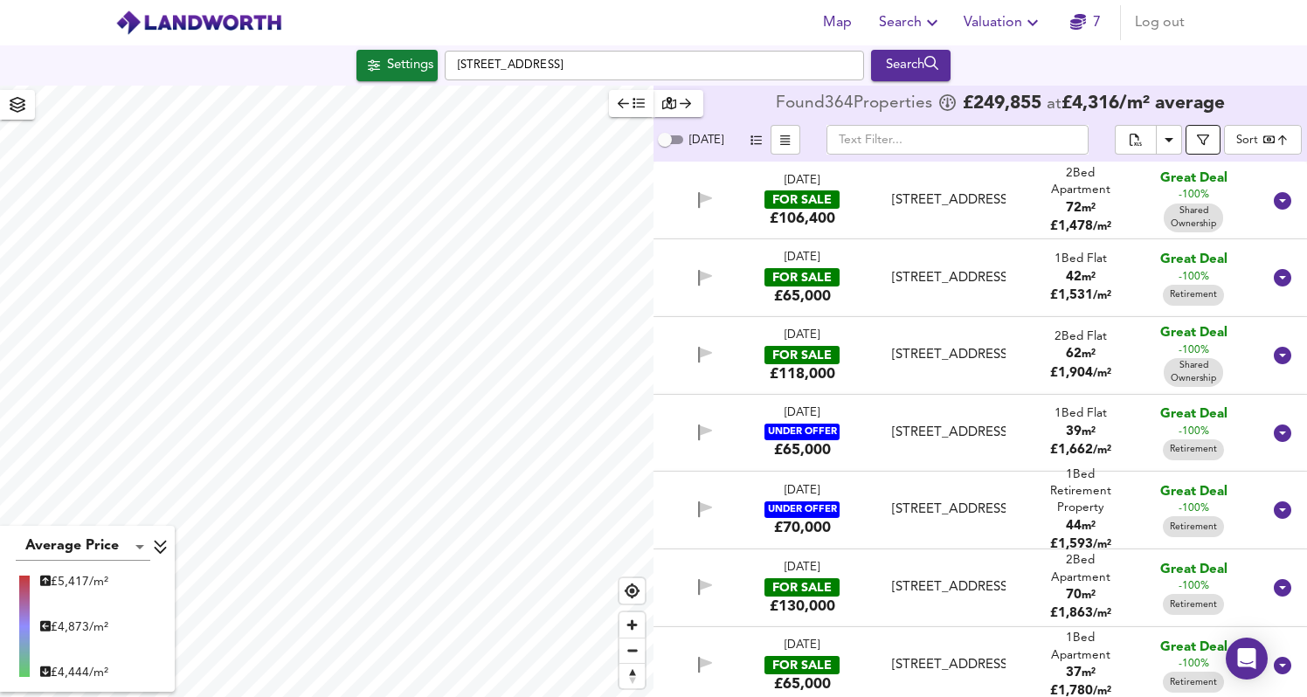
click at [1203, 141] on icon "button" at bounding box center [1203, 140] width 12 height 12
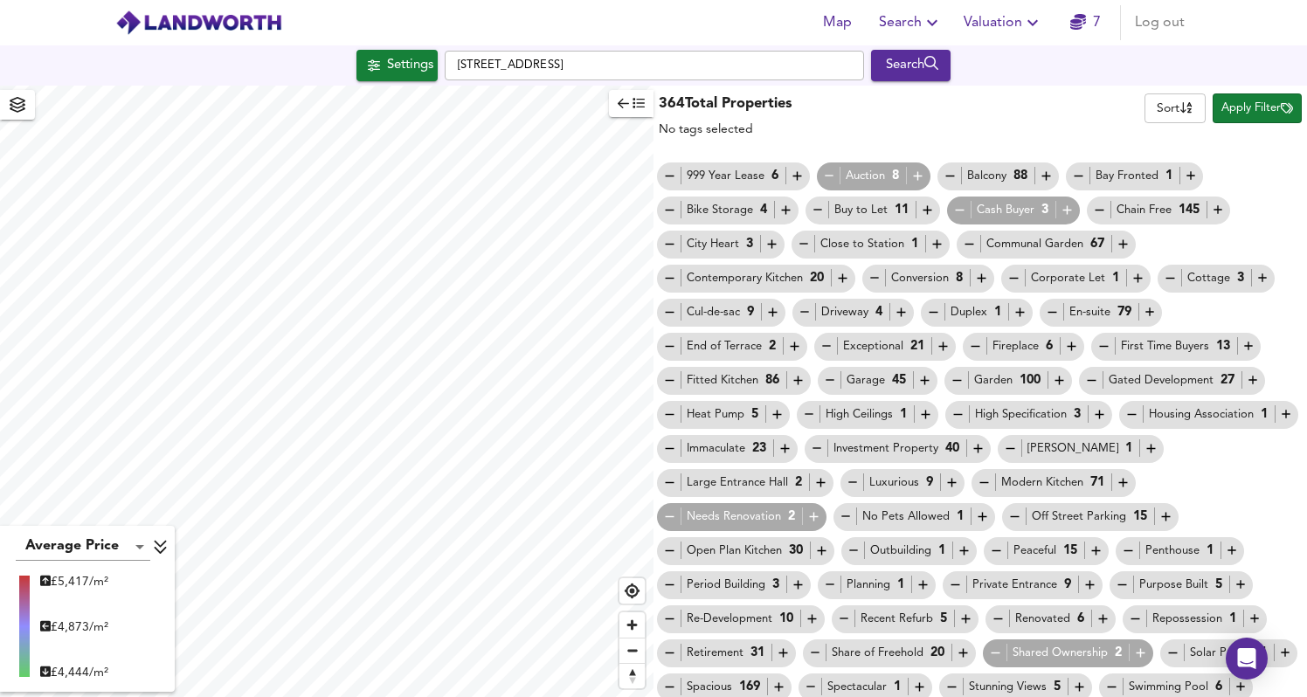
scroll to position [40, 0]
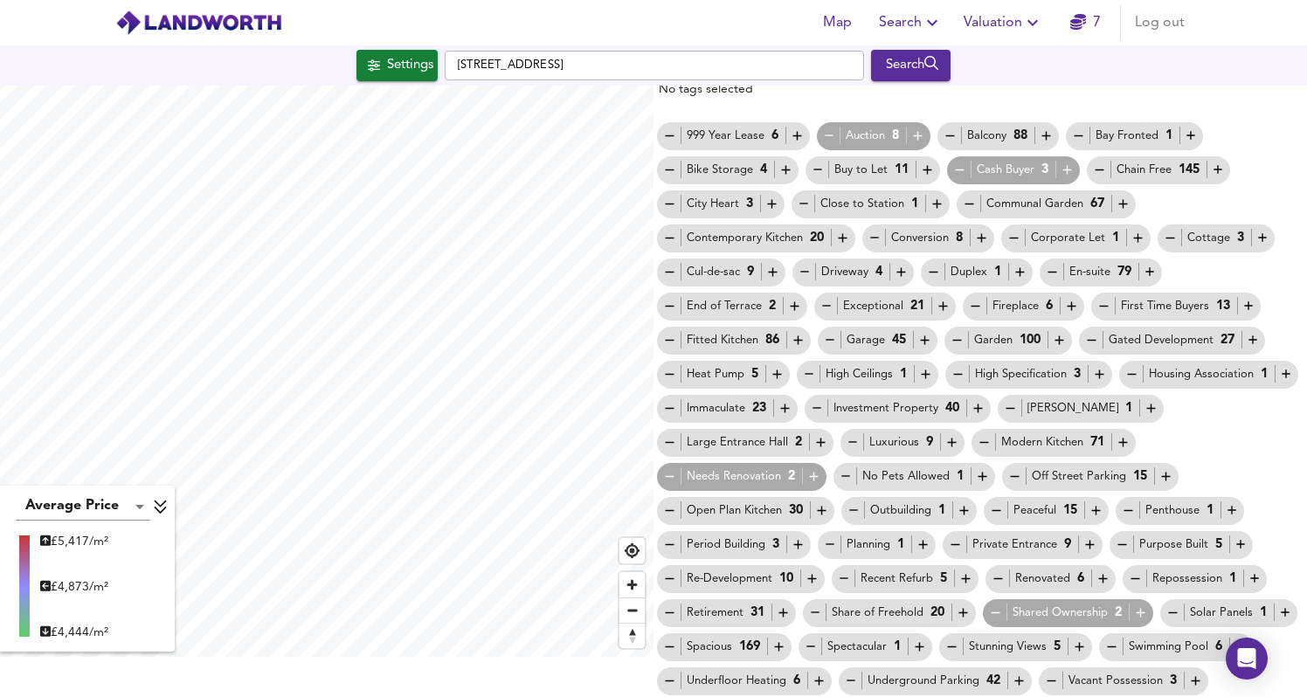
click at [1148, 604] on div "Shared Ownership 2" at bounding box center [1068, 613] width 160 height 18
click at [1003, 606] on icon "button" at bounding box center [995, 613] width 15 height 15
click at [677, 606] on icon "button" at bounding box center [669, 613] width 15 height 15
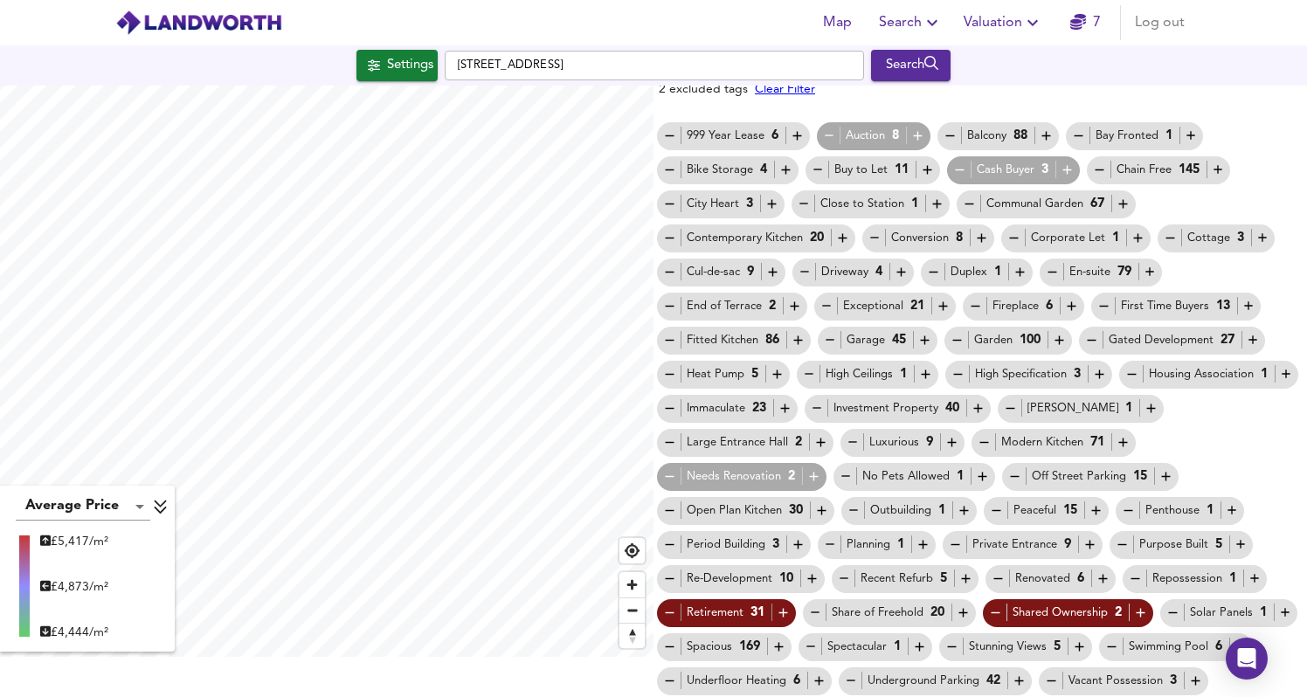
scroll to position [0, 0]
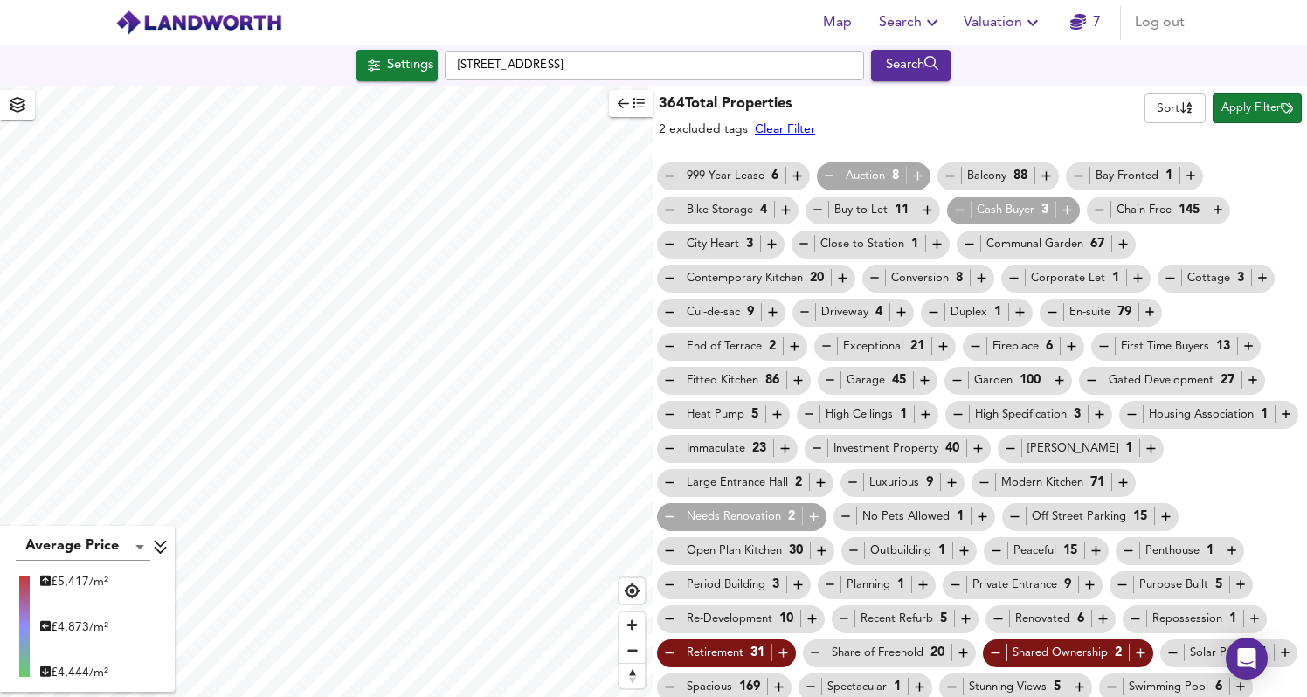
click at [1244, 96] on button "Apply Filter" at bounding box center [1257, 109] width 89 height 30
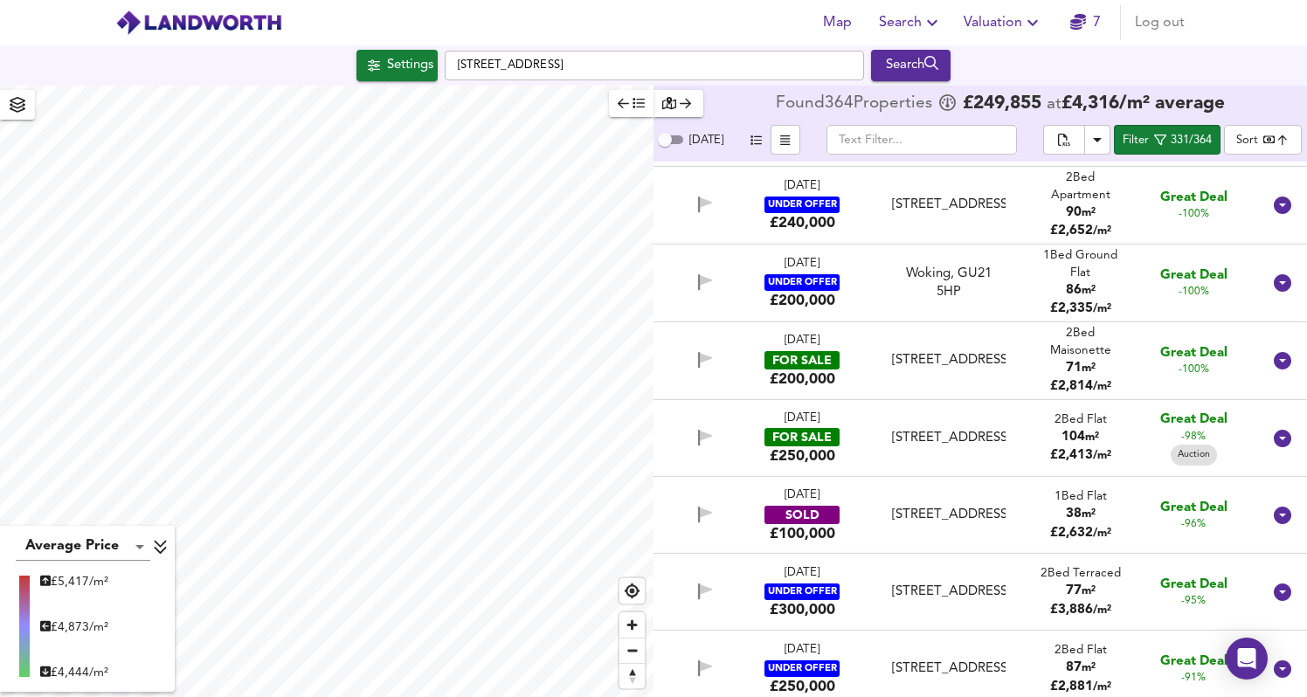
scroll to position [152, 0]
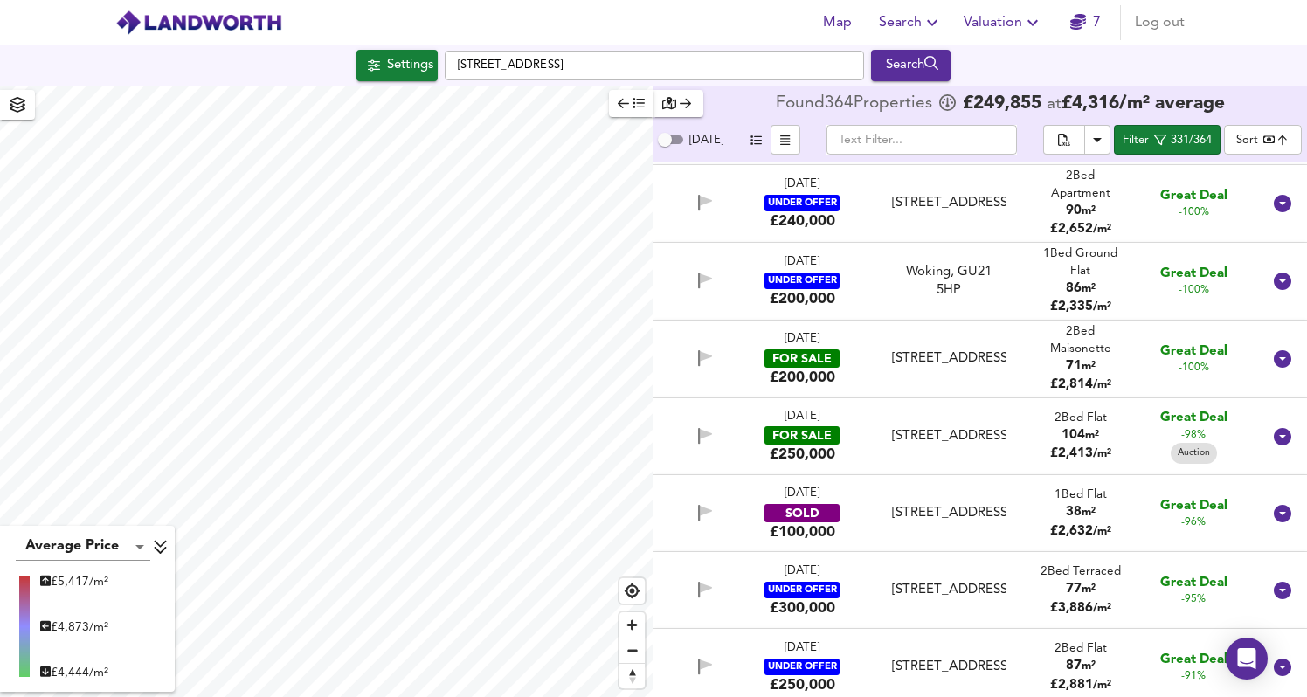
click at [1114, 350] on div "2 Bed Maisonette" at bounding box center [1081, 340] width 91 height 34
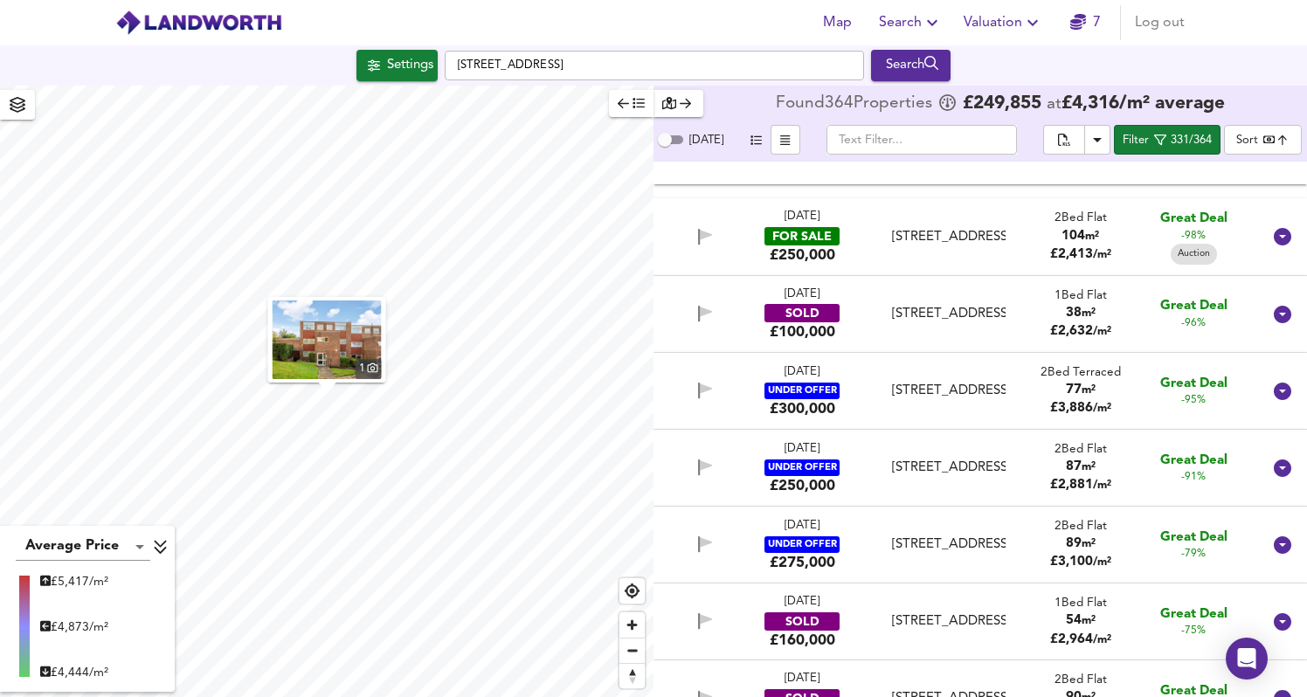
scroll to position [997, 0]
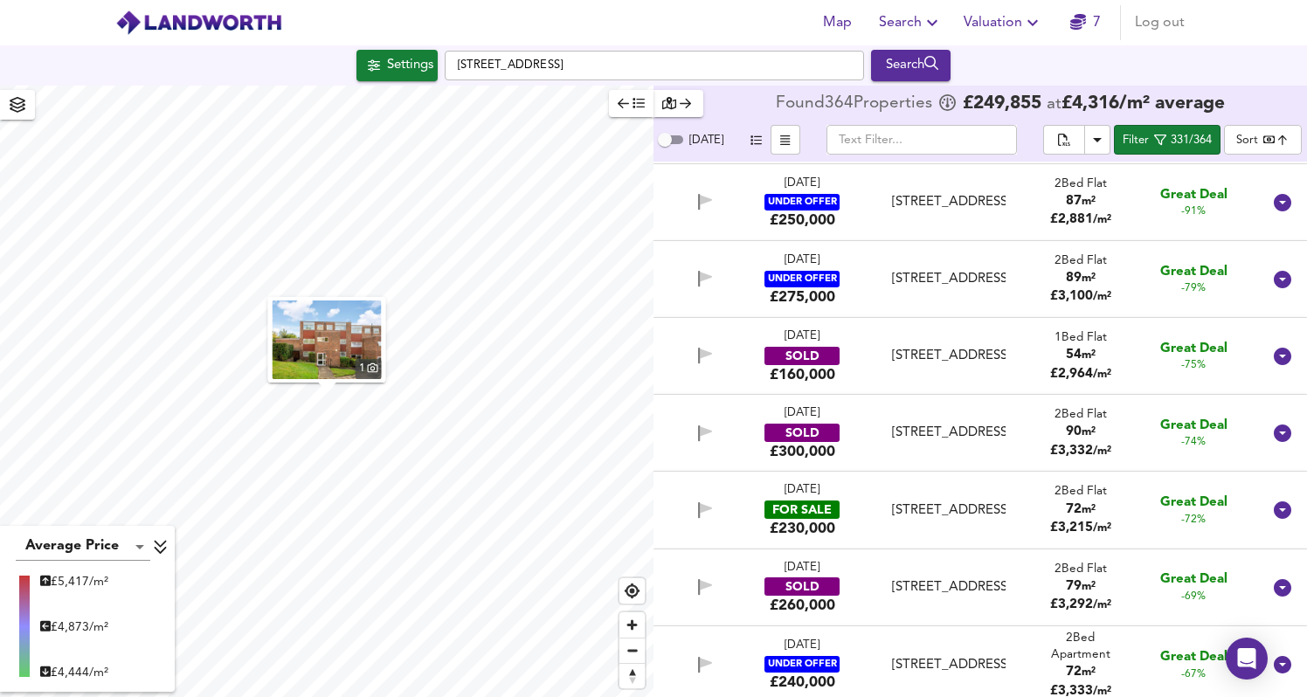
click at [1113, 525] on div "2 Bed Flat 72 m² £ 3,215 / m²" at bounding box center [1081, 510] width 91 height 54
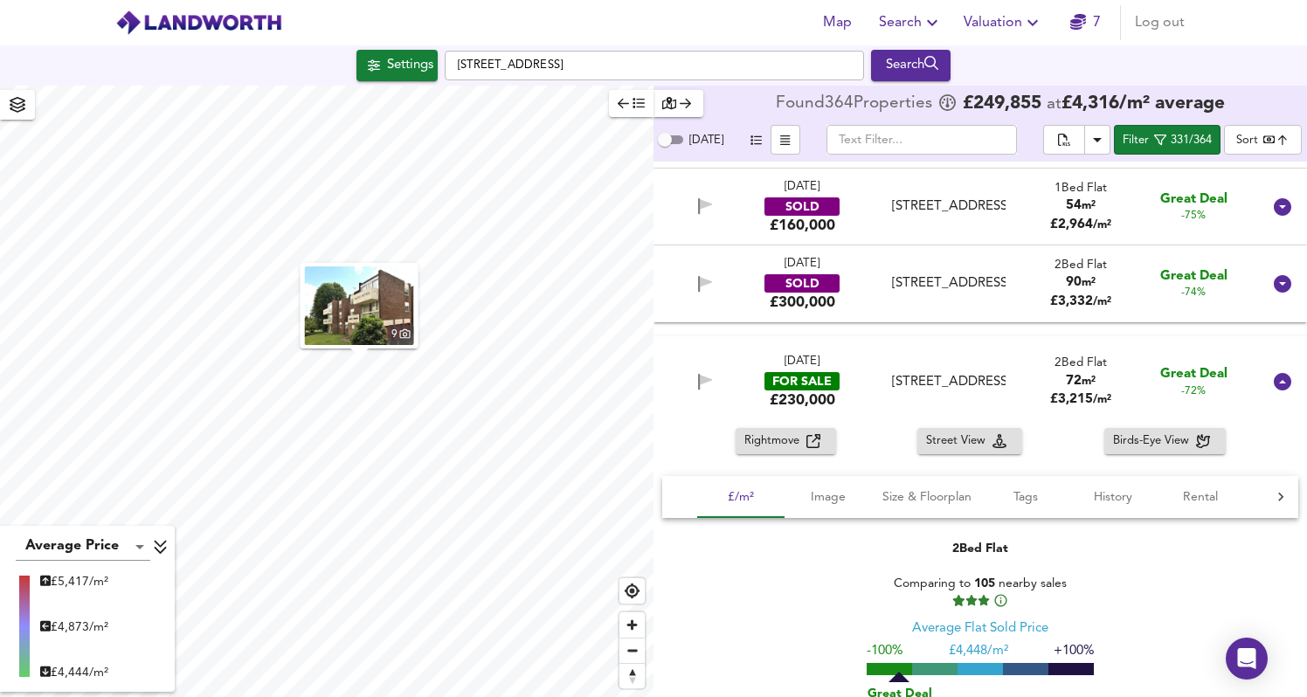
scroll to position [1162, 0]
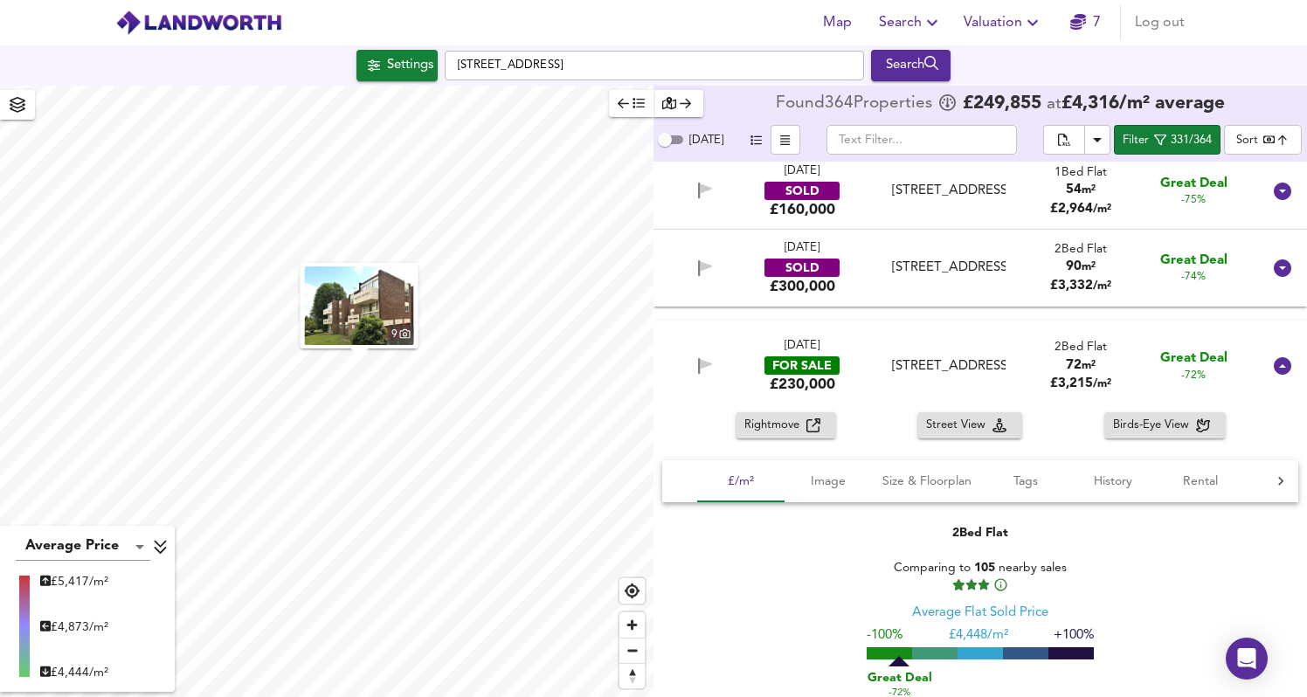
click at [785, 431] on span "Rightmove" at bounding box center [776, 426] width 62 height 20
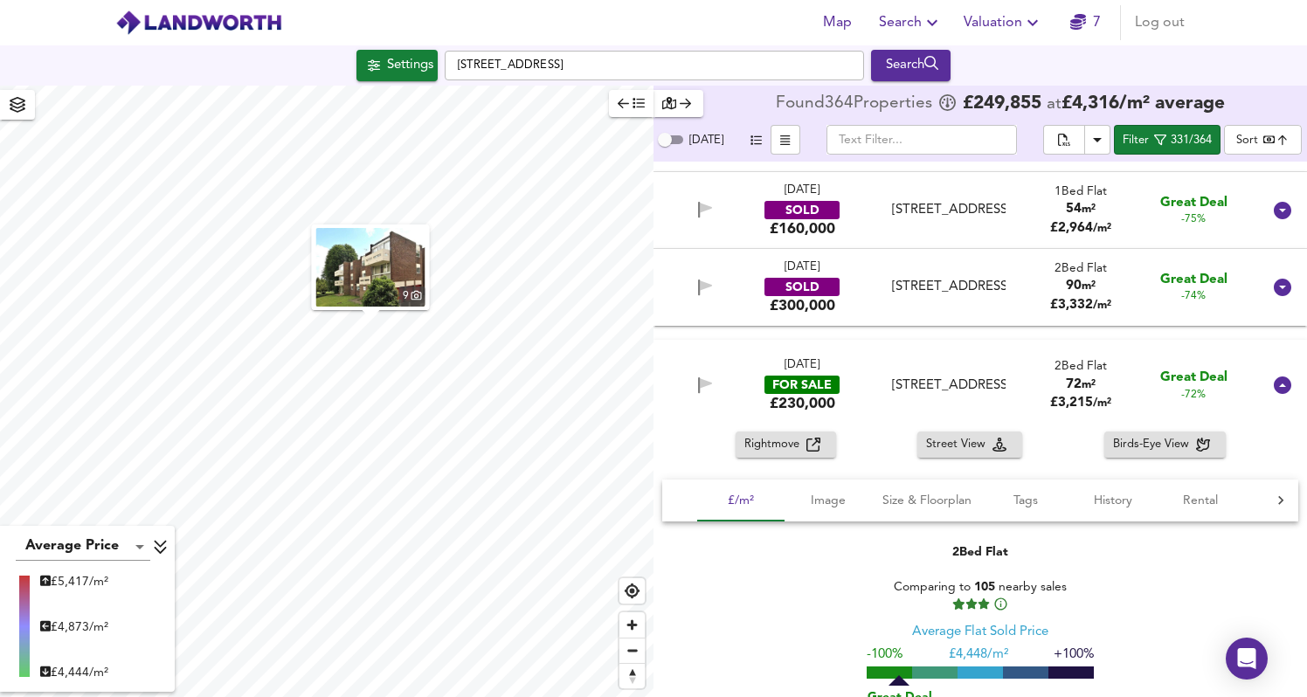
scroll to position [1141, 0]
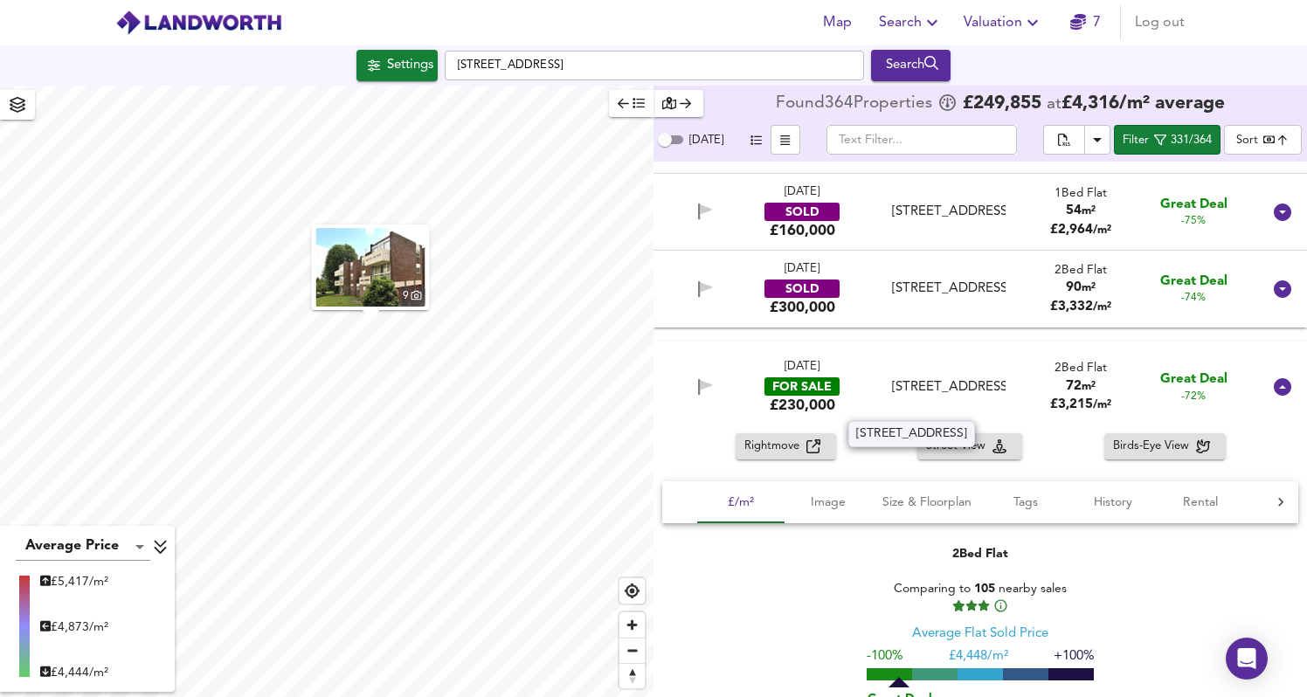
drag, startPoint x: 987, startPoint y: 411, endPoint x: 907, endPoint y: 409, distance: 79.5
click at [907, 397] on div "[STREET_ADDRESS]" at bounding box center [948, 387] width 113 height 18
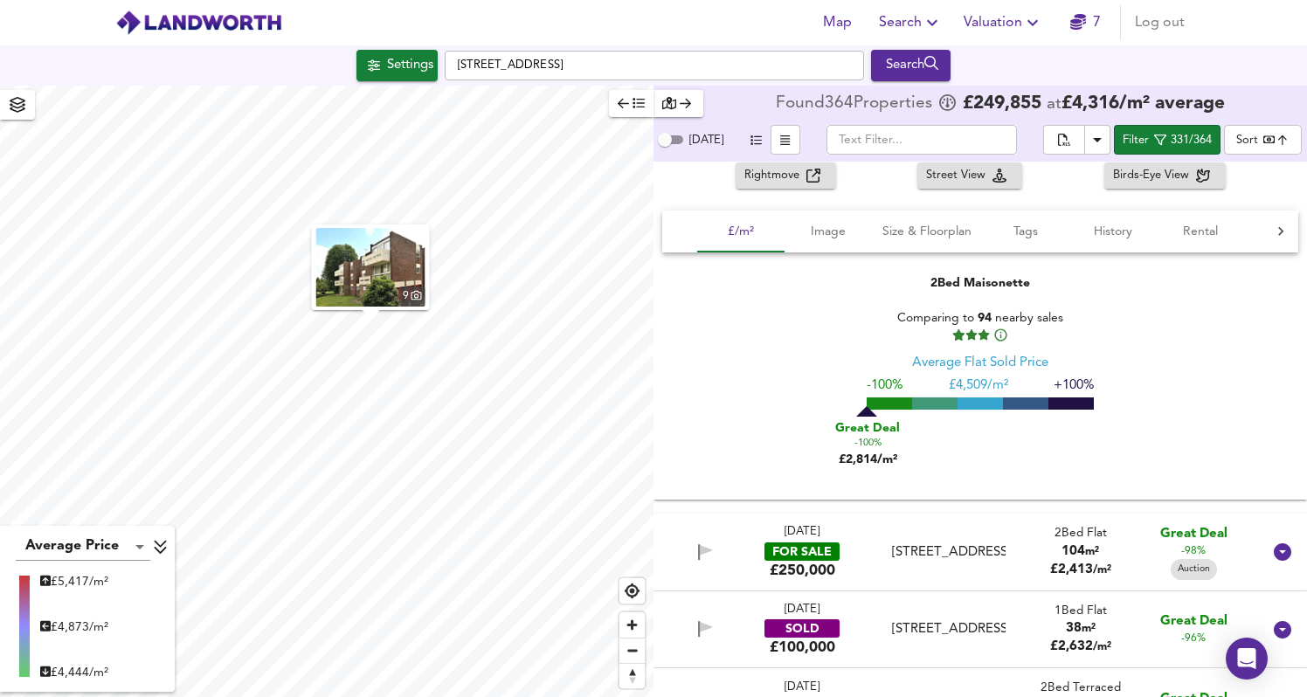
scroll to position [418, 0]
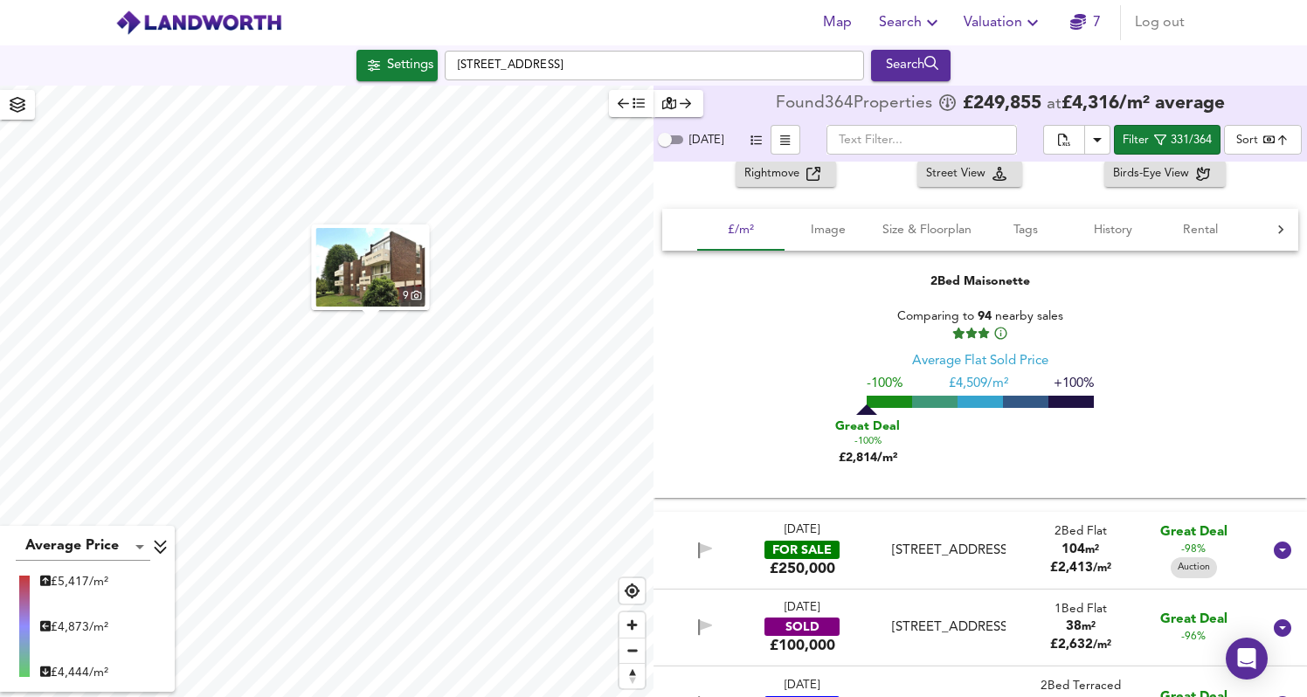
click at [990, 543] on div "[STREET_ADDRESS]" at bounding box center [948, 551] width 113 height 18
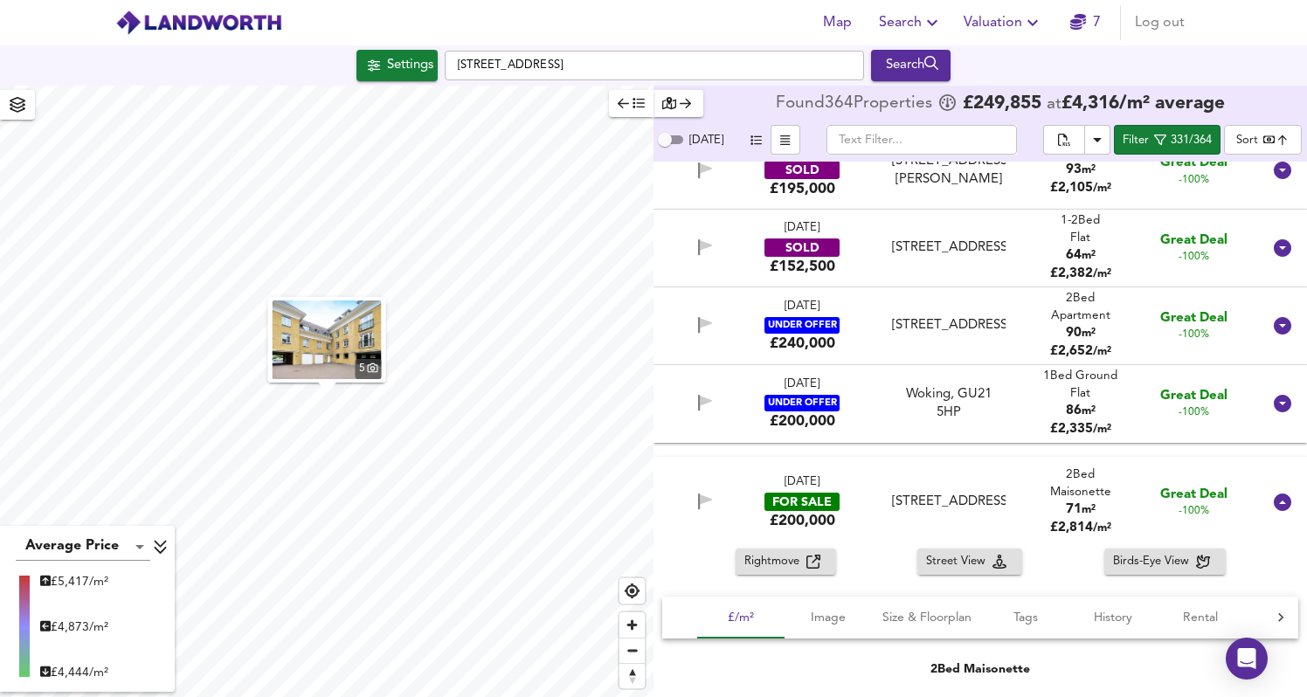
scroll to position [28, 0]
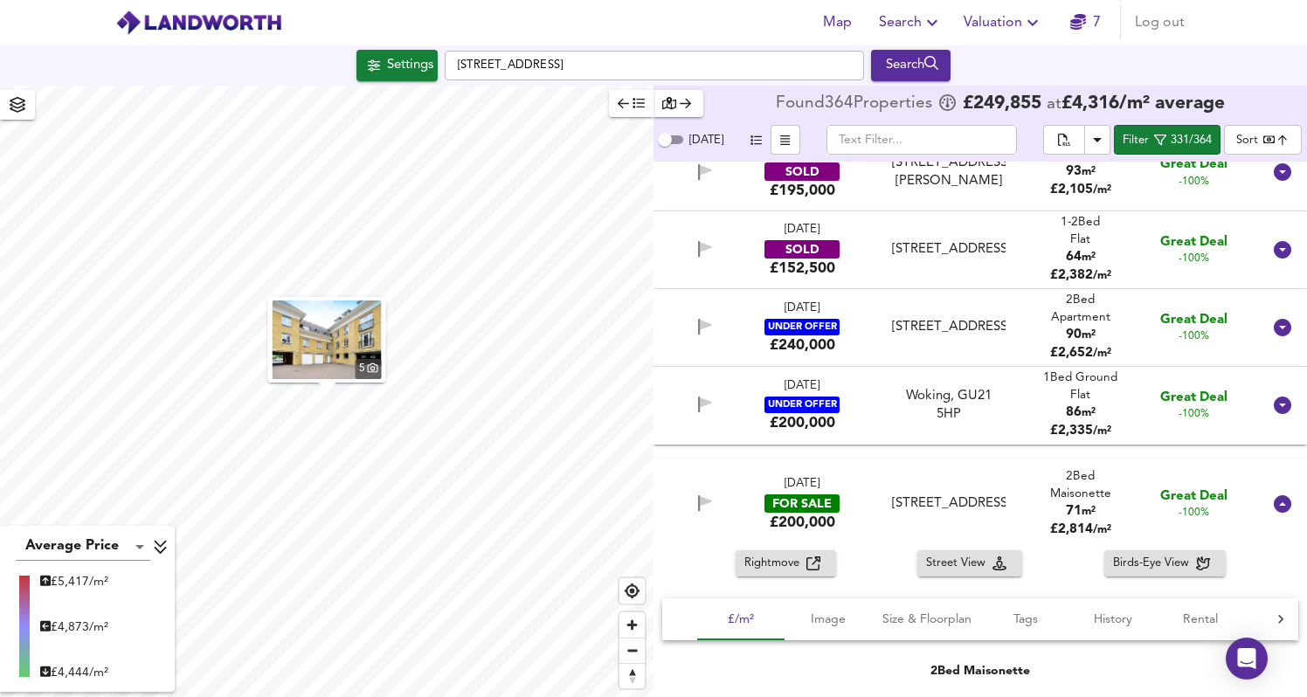
click at [1012, 499] on div "[DATE] FOR SALE £200,000 [STREET_ADDRESS] 2 Bed Maisonette 71 m² £ 2,814 / m² G…" at bounding box center [959, 504] width 605 height 57
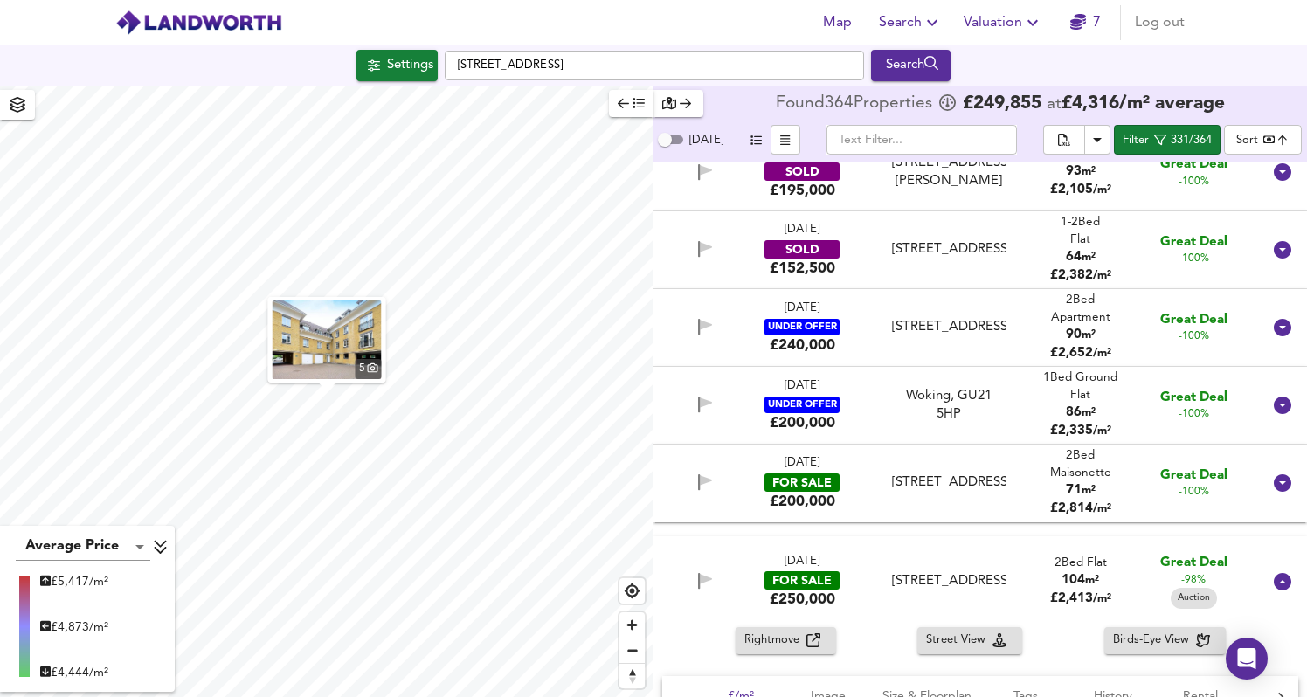
click at [1021, 490] on div "[DATE] FOR SALE £200,000 [STREET_ADDRESS] 2 Bed Maisonette 71 m² £ 2,814 / m² G…" at bounding box center [959, 483] width 605 height 57
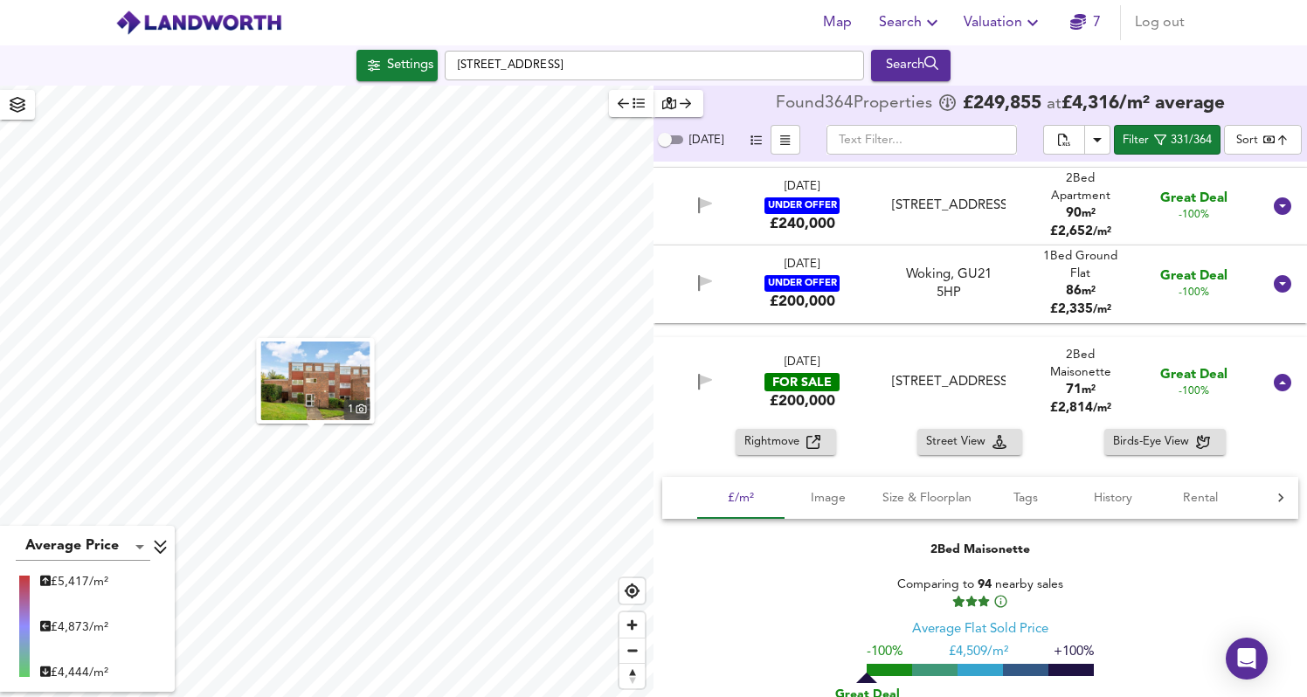
scroll to position [153, 0]
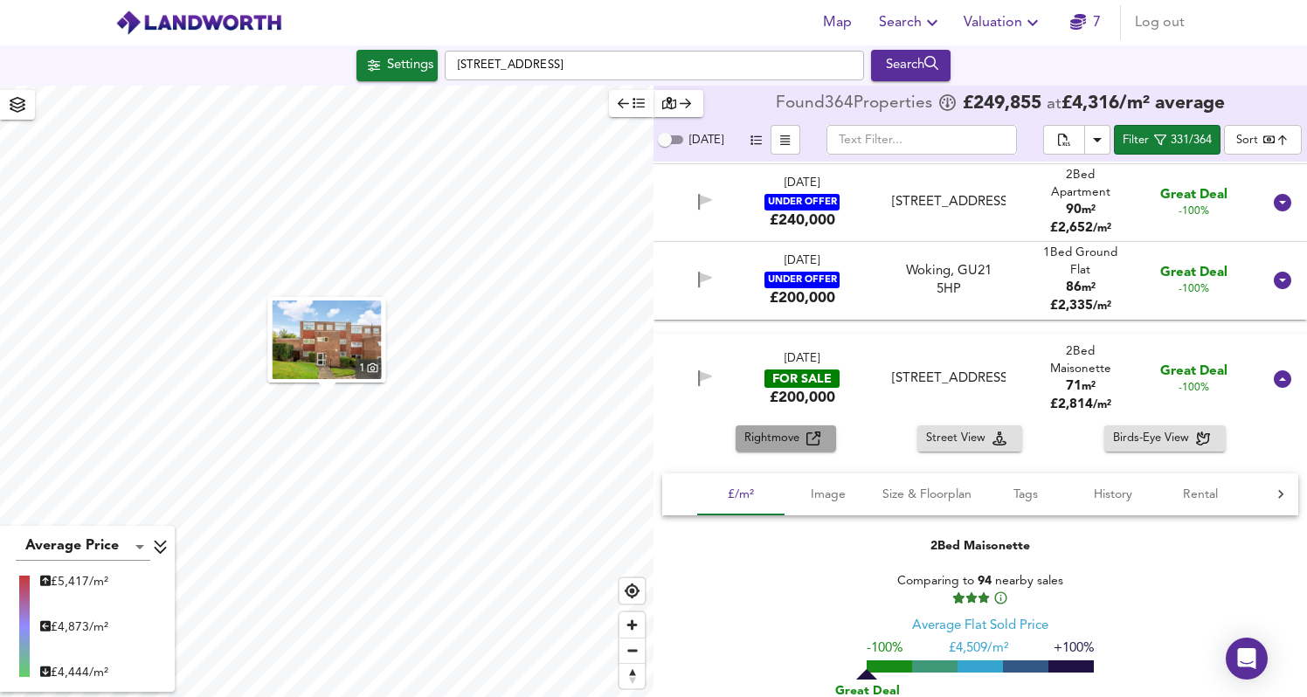
click at [821, 440] on div "Rightmove" at bounding box center [786, 439] width 83 height 20
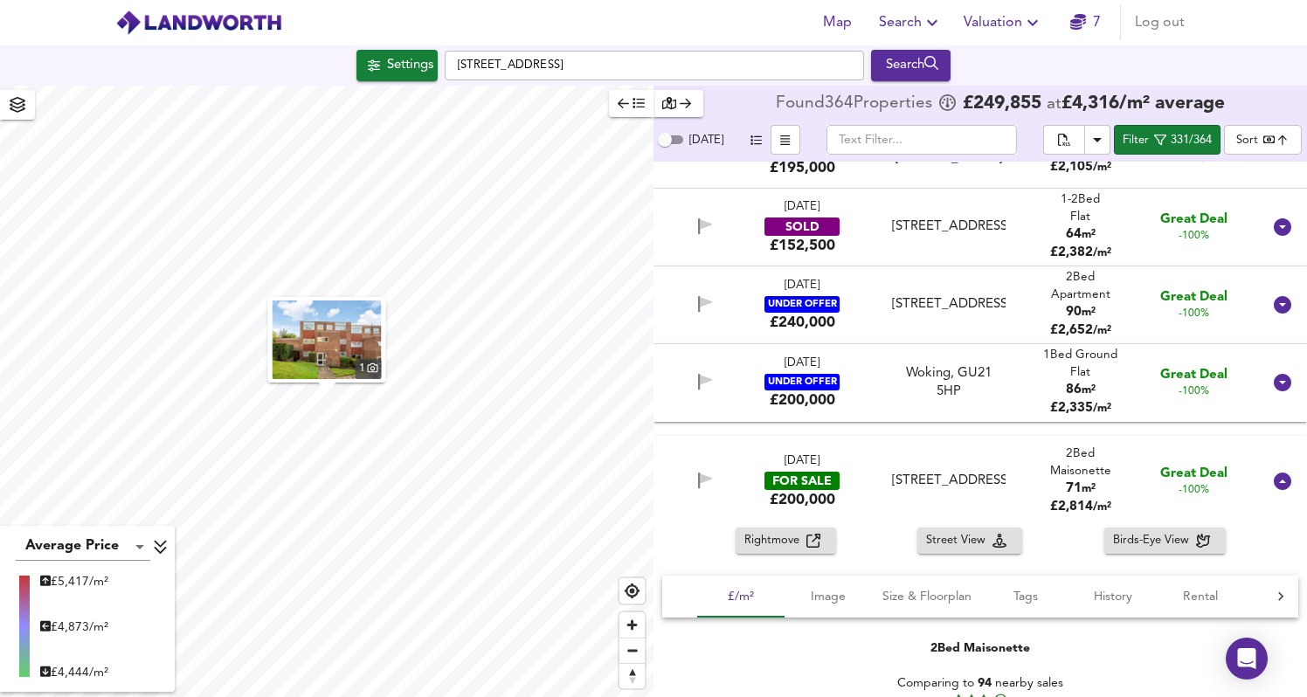
scroll to position [56, 0]
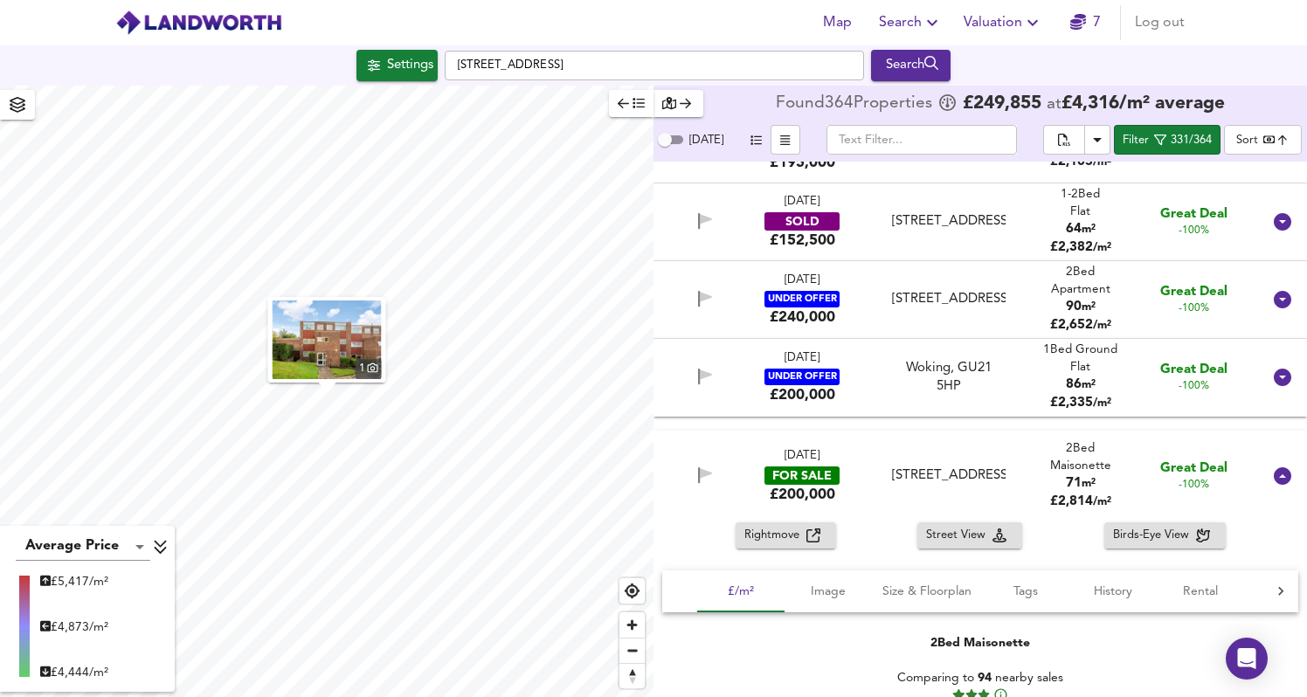
click at [945, 308] on div "[STREET_ADDRESS]" at bounding box center [948, 299] width 113 height 18
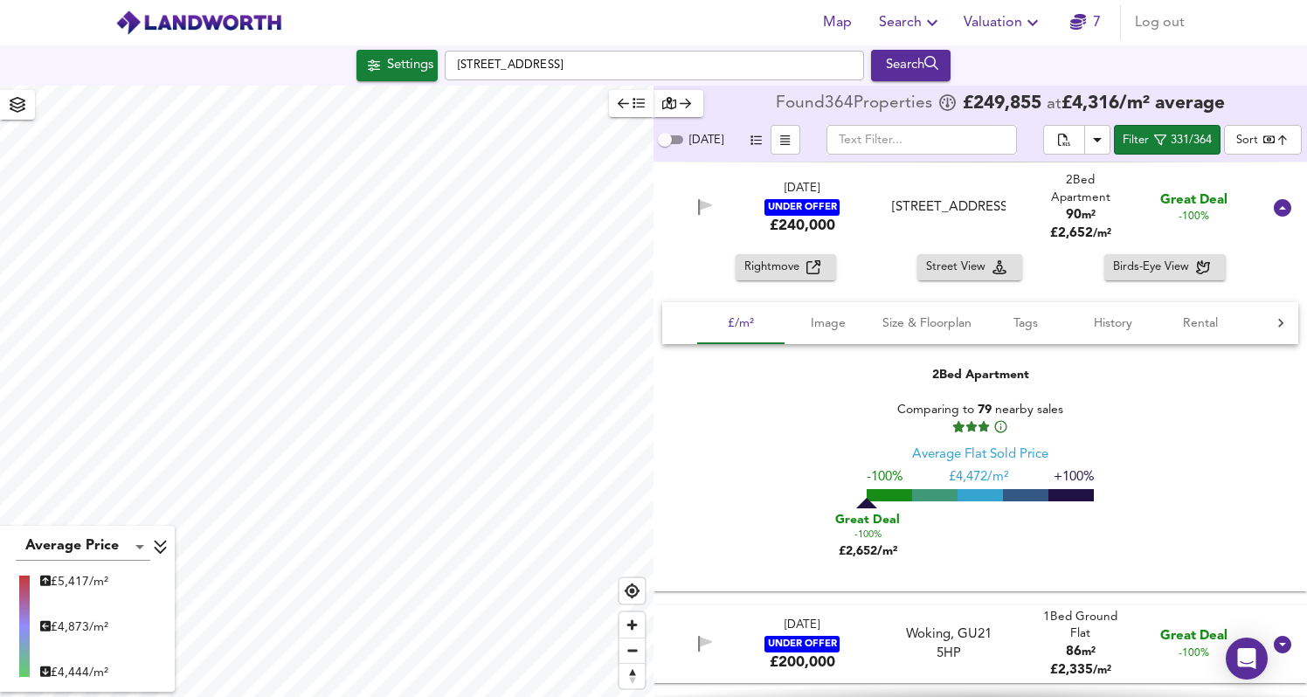
scroll to position [237, 0]
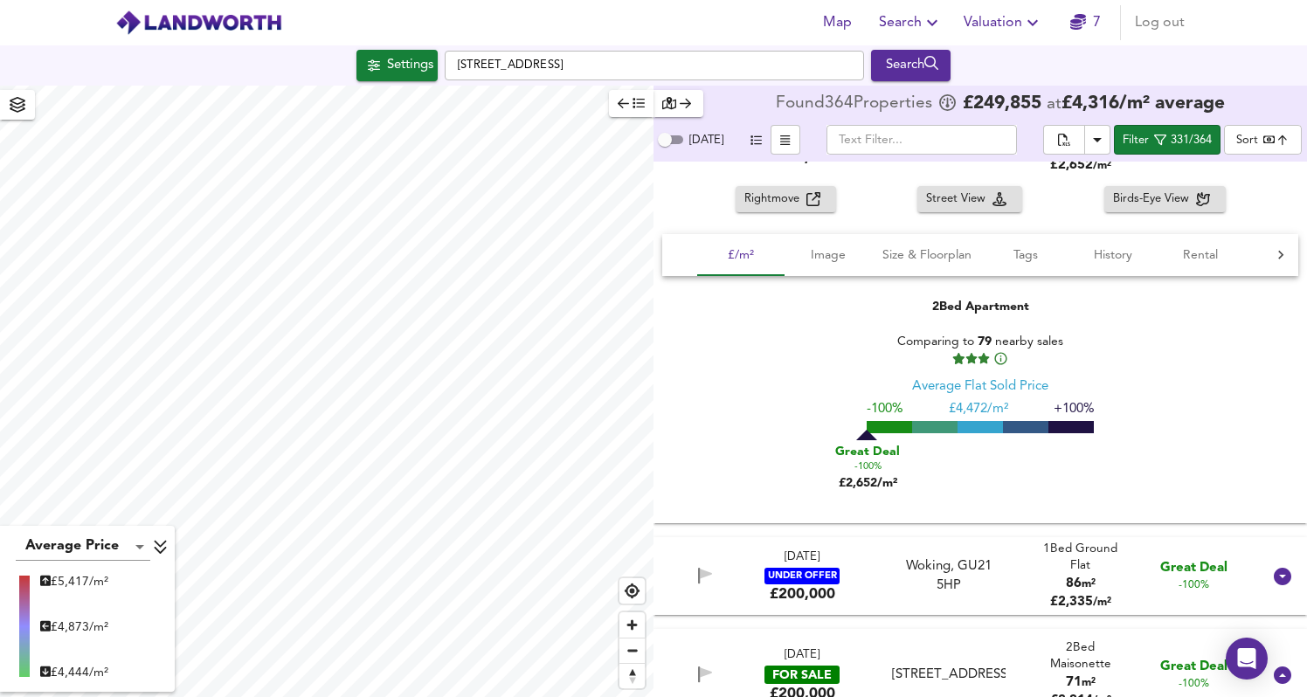
click at [906, 563] on div "Woking, GU21 5HP" at bounding box center [948, 577] width 113 height 38
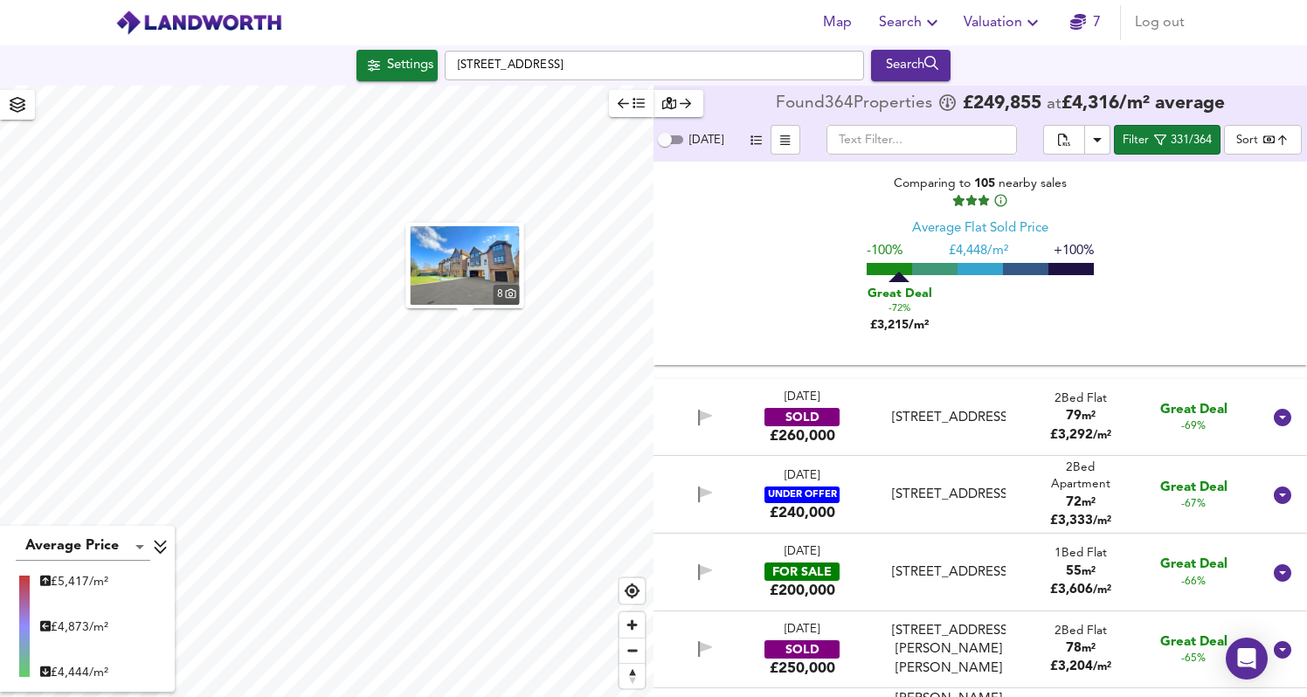
scroll to position [2663, 0]
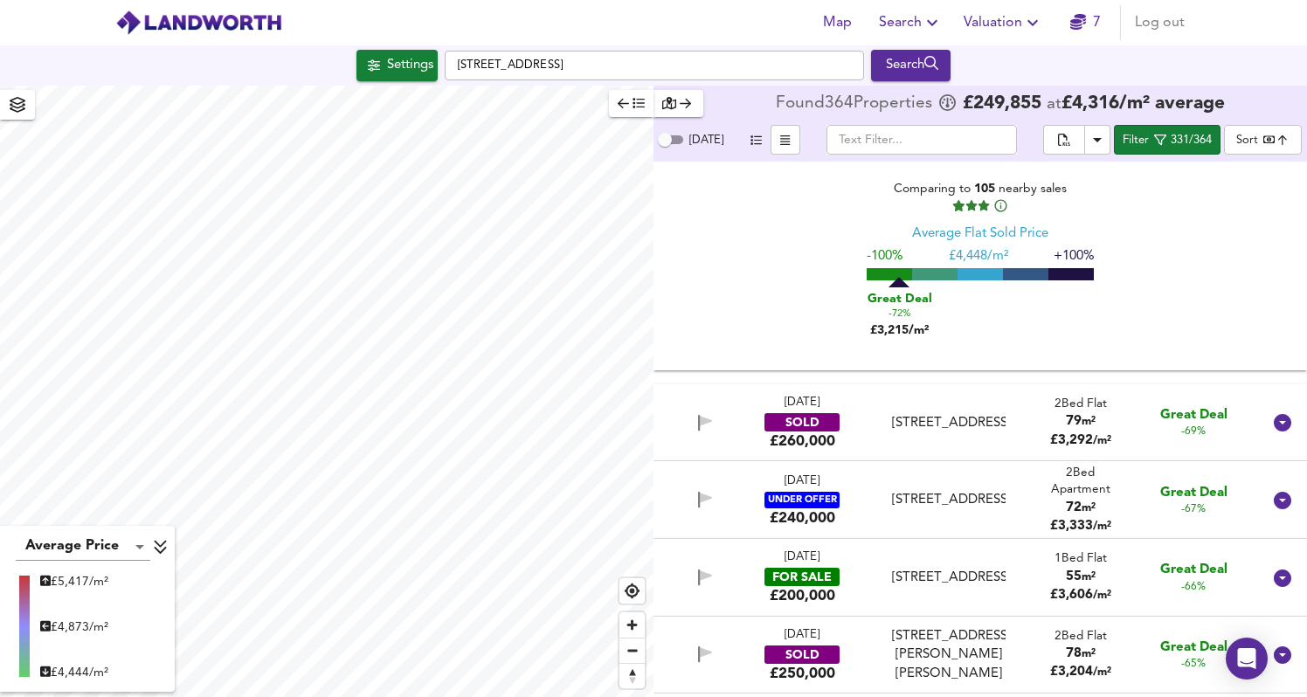
click at [871, 282] on div "8 Average Price landworth £ 5,417/m² £ 4,873/m² £ 4,444/m² Found 364 Propert ie…" at bounding box center [653, 392] width 1307 height 612
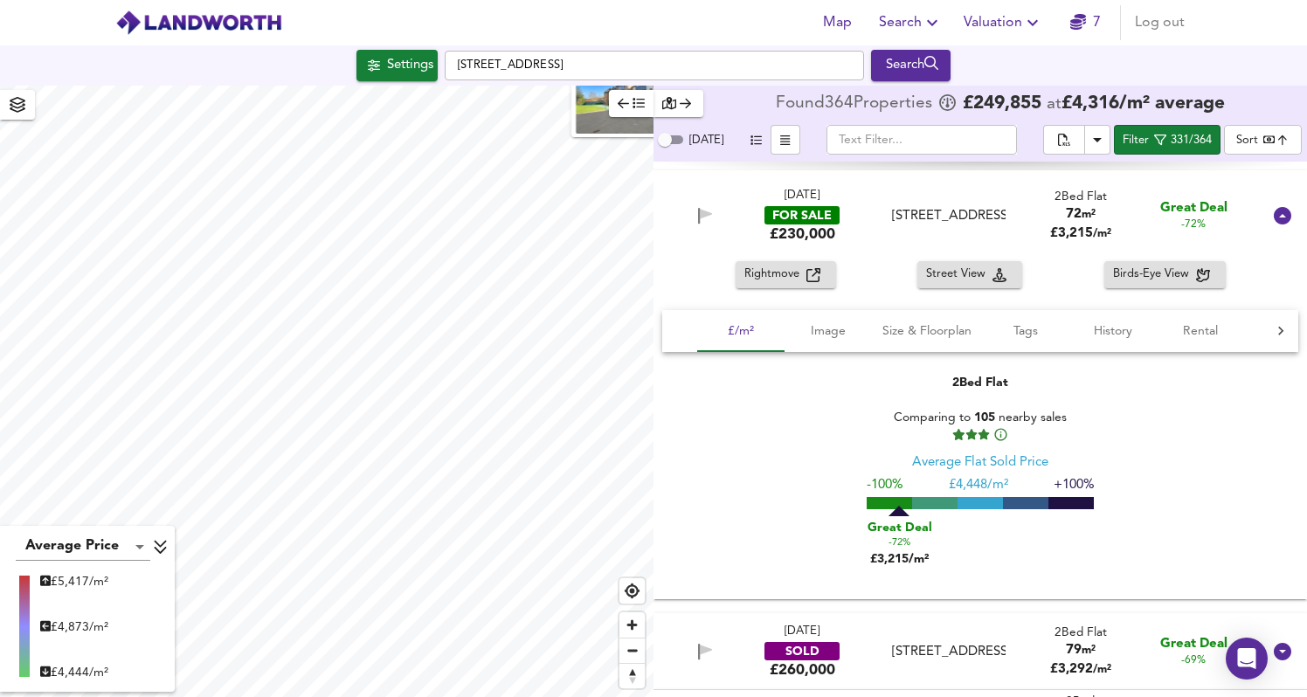
scroll to position [2443, 0]
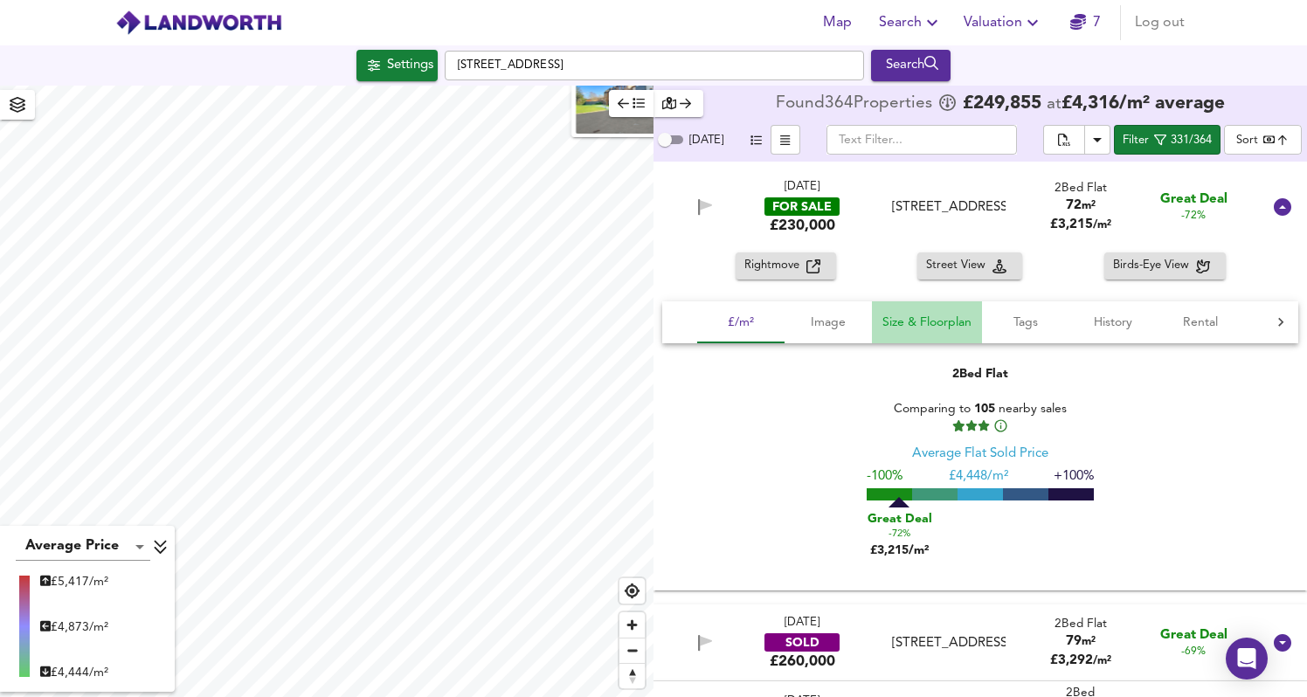
click at [946, 329] on span "Size & Floorplan" at bounding box center [927, 323] width 89 height 22
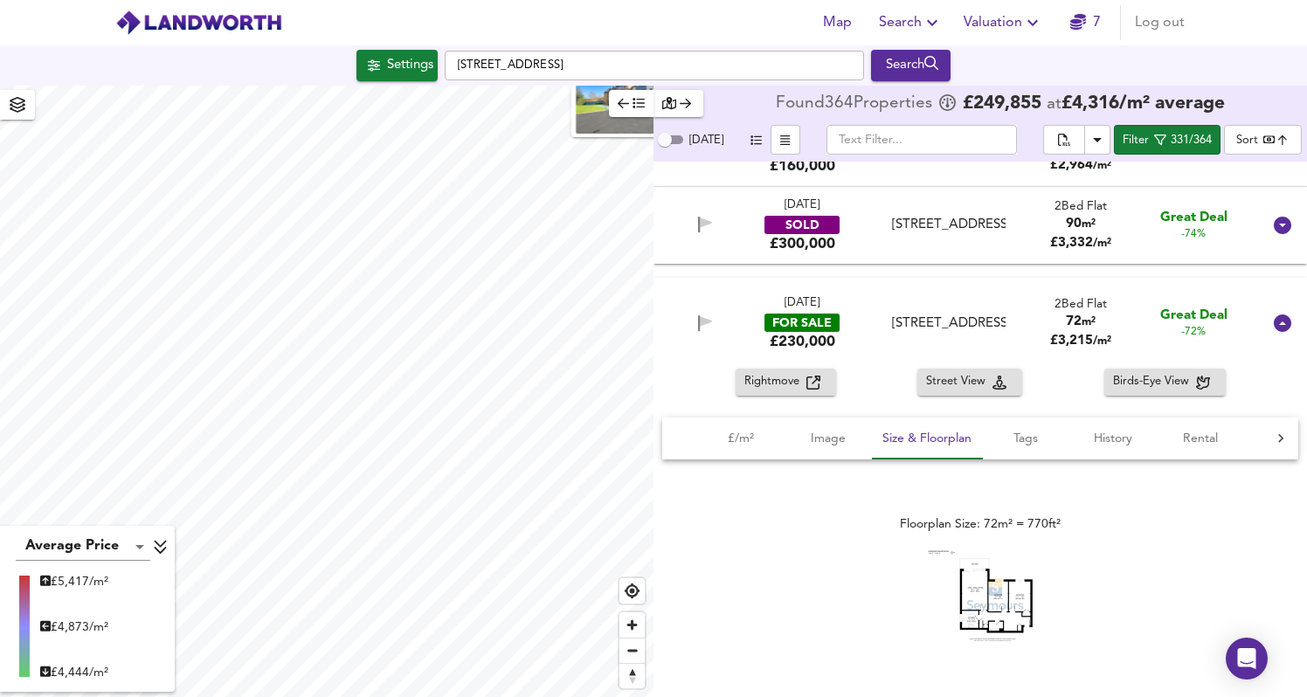
scroll to position [2290, 0]
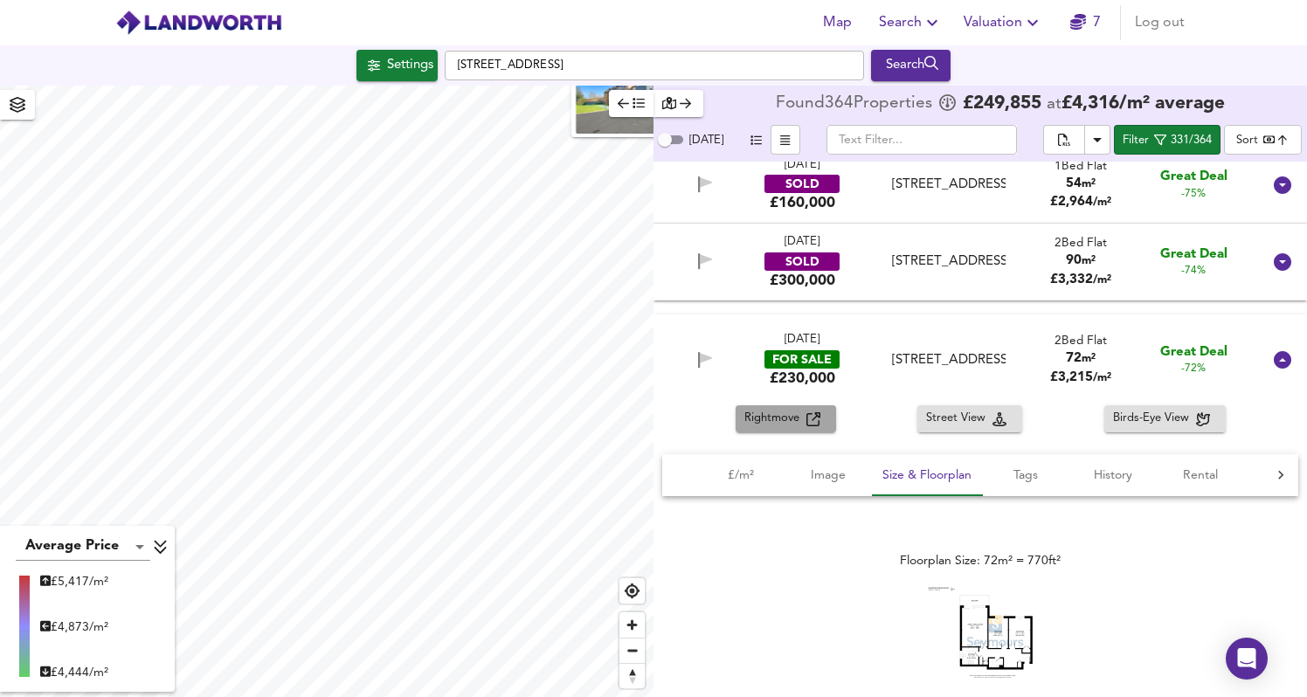
click at [794, 416] on span "Rightmove" at bounding box center [776, 419] width 62 height 20
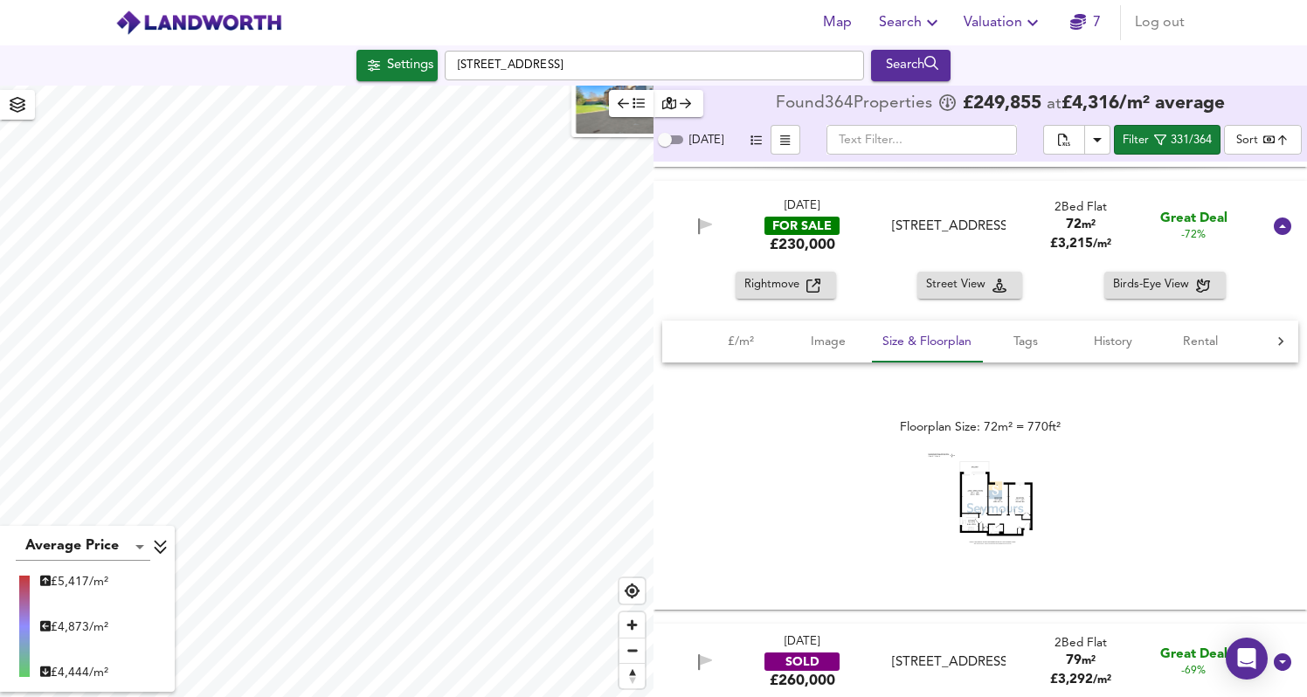
scroll to position [2430, 0]
